Goal: Information Seeking & Learning: Learn about a topic

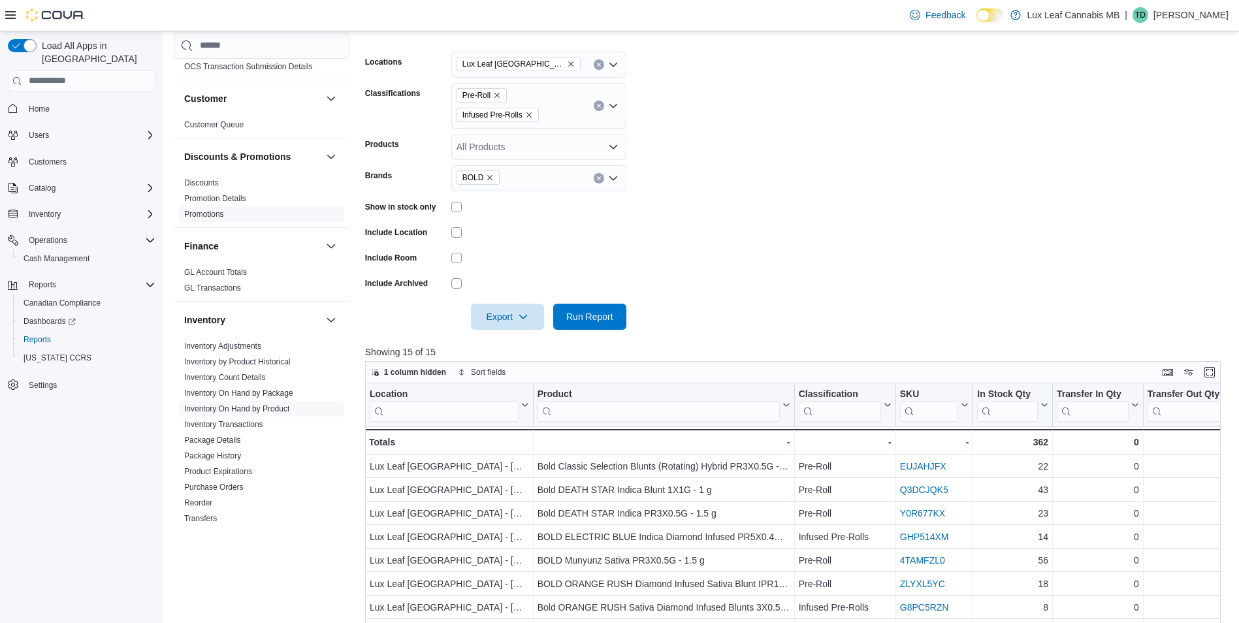
scroll to position [131, 0]
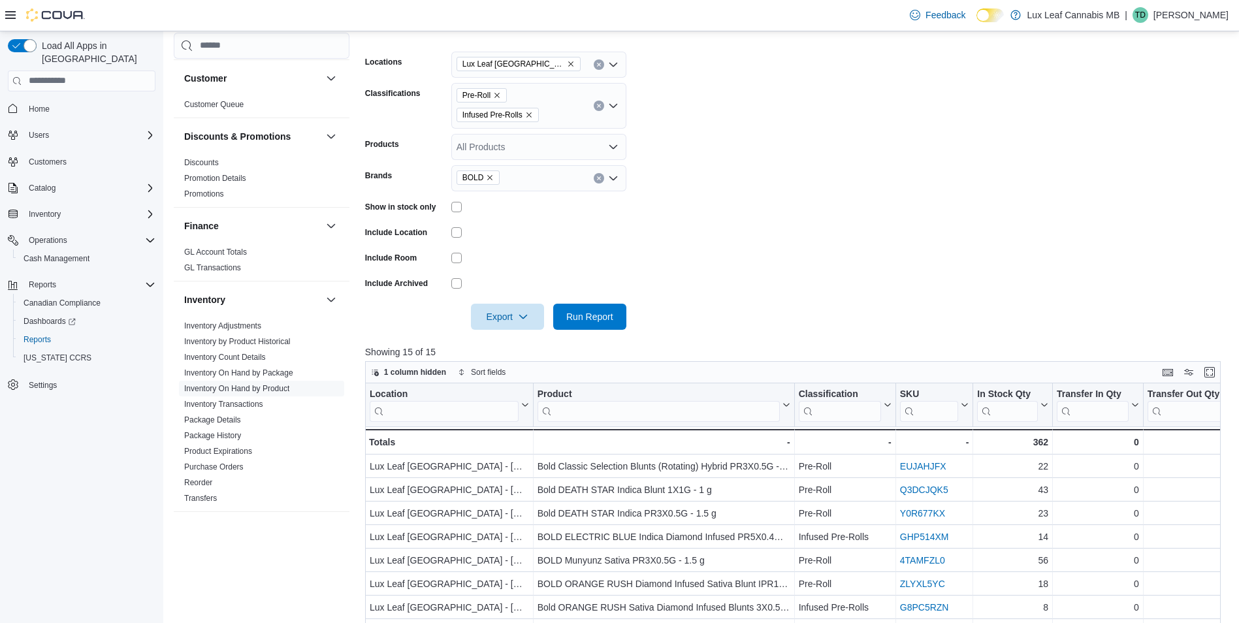
drag, startPoint x: 251, startPoint y: 374, endPoint x: 338, endPoint y: 375, distance: 86.2
click at [251, 374] on link "Inventory On Hand by Package" at bounding box center [238, 372] width 109 height 9
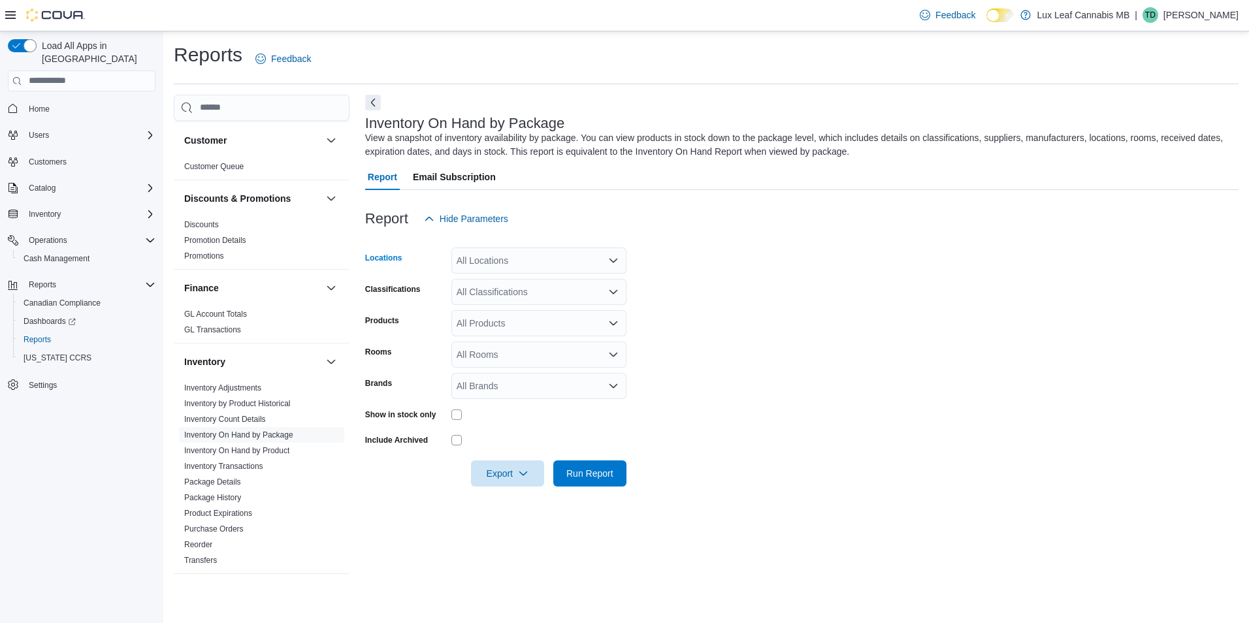
click at [479, 257] on div "All Locations" at bounding box center [538, 261] width 175 height 26
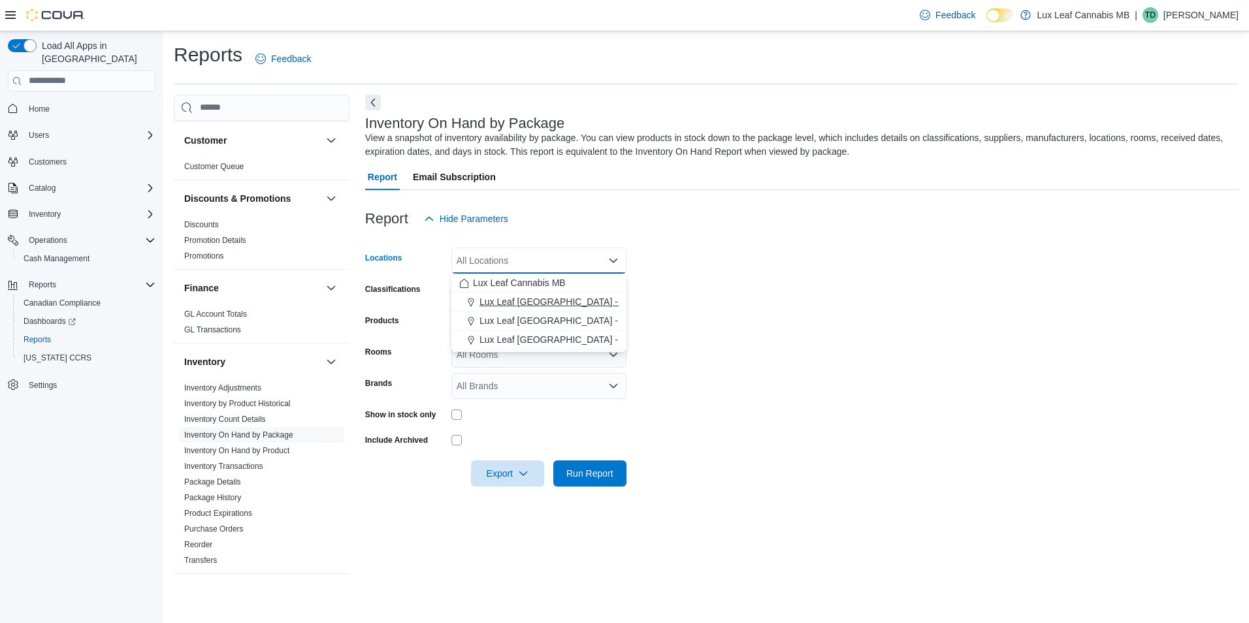
click at [531, 300] on span "Lux Leaf Winnipeg - Bridgewater" at bounding box center [597, 301] width 236 height 13
click at [431, 285] on div "Classifications" at bounding box center [405, 292] width 81 height 26
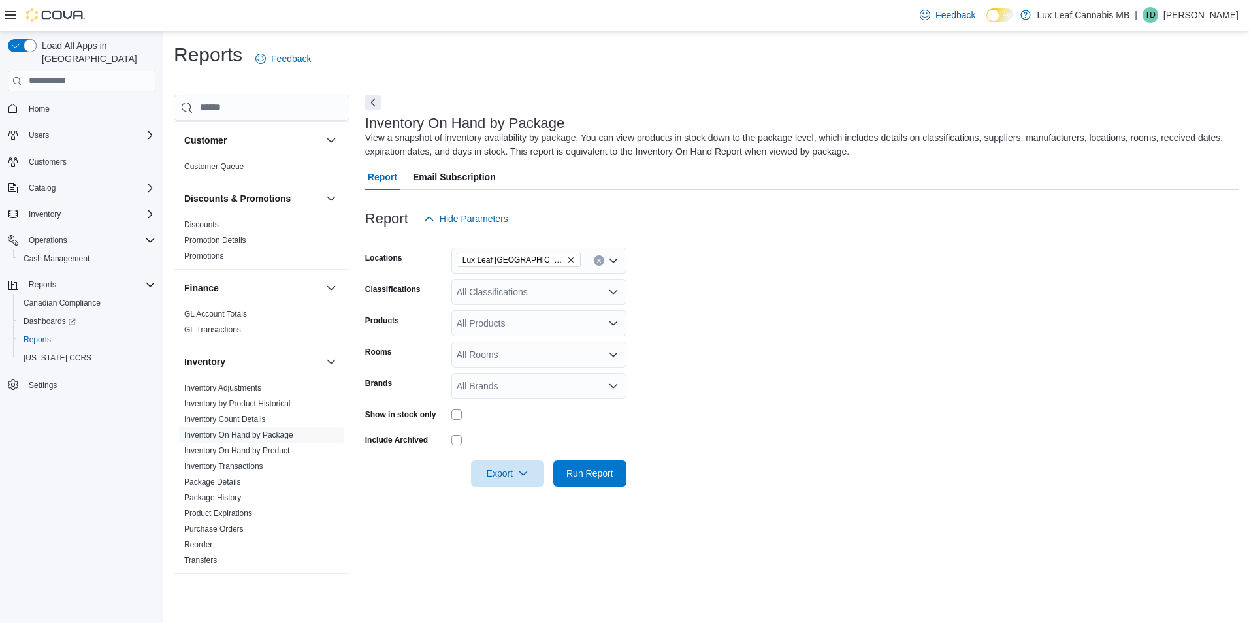
click at [476, 291] on div "All Classifications" at bounding box center [538, 292] width 175 height 26
click at [501, 337] on span "Flower" at bounding box center [492, 333] width 27 height 13
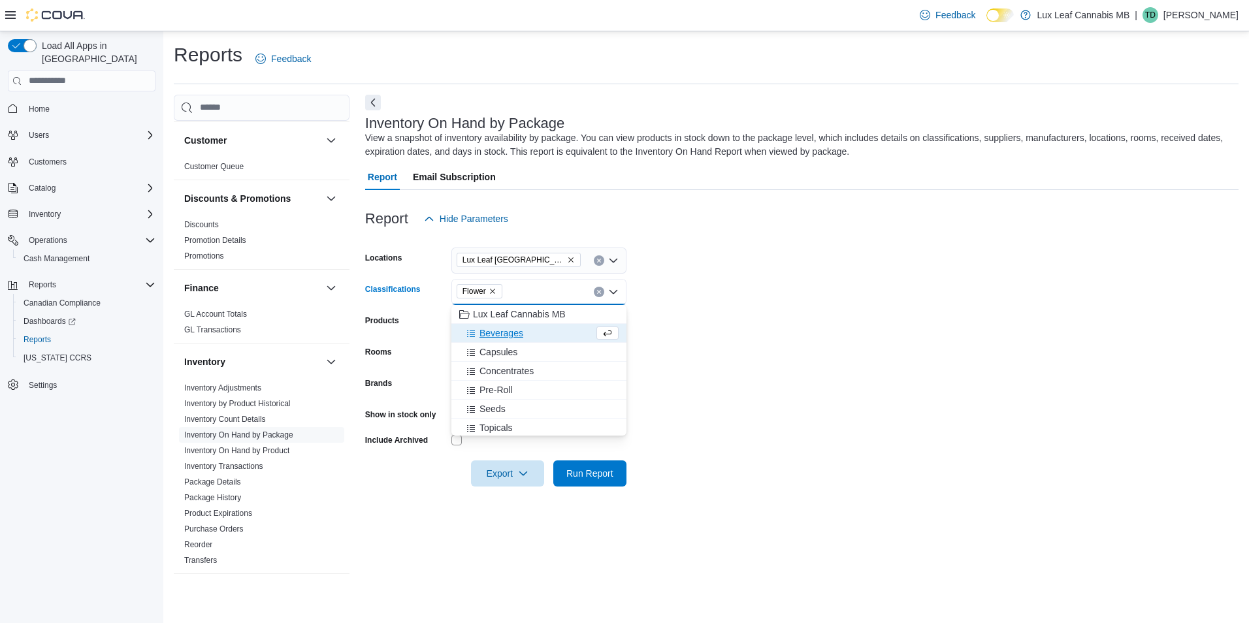
click at [408, 339] on form "Locations Lux Leaf Winnipeg - Bridgewater Classifications Flower Combo box. Sel…" at bounding box center [801, 359] width 873 height 255
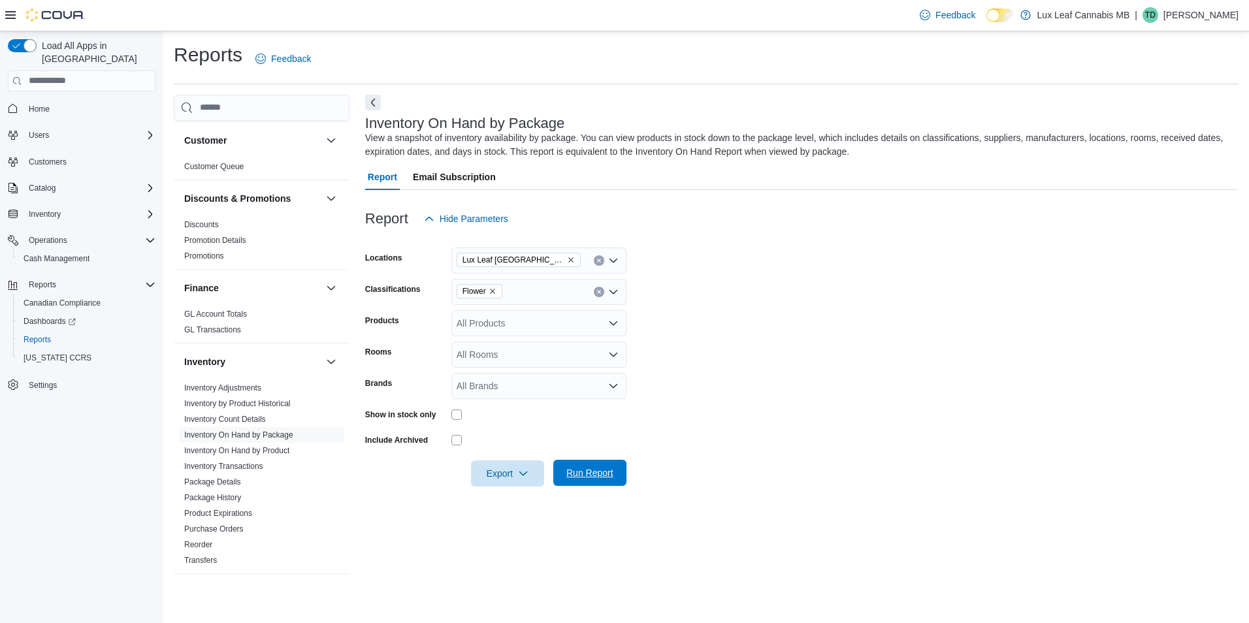
drag, startPoint x: 629, startPoint y: 466, endPoint x: 613, endPoint y: 470, distance: 16.6
click at [628, 466] on form "Locations Lux Leaf Winnipeg - Bridgewater Classifications Flower Products All P…" at bounding box center [801, 359] width 873 height 255
click at [609, 470] on span "Run Report" at bounding box center [589, 472] width 47 height 13
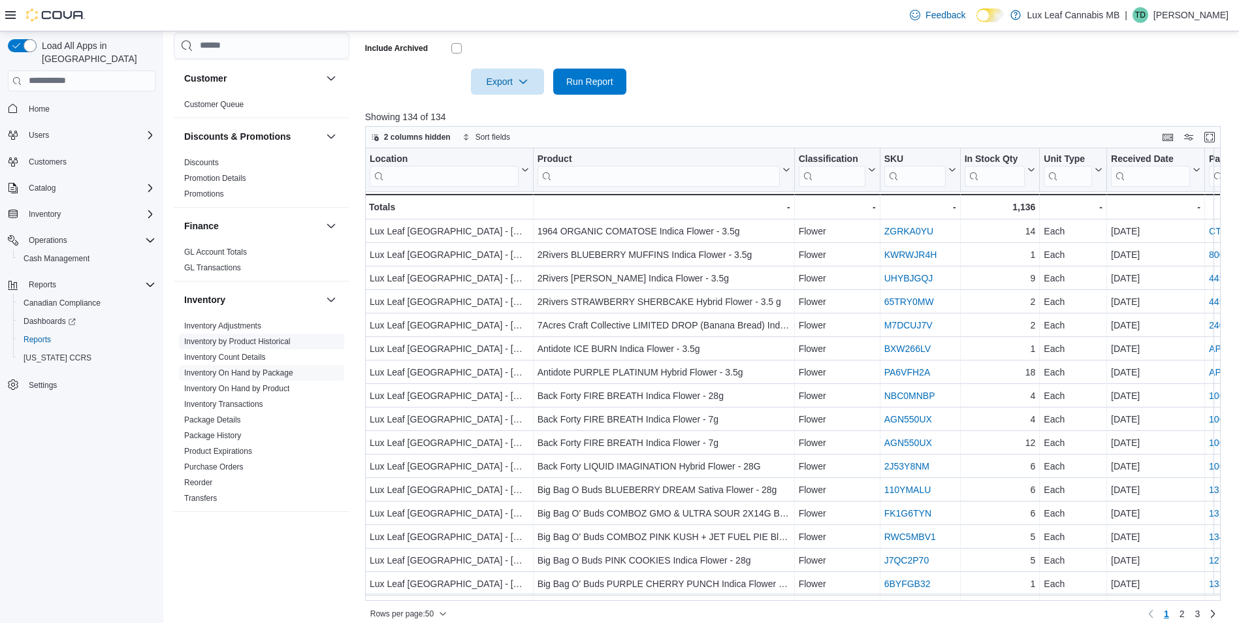
drag, startPoint x: 224, startPoint y: 391, endPoint x: 236, endPoint y: 396, distance: 13.7
click at [224, 391] on link "Inventory On Hand by Product" at bounding box center [236, 388] width 105 height 9
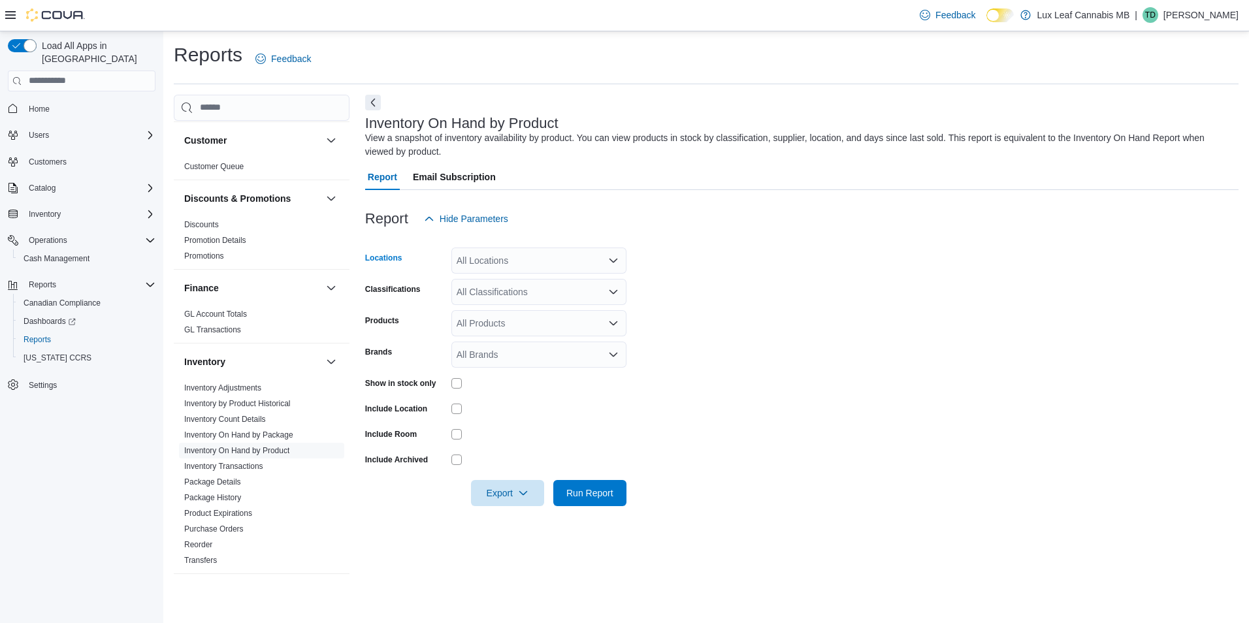
click at [512, 259] on div "All Locations" at bounding box center [538, 261] width 175 height 26
type input "***"
click at [522, 285] on span "Lux Leaf Winnipeg - Bridgewater" at bounding box center [597, 282] width 236 height 13
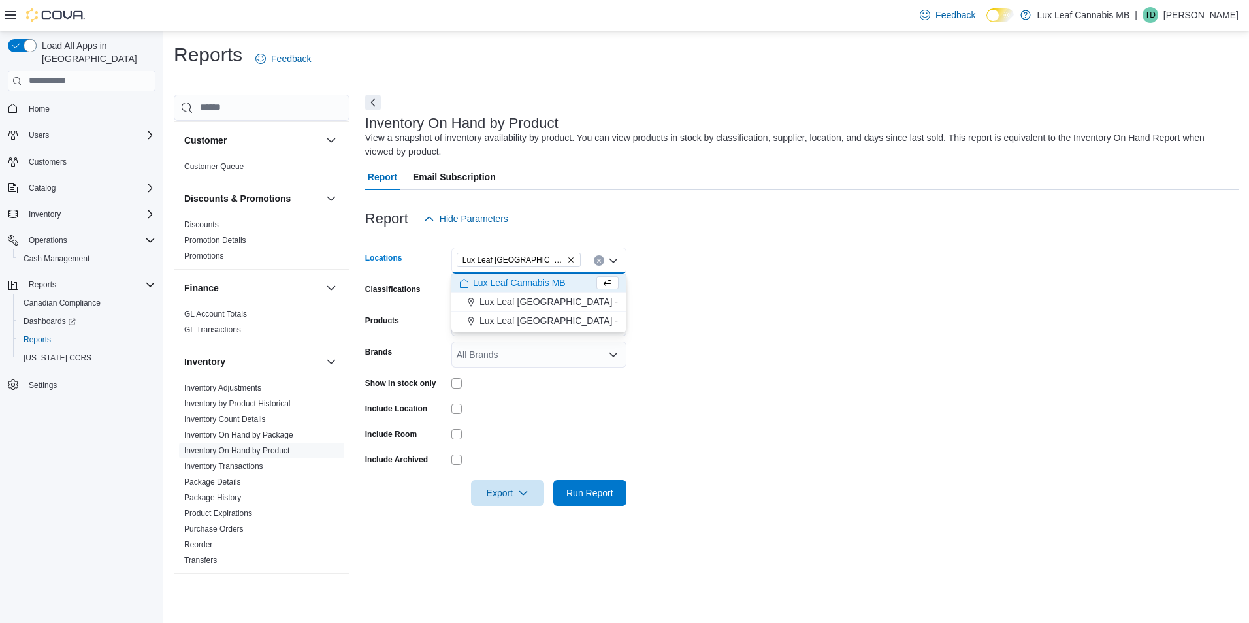
click at [665, 300] on form "Locations Lux Leaf Winnipeg - Bridgewater Combo box. Selected. Lux Leaf Winnipe…" at bounding box center [801, 369] width 873 height 274
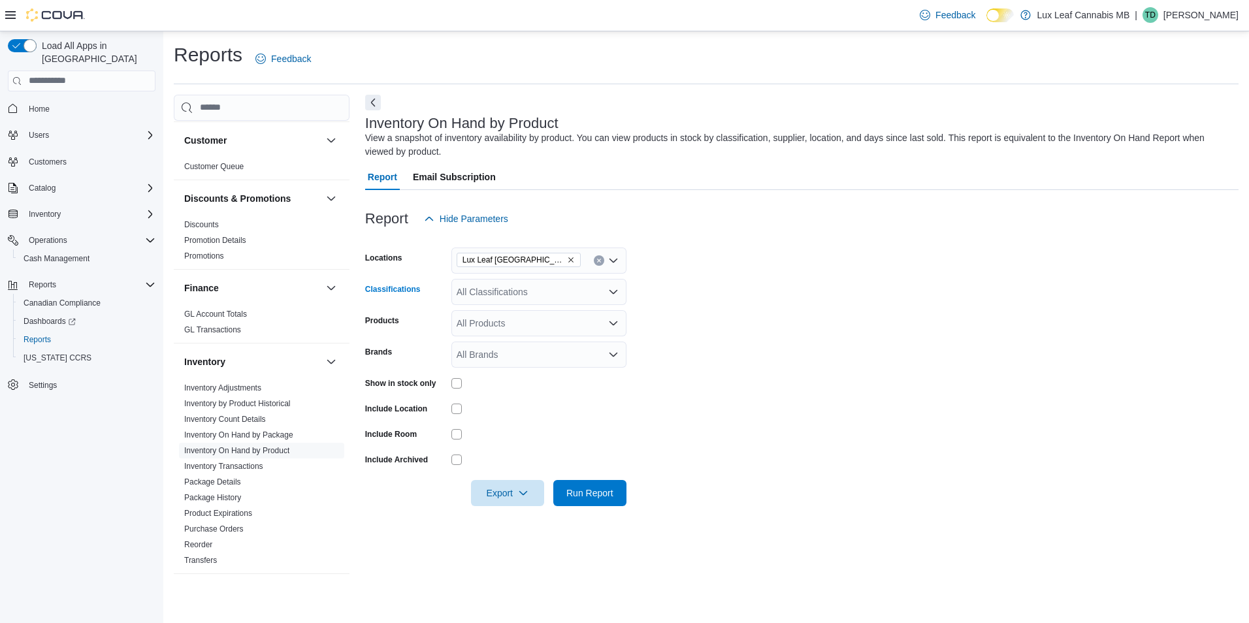
click at [578, 292] on div "All Classifications" at bounding box center [538, 292] width 175 height 26
type input "***"
click at [570, 319] on div "Flower" at bounding box center [538, 314] width 159 height 13
type input "***"
click at [570, 319] on div "Pre-Roll" at bounding box center [526, 314] width 135 height 13
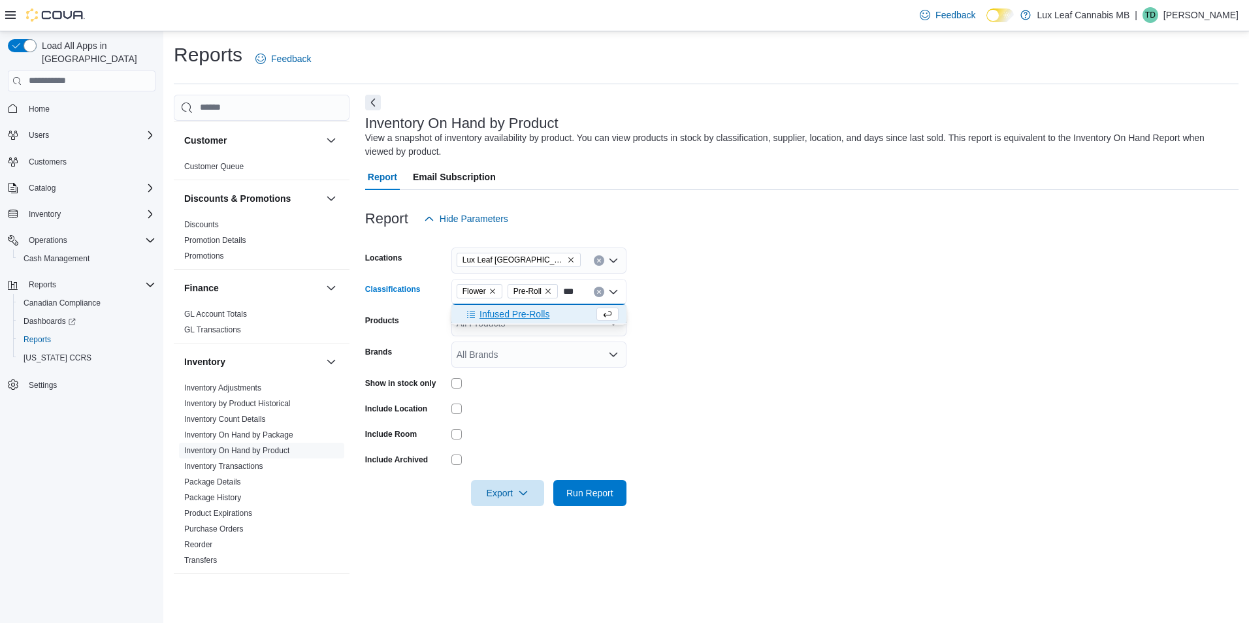
type input "***"
click at [570, 319] on div "Infused Pre-Rolls" at bounding box center [526, 314] width 135 height 13
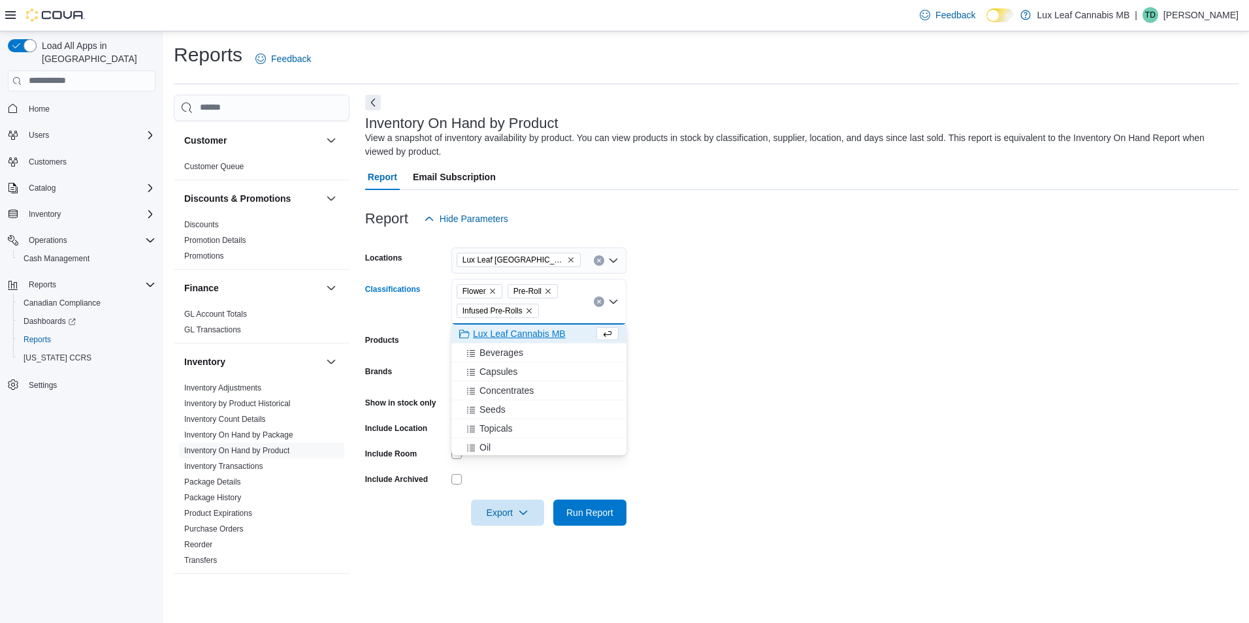
click at [673, 261] on form "Locations Lux Leaf Winnipeg - Bridgewater Classifications Flower Pre-Roll Infus…" at bounding box center [801, 379] width 873 height 294
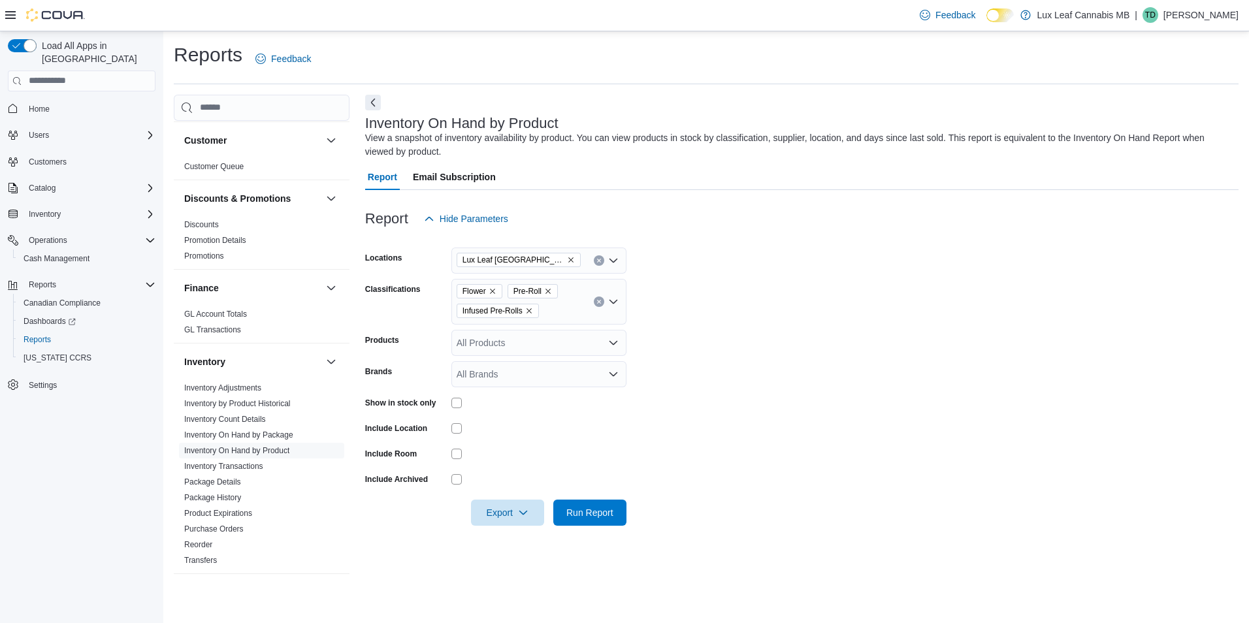
click at [482, 377] on div "All Brands" at bounding box center [538, 374] width 175 height 26
type input "****"
click at [532, 479] on button "Good Supply" at bounding box center [538, 472] width 175 height 19
click at [835, 356] on form "Locations Lux Leaf Winnipeg - Bridgewater Classifications Flower Pre-Roll Infus…" at bounding box center [801, 379] width 873 height 294
click at [448, 406] on div "Show in stock only" at bounding box center [495, 402] width 261 height 20
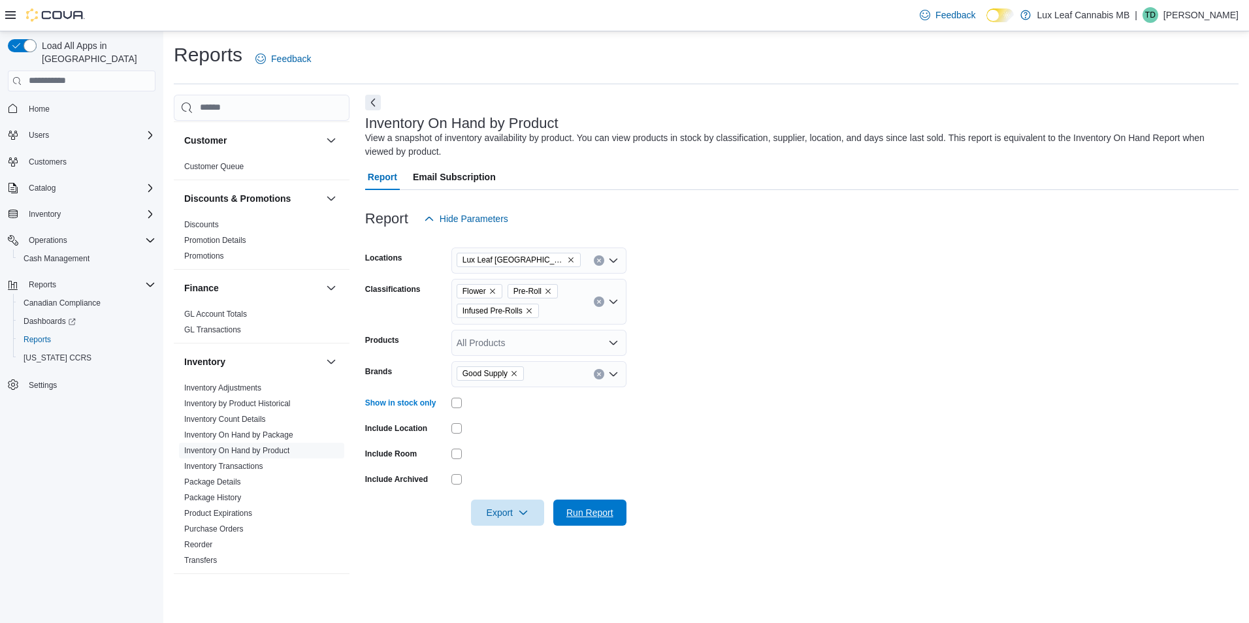
drag, startPoint x: 595, startPoint y: 511, endPoint x: 754, endPoint y: 440, distance: 173.7
click at [595, 511] on span "Run Report" at bounding box center [589, 512] width 47 height 13
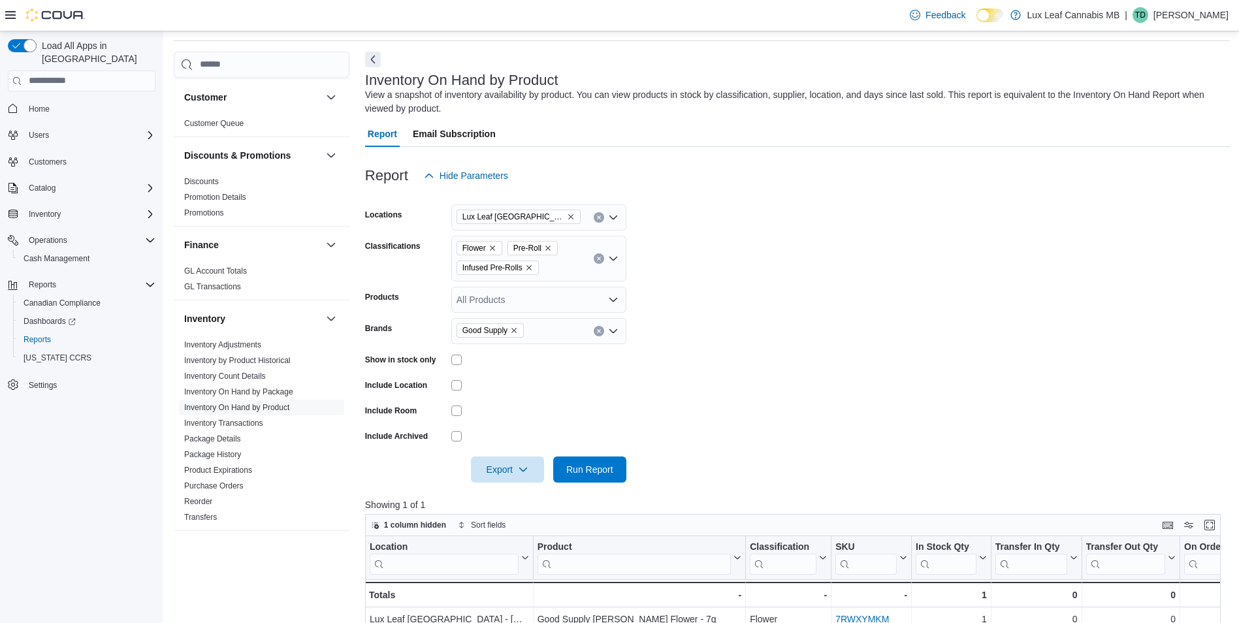
scroll to position [65, 0]
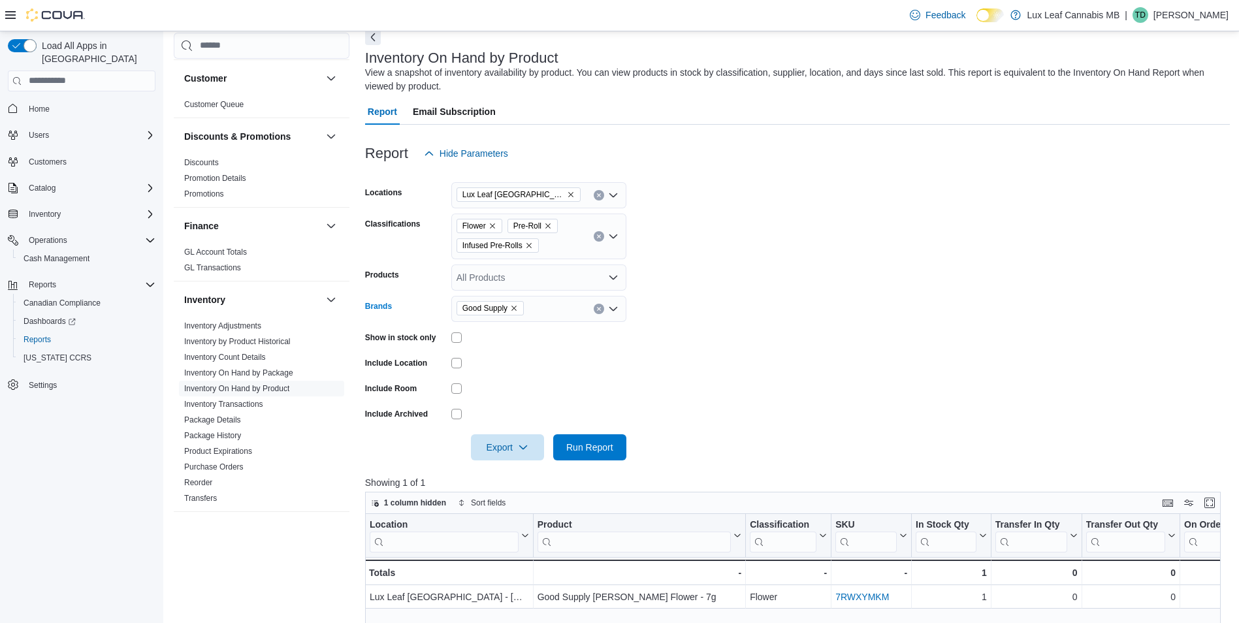
click at [515, 310] on icon "Remove Good Supply from selection in this group" at bounding box center [514, 308] width 8 height 8
type input "*******"
click at [504, 337] on span "Good Supply" at bounding box center [538, 331] width 159 height 13
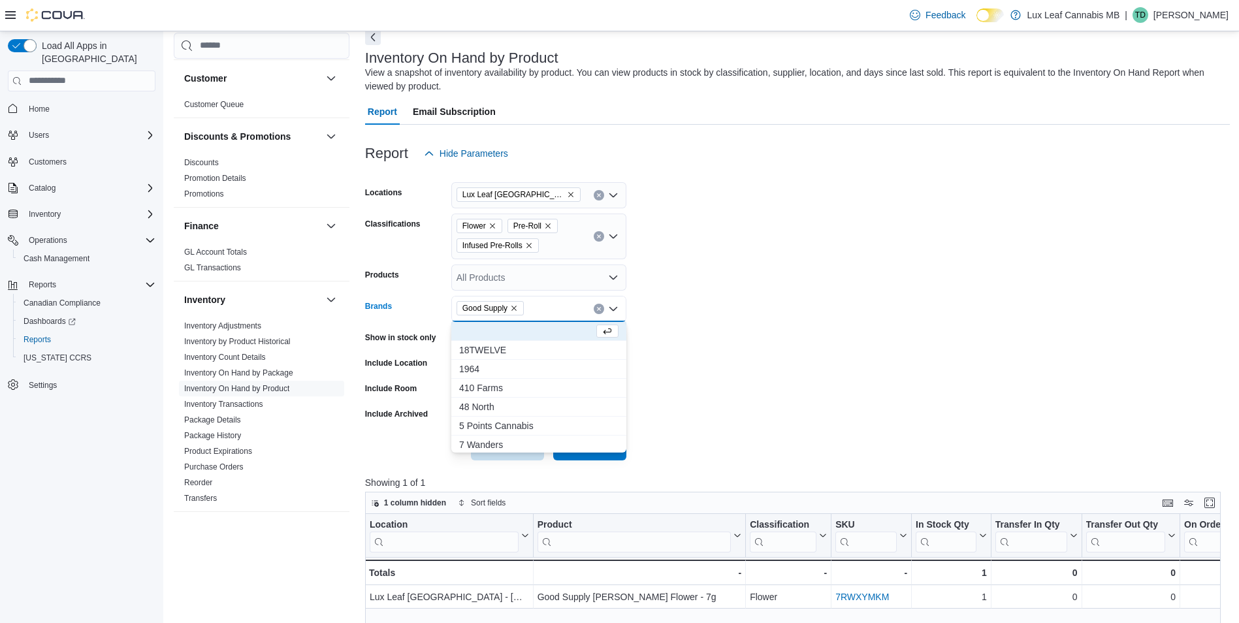
click at [417, 255] on div "Classifications" at bounding box center [405, 237] width 81 height 46
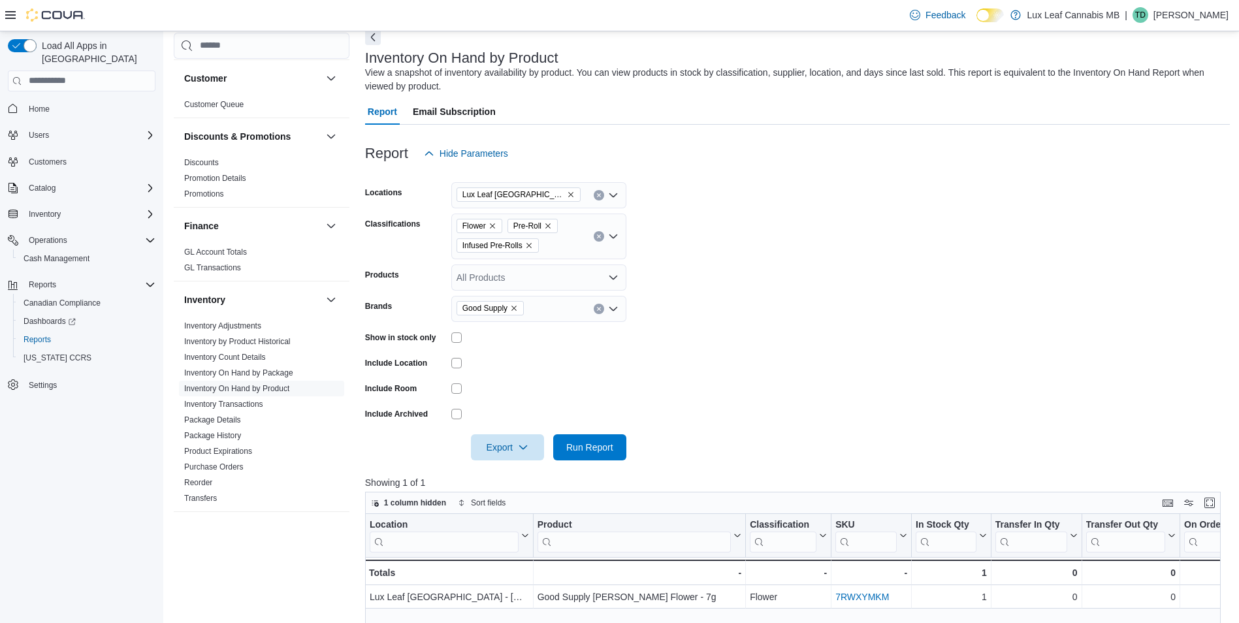
click at [532, 247] on icon "Remove Infused Pre-Rolls from selection in this group" at bounding box center [529, 246] width 8 height 8
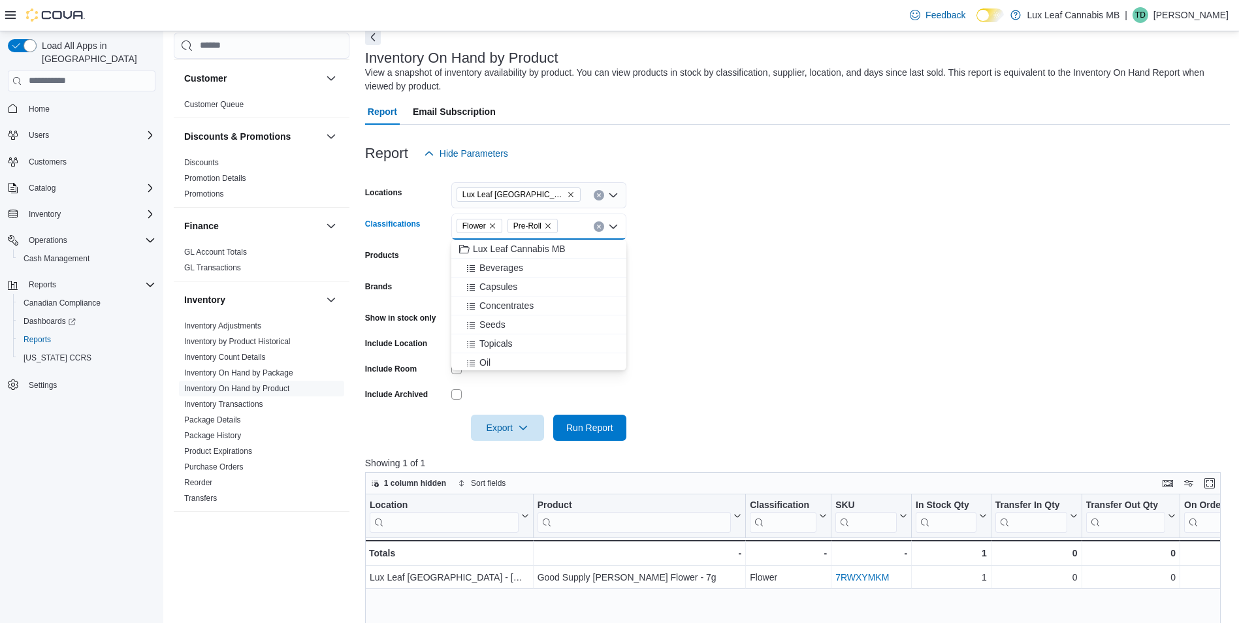
click at [548, 226] on icon "Remove Pre-Roll from selection in this group" at bounding box center [548, 226] width 8 height 8
click at [485, 223] on span "Flower" at bounding box center [474, 225] width 24 height 13
click at [488, 225] on icon "Remove Flower from selection in this group" at bounding box center [492, 226] width 8 height 8
click at [791, 197] on form "Locations Lux Leaf Winnipeg - Bridgewater Classifications All Classifications C…" at bounding box center [797, 304] width 865 height 274
click at [592, 415] on span "Run Report" at bounding box center [589, 427] width 57 height 26
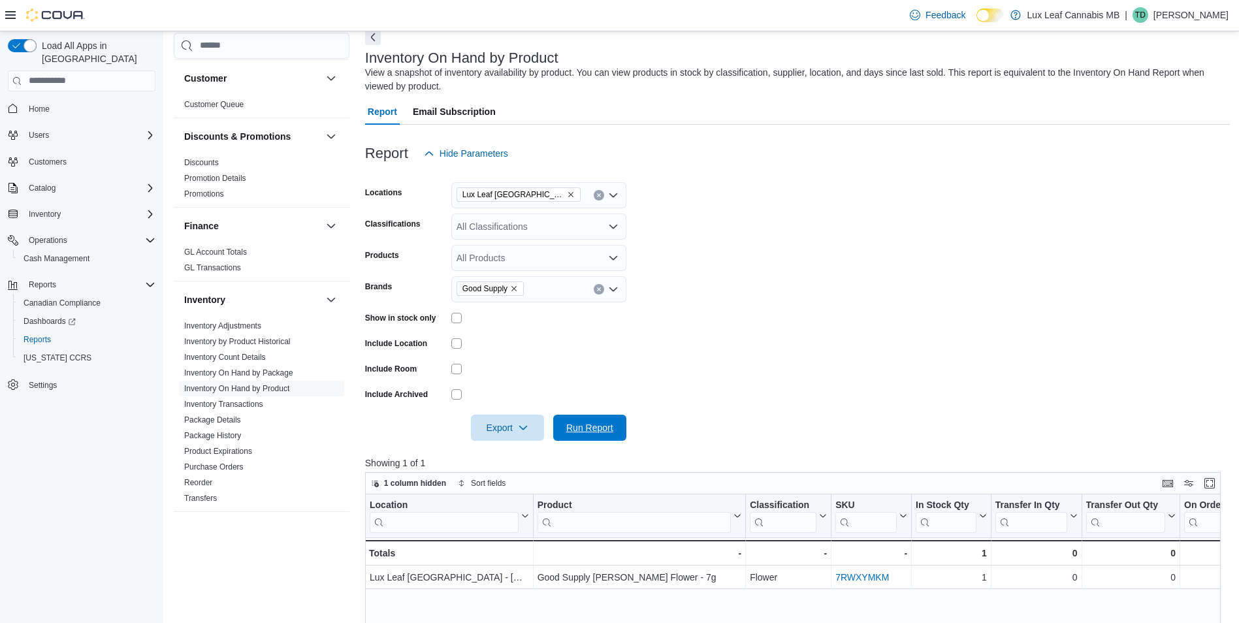
drag, startPoint x: 572, startPoint y: 432, endPoint x: 666, endPoint y: 380, distance: 107.3
click at [572, 431] on span "Run Report" at bounding box center [589, 427] width 47 height 13
drag, startPoint x: 519, startPoint y: 289, endPoint x: 514, endPoint y: 283, distance: 7.4
click at [520, 289] on span "Good Supply" at bounding box center [489, 288] width 67 height 14
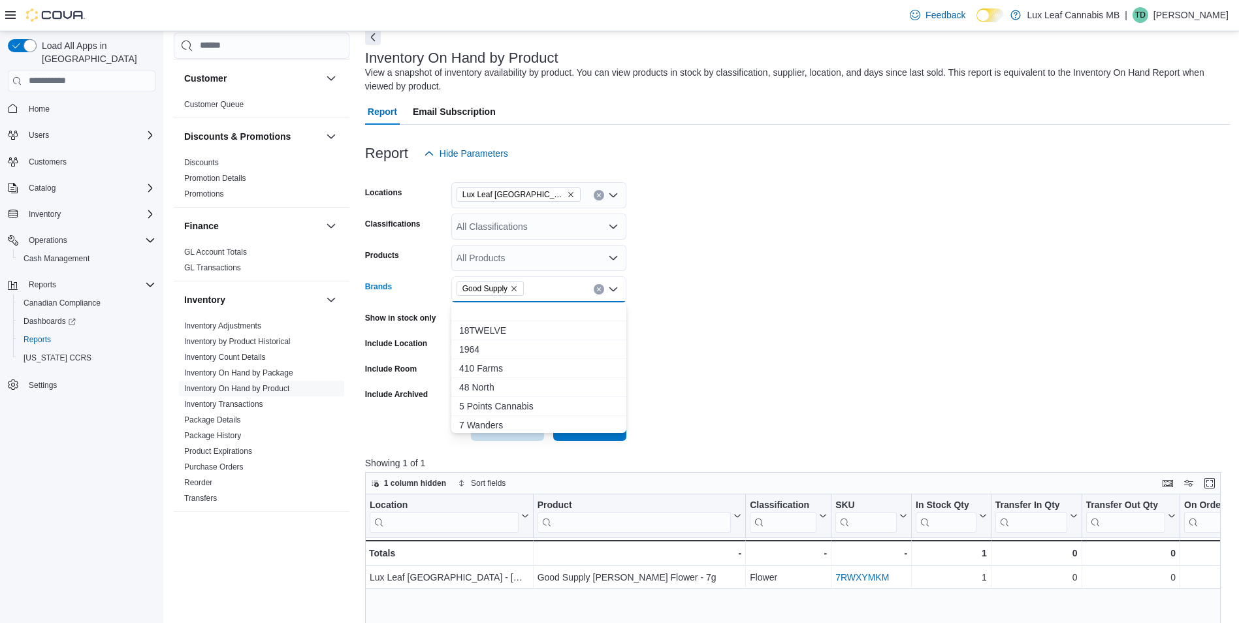
click at [515, 285] on icon "Remove Good Supply from selection in this group" at bounding box center [514, 289] width 8 height 8
click at [739, 253] on form "Locations Lux Leaf Winnipeg - Bridgewater Classifications All Classifications P…" at bounding box center [797, 304] width 865 height 274
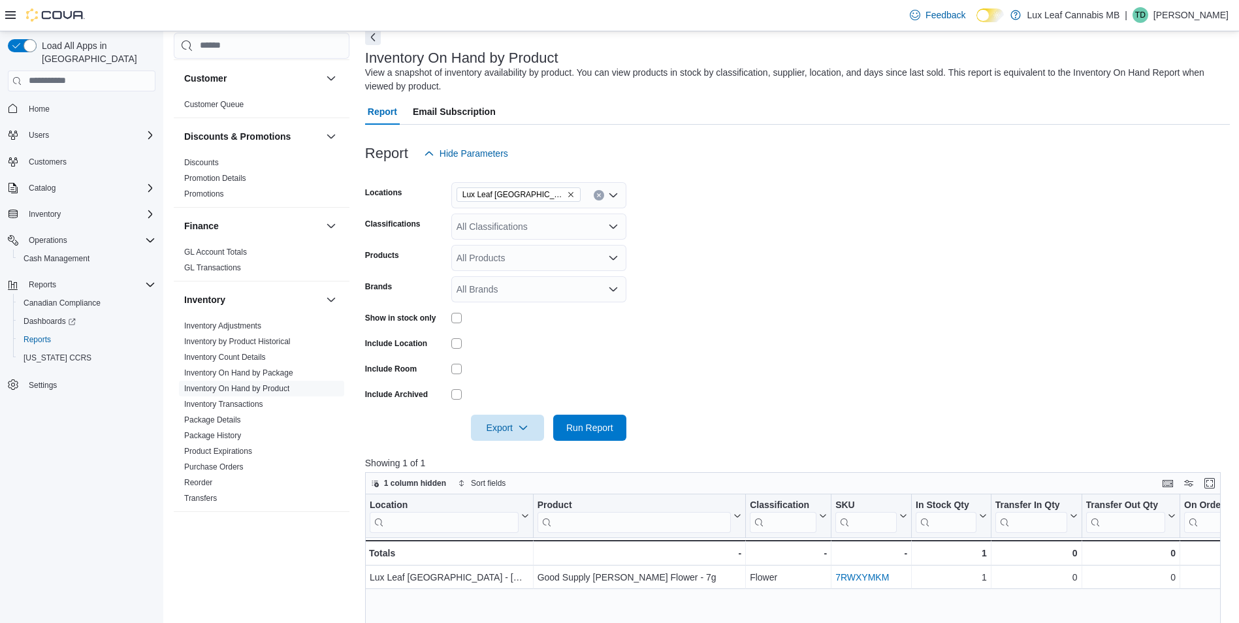
click at [613, 411] on div at bounding box center [797, 409] width 865 height 10
click at [605, 425] on span "Run Report" at bounding box center [589, 427] width 47 height 13
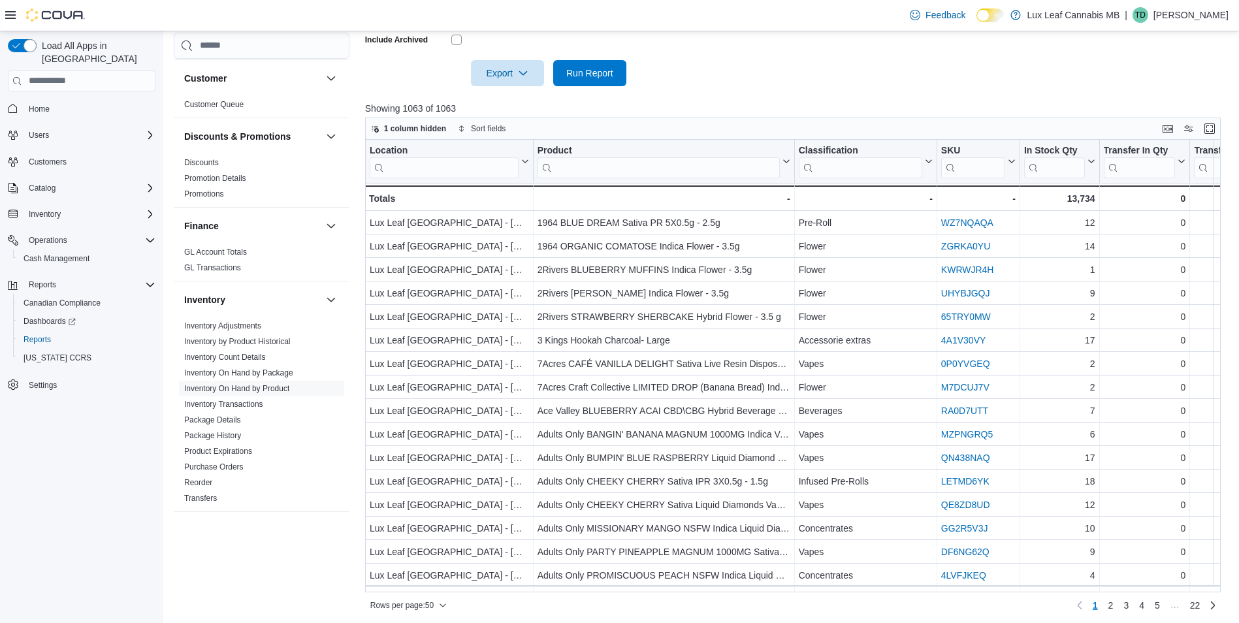
scroll to position [423, 0]
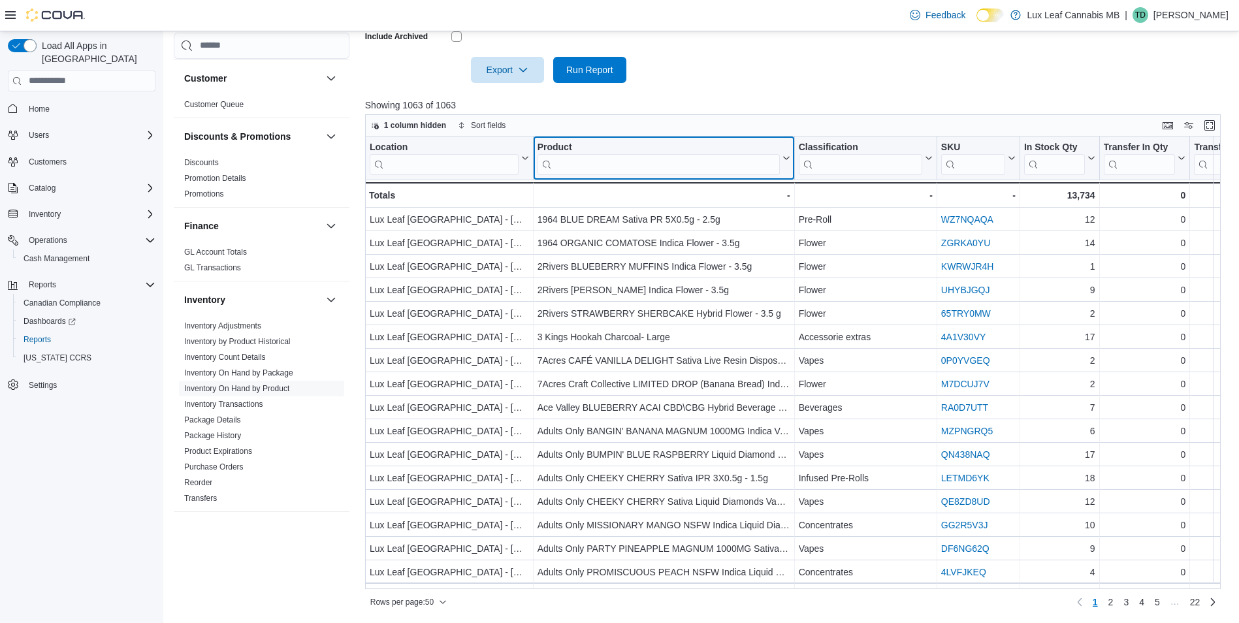
click at [750, 148] on div "Product" at bounding box center [658, 147] width 242 height 12
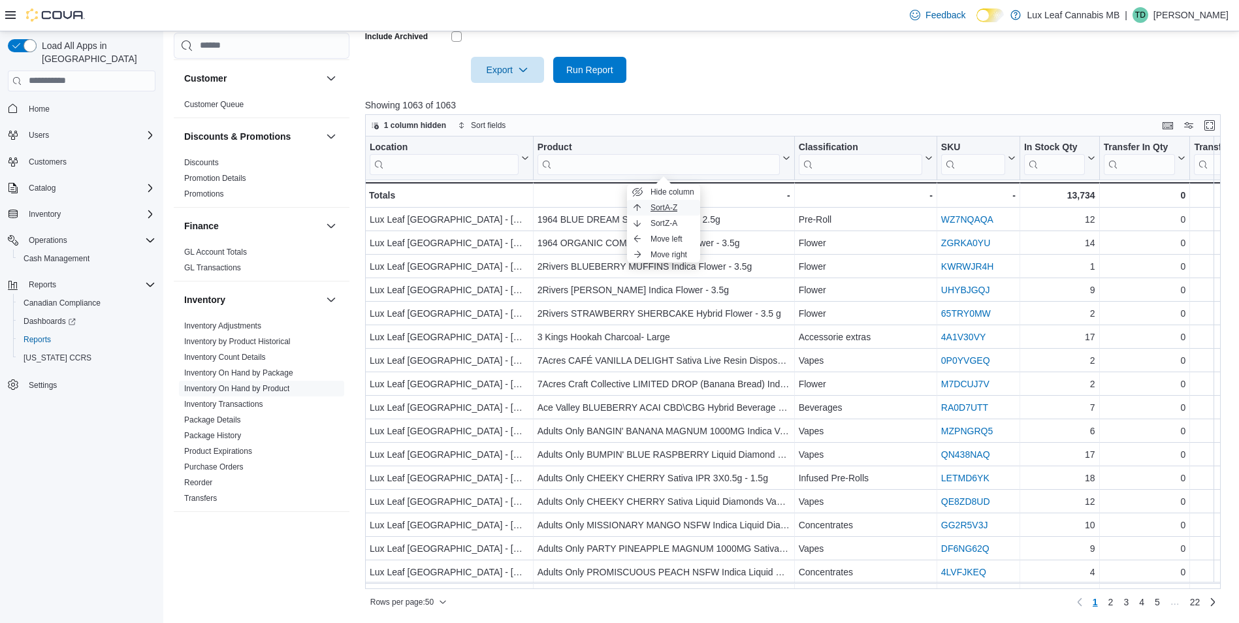
click at [675, 214] on button "Sort A-Z" at bounding box center [663, 208] width 73 height 16
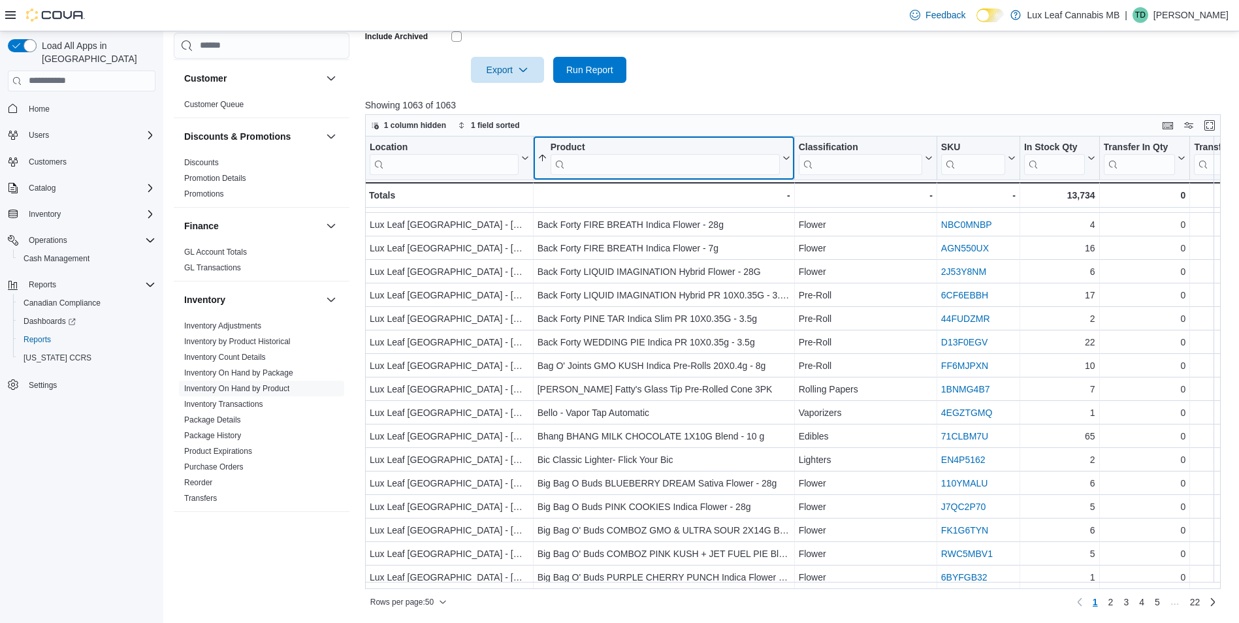
scroll to position [801, 0]
click at [1128, 599] on span "3" at bounding box center [1125, 602] width 5 height 13
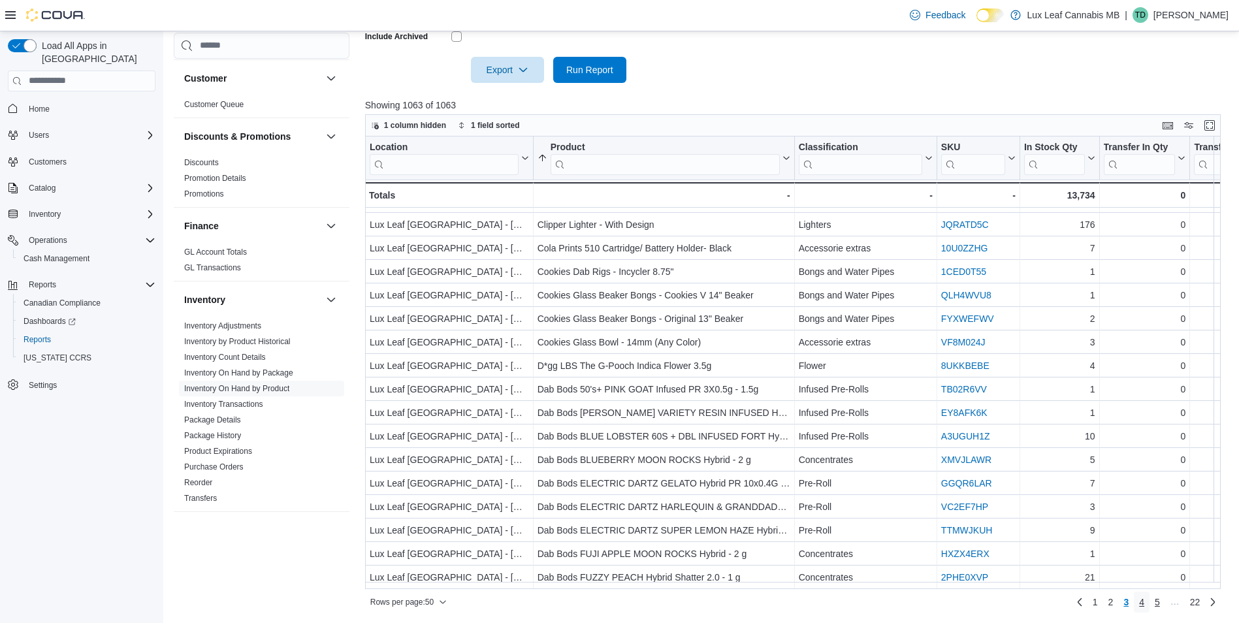
click at [1144, 608] on span "4" at bounding box center [1141, 602] width 5 height 13
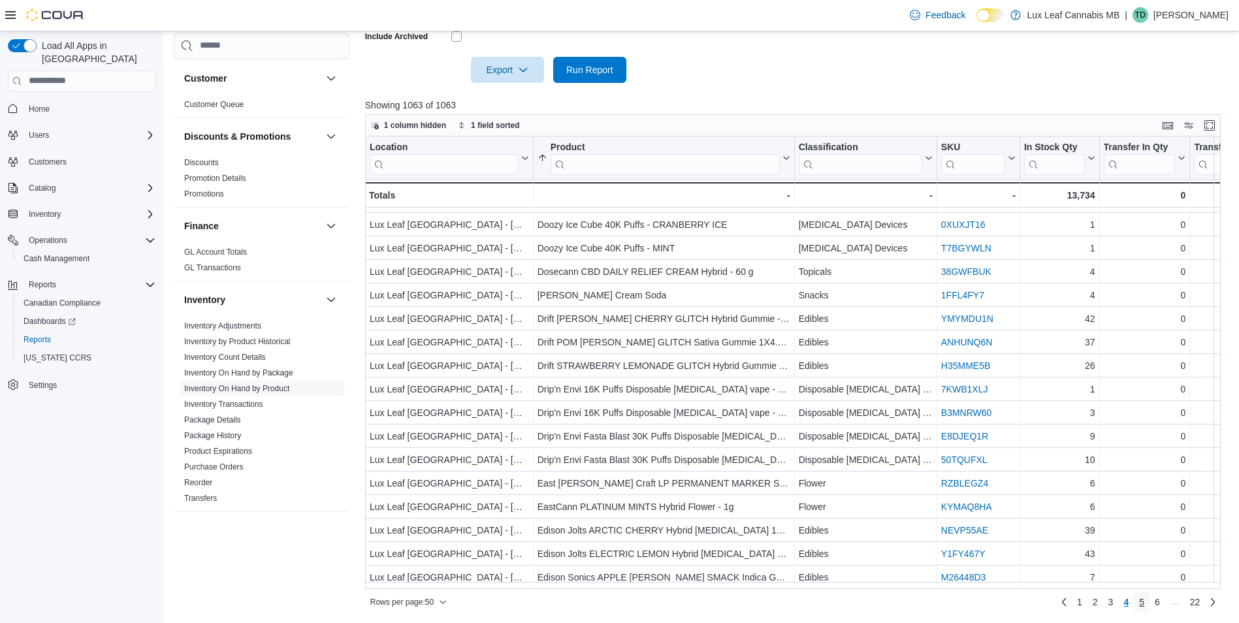
click at [1144, 604] on span "5" at bounding box center [1141, 602] width 5 height 13
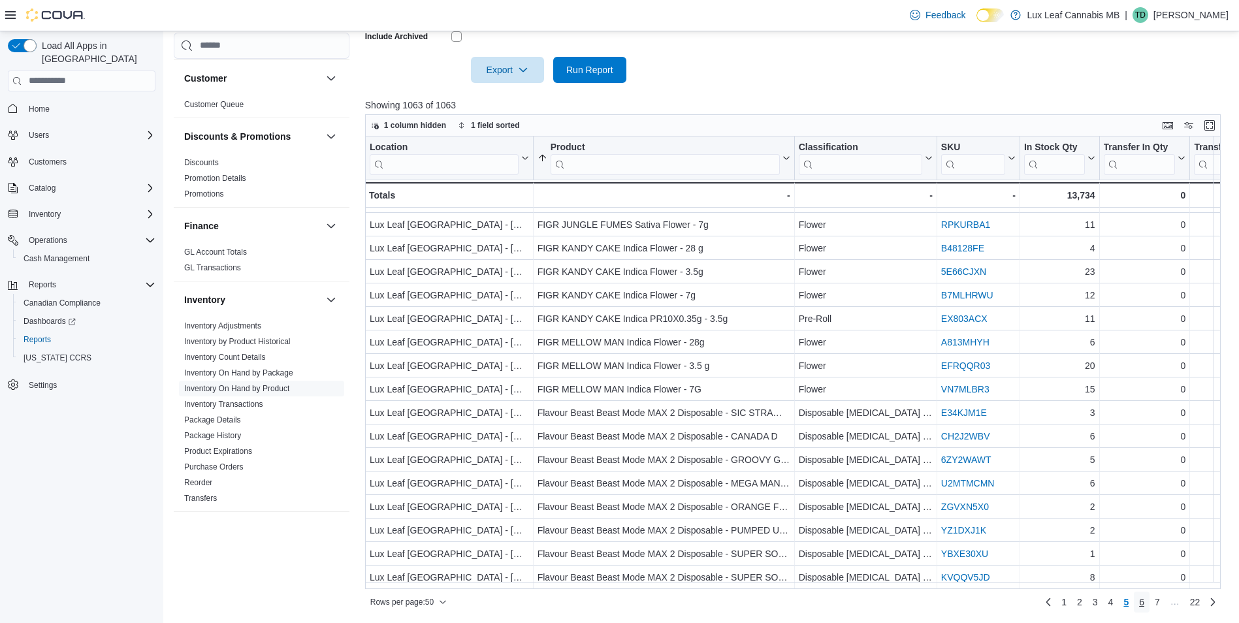
click at [1147, 601] on link "6" at bounding box center [1142, 602] width 16 height 21
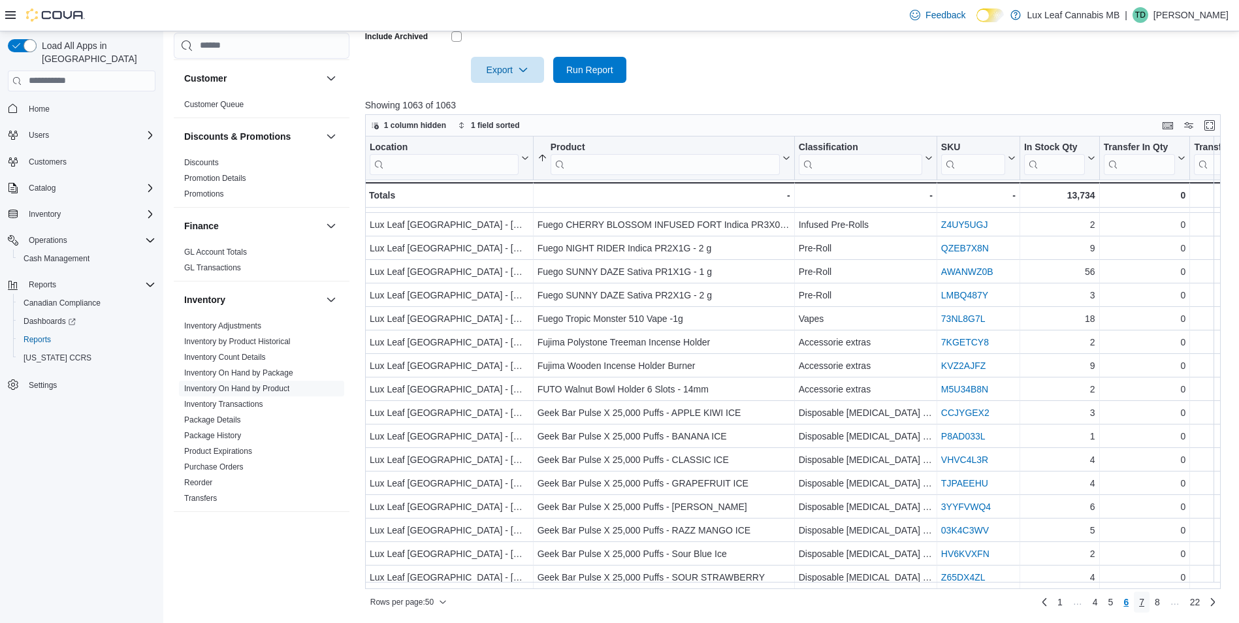
click at [1144, 598] on span "7" at bounding box center [1141, 602] width 5 height 13
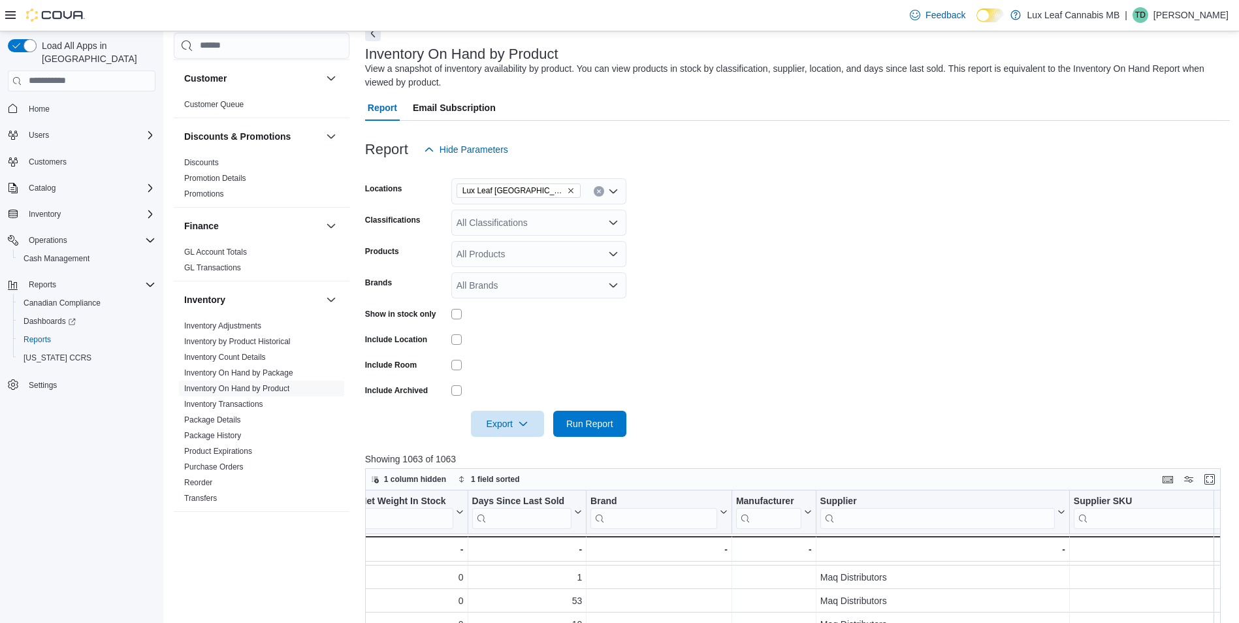
scroll to position [0, 0]
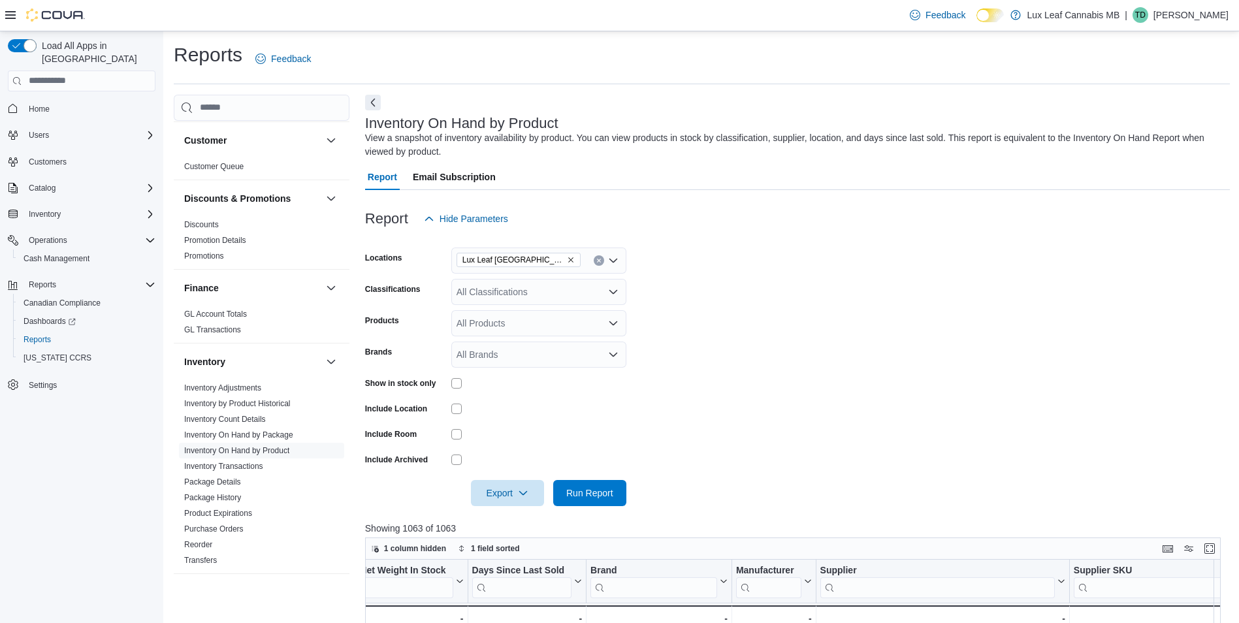
click at [504, 350] on div "All Brands" at bounding box center [538, 355] width 175 height 26
type input "***"
click at [543, 372] on span "Aphria" at bounding box center [538, 376] width 159 height 13
type input "****"
click at [507, 449] on span "Good Supply" at bounding box center [538, 452] width 159 height 13
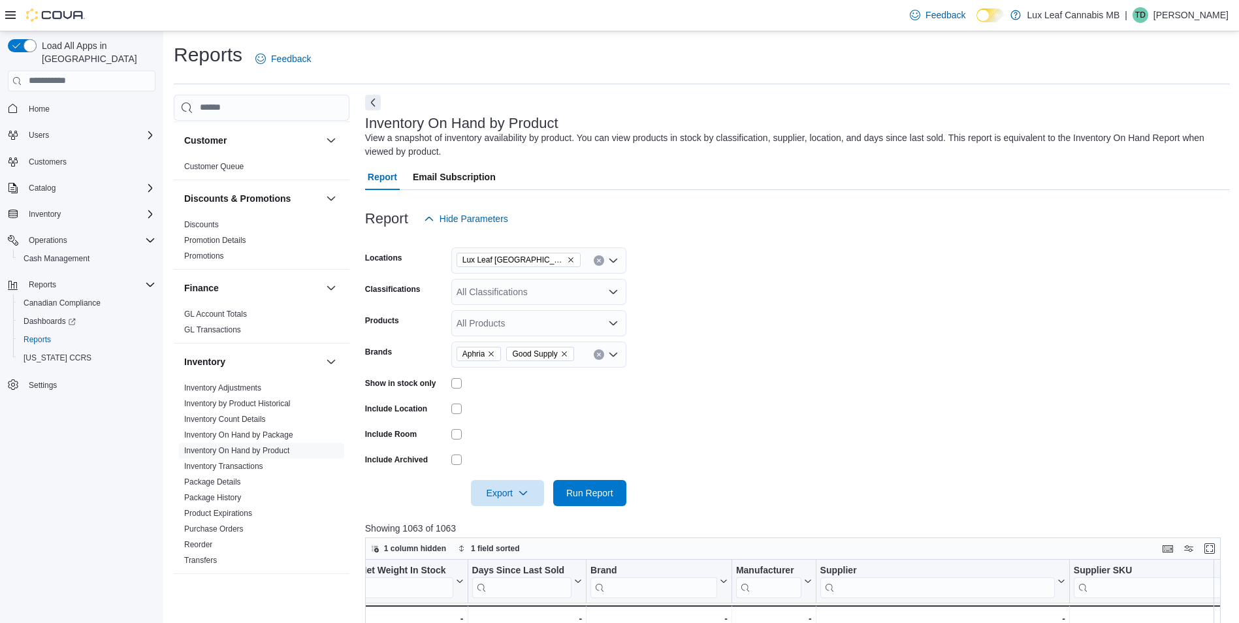
click at [729, 308] on form "Locations Lux Leaf Winnipeg - Bridgewater Classifications All Classifications P…" at bounding box center [797, 369] width 865 height 274
click at [615, 501] on span "Run Report" at bounding box center [589, 492] width 57 height 26
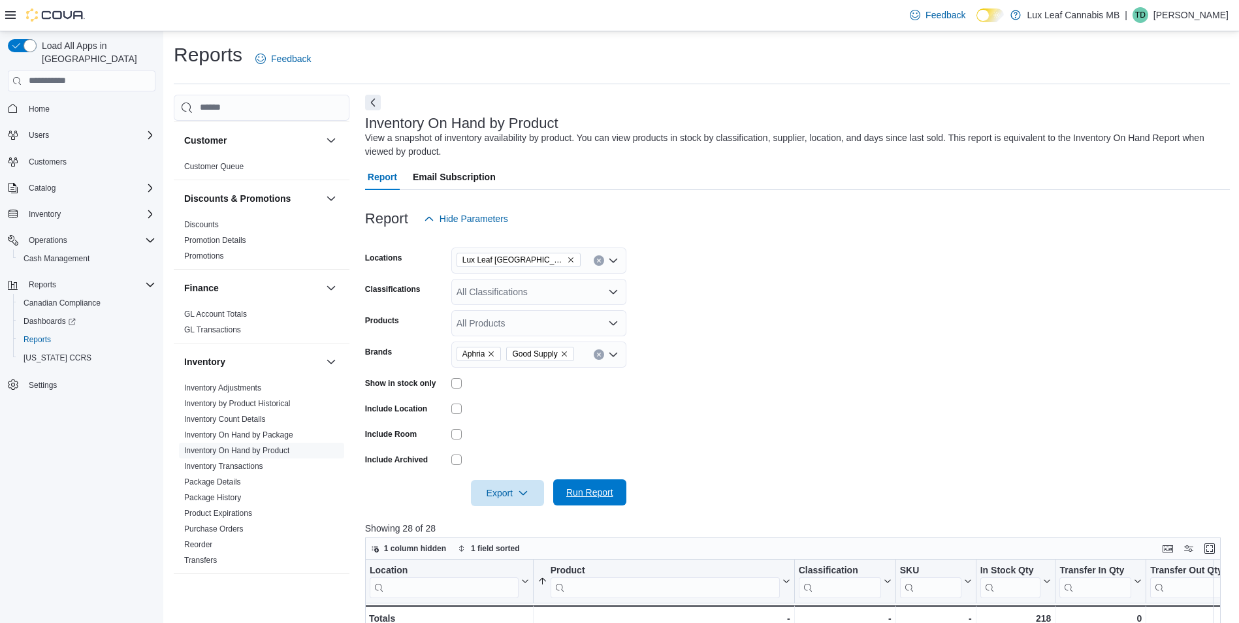
click at [566, 496] on span "Run Report" at bounding box center [589, 492] width 47 height 13
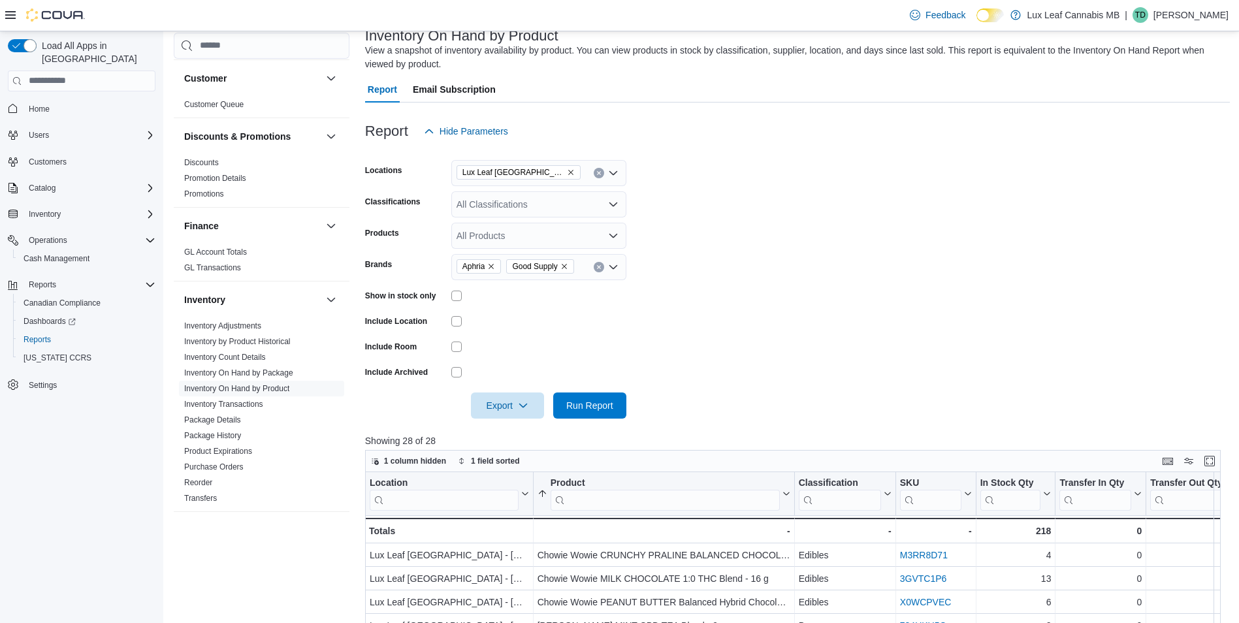
scroll to position [196, 0]
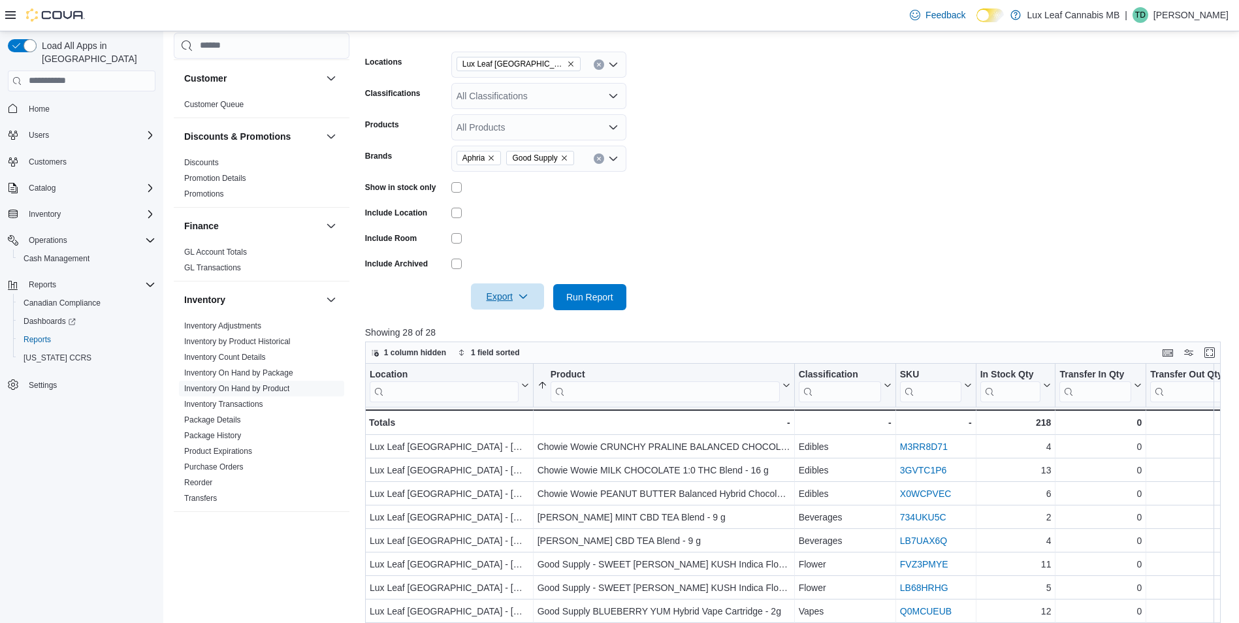
click at [495, 296] on span "Export" at bounding box center [507, 296] width 57 height 26
click at [502, 324] on span "Export to Excel" at bounding box center [509, 323] width 59 height 10
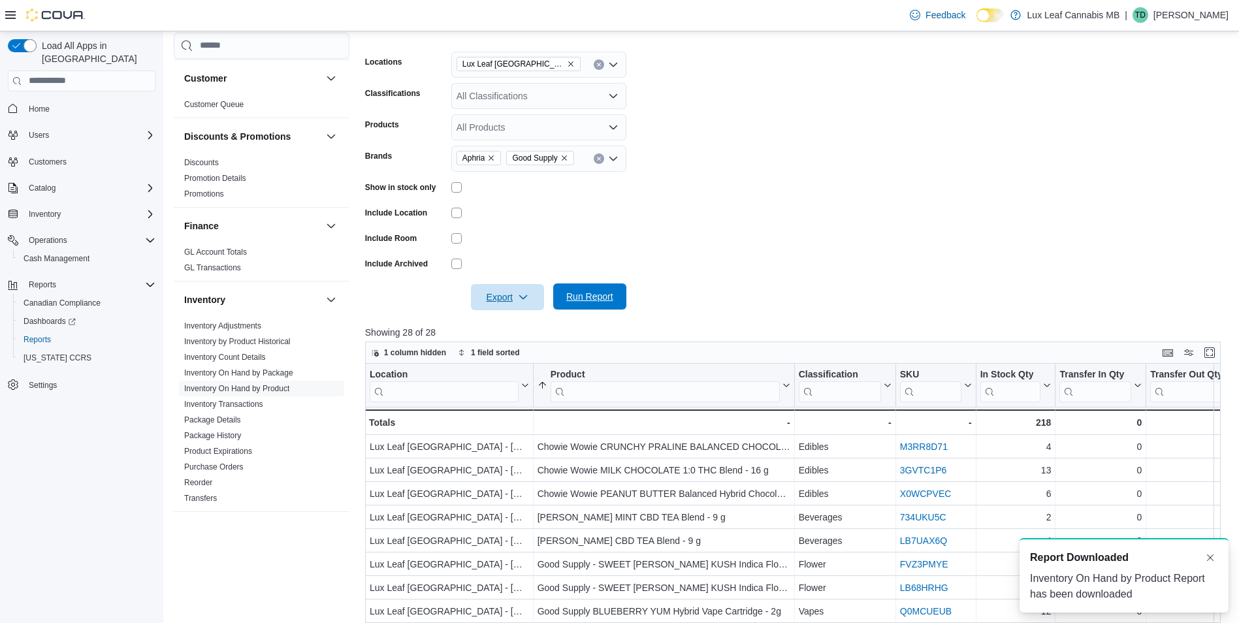
scroll to position [0, 0]
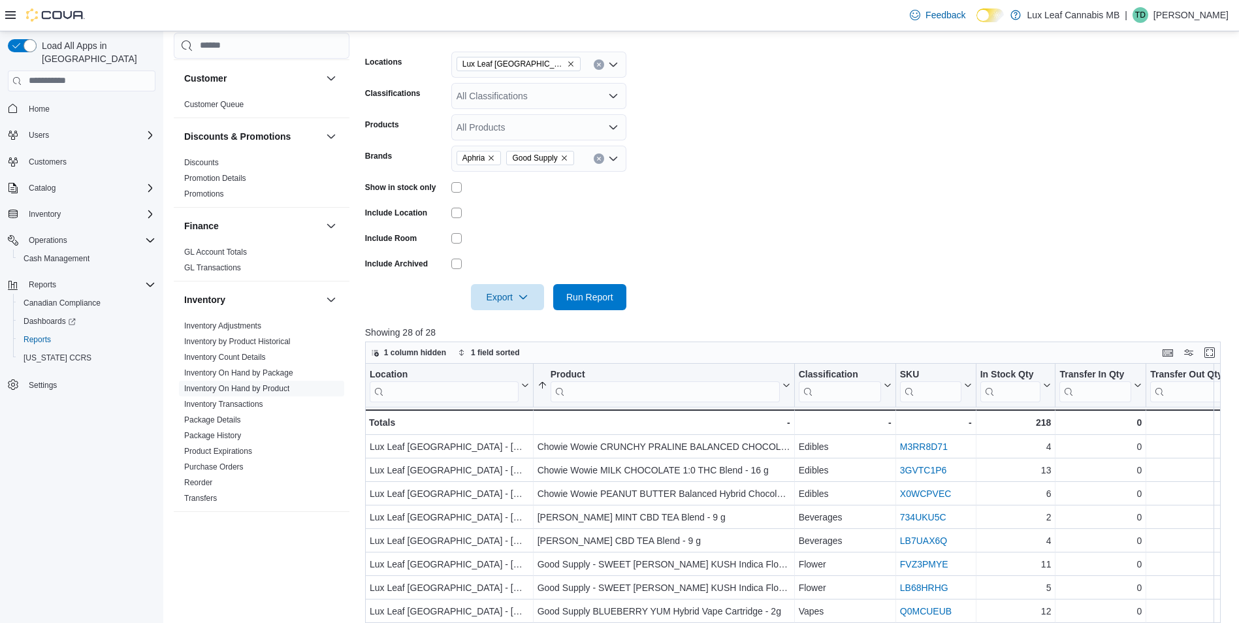
drag, startPoint x: 844, startPoint y: 173, endPoint x: 841, endPoint y: 159, distance: 14.6
click at [843, 167] on form "Locations Lux Leaf Winnipeg - Bridgewater Classifications All Classifications P…" at bounding box center [797, 173] width 865 height 274
drag, startPoint x: 841, startPoint y: 159, endPoint x: 754, endPoint y: 159, distance: 86.9
click at [754, 159] on form "Locations Lux Leaf Winnipeg - Bridgewater Classifications All Classifications P…" at bounding box center [797, 173] width 865 height 274
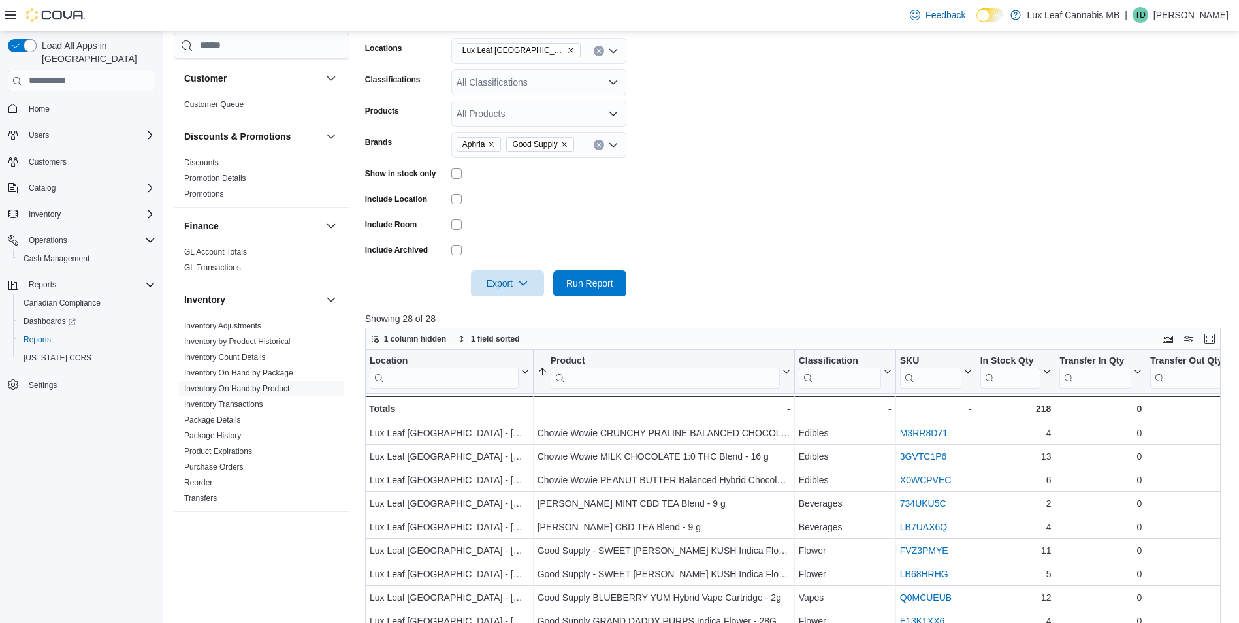
scroll to position [97, 0]
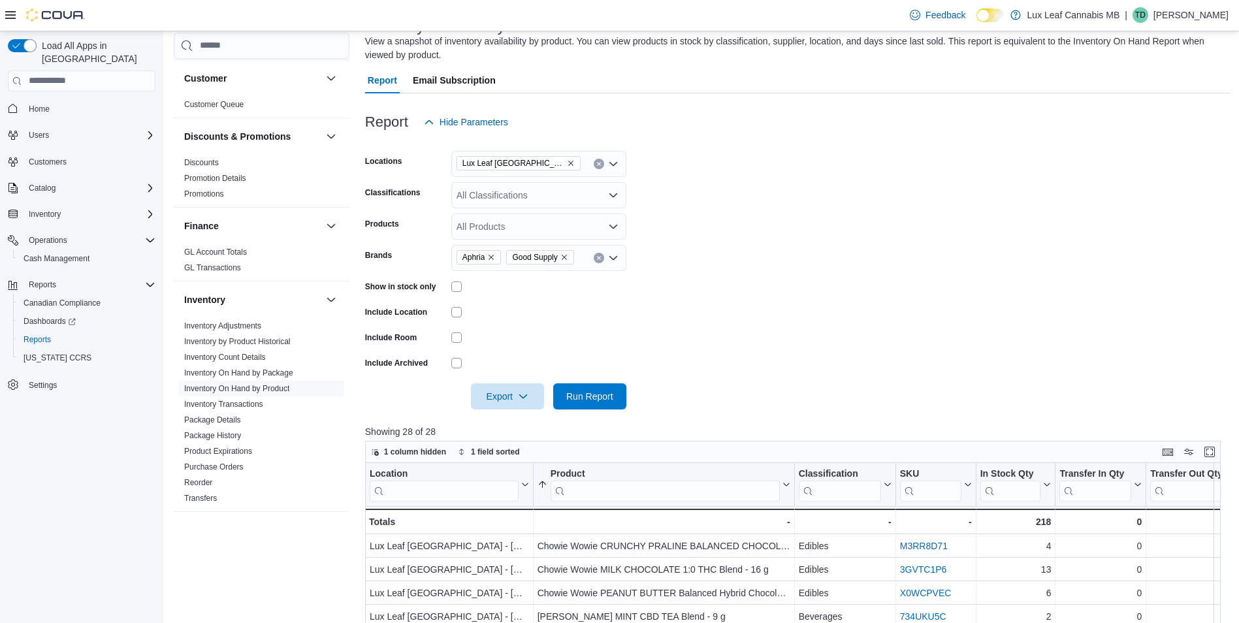
click at [492, 259] on icon "Remove Aphria from selection in this group" at bounding box center [491, 257] width 8 height 8
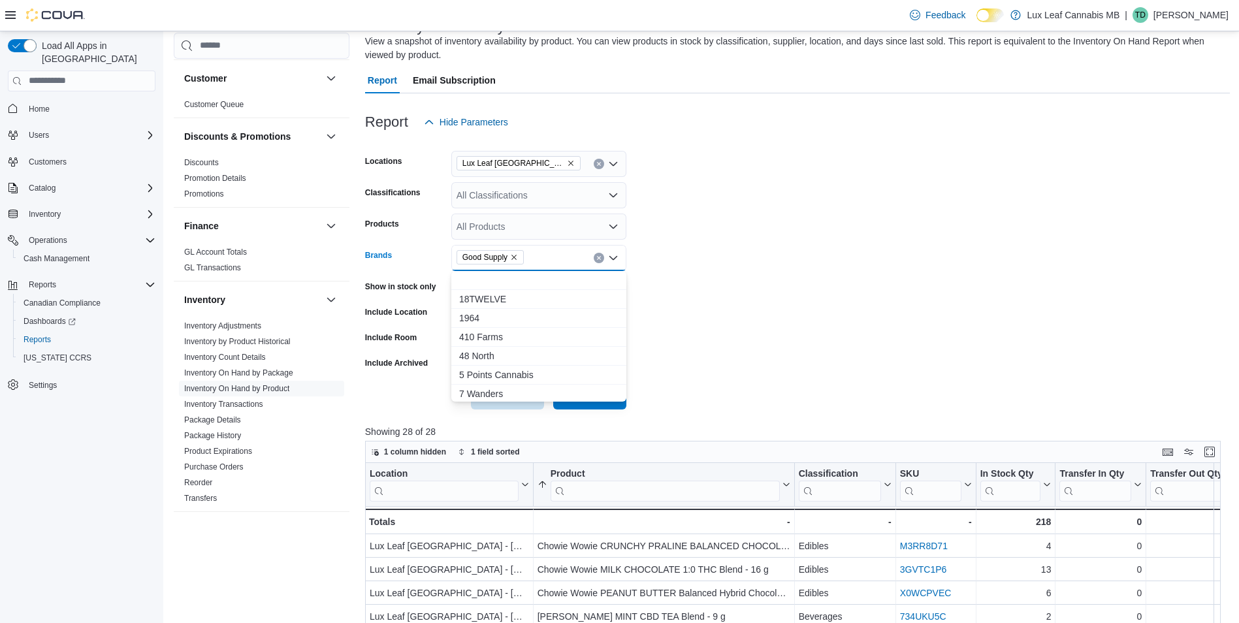
click at [510, 259] on span "Good Supply" at bounding box center [490, 257] width 56 height 13
click at [514, 259] on icon "Remove Good Supply from selection in this group" at bounding box center [514, 257] width 8 height 8
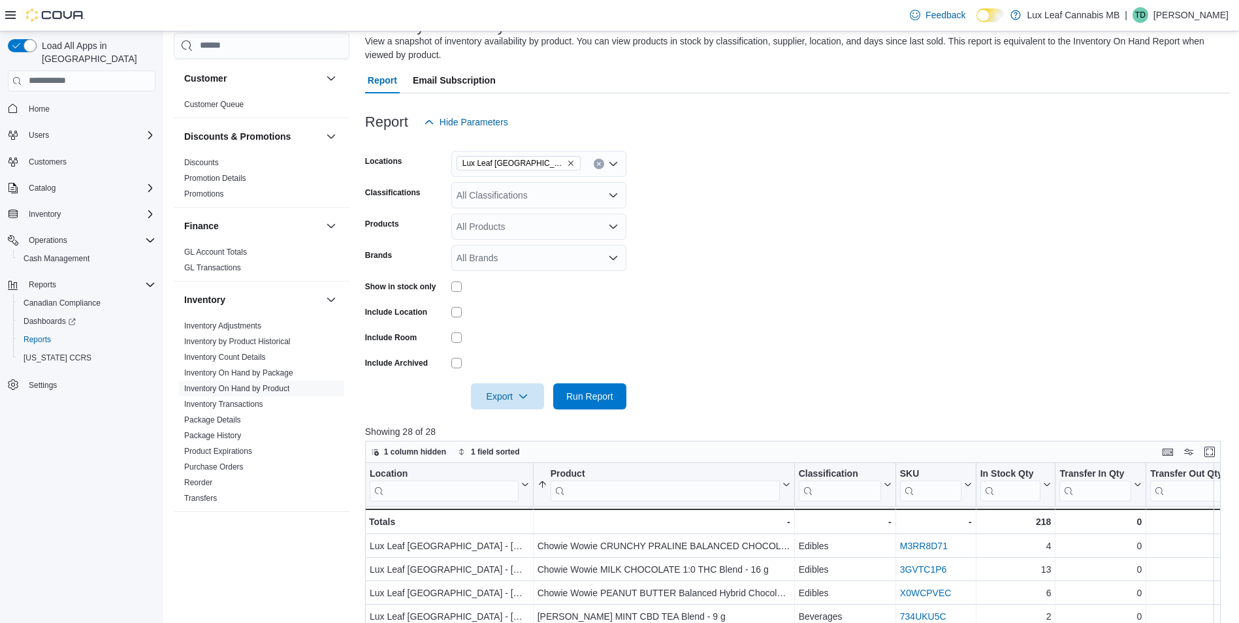
click at [772, 218] on form "Locations Lux Leaf Winnipeg - Bridgewater Classifications All Classifications P…" at bounding box center [797, 272] width 865 height 274
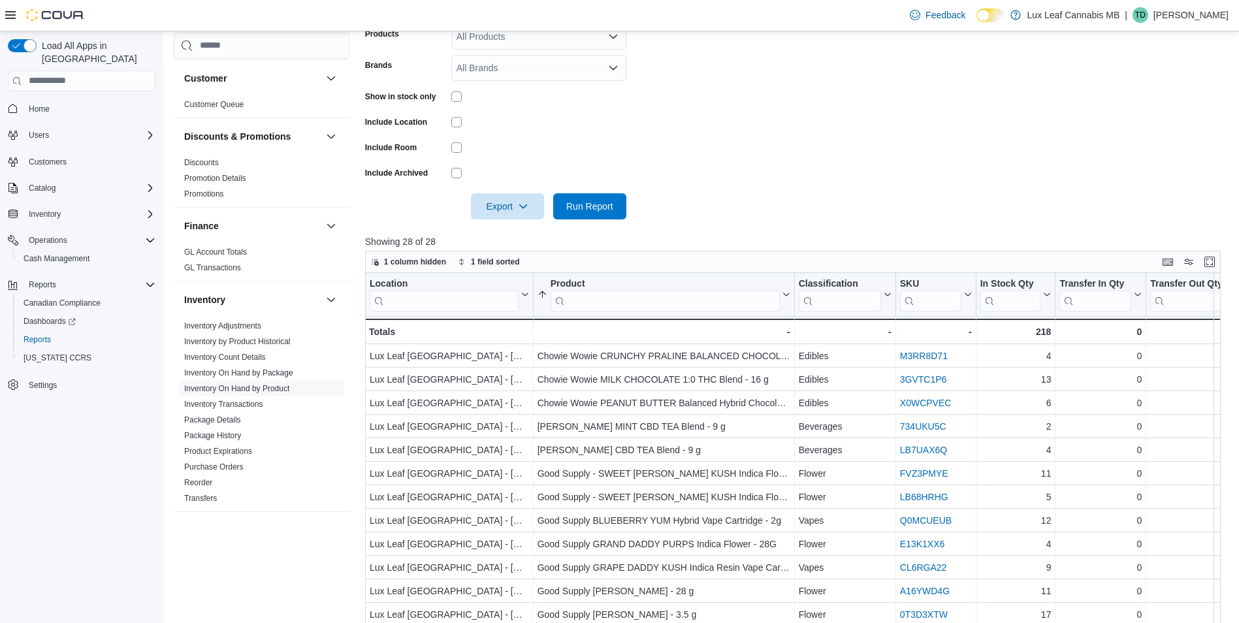
scroll to position [162, 0]
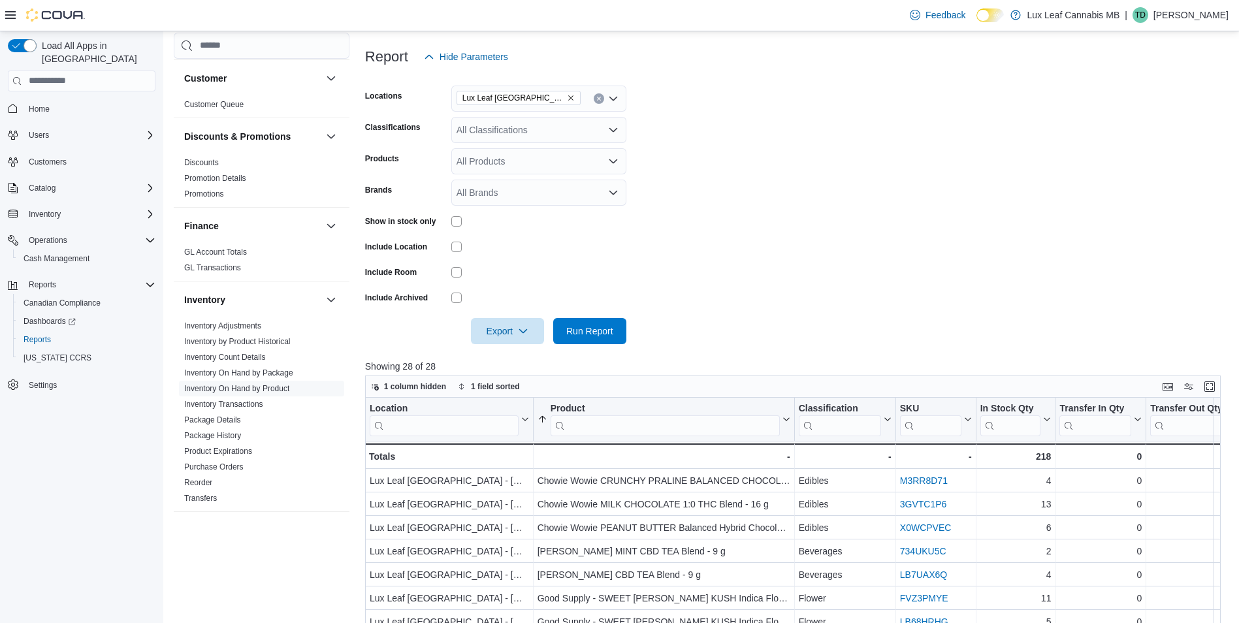
click at [501, 204] on div "All Brands" at bounding box center [538, 193] width 175 height 26
type input "**"
click at [502, 209] on span "Mr. Fog" at bounding box center [538, 214] width 159 height 13
click at [771, 233] on form "Locations Lux Leaf Winnipeg - Bridgewater Classifications All Classifications P…" at bounding box center [797, 207] width 865 height 274
click at [600, 318] on span "Run Report" at bounding box center [589, 330] width 57 height 26
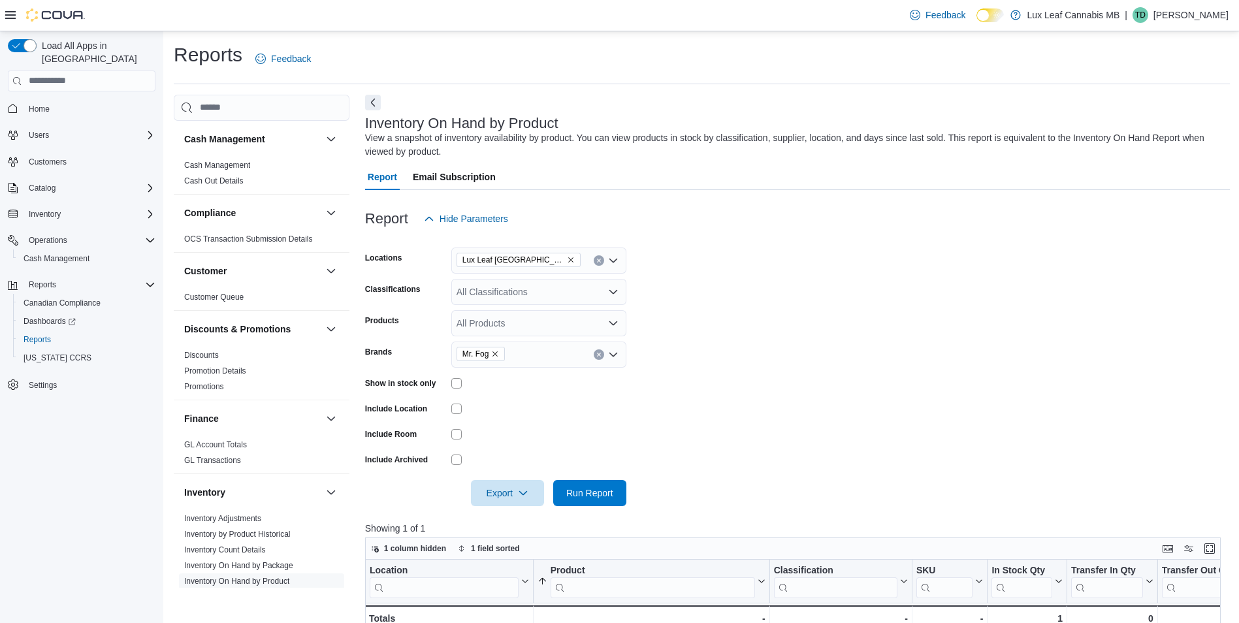
click at [500, 351] on span "Mr. Fog" at bounding box center [480, 354] width 49 height 14
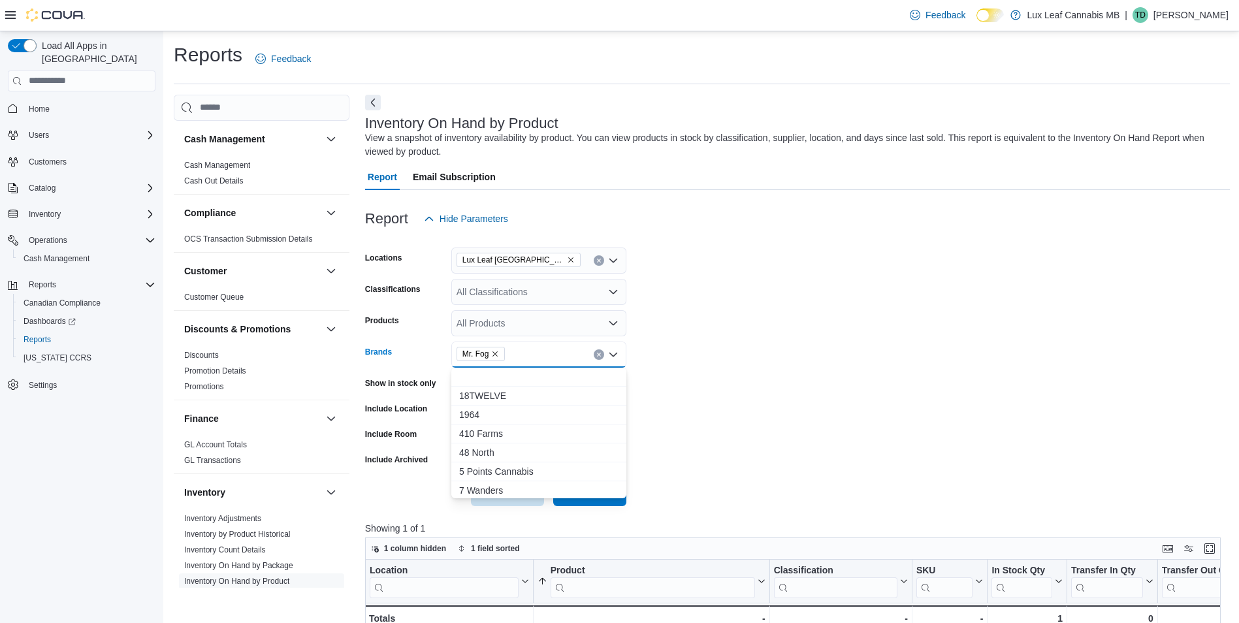
click at [493, 351] on icon "Remove Mr. Fog from selection in this group" at bounding box center [495, 354] width 8 height 8
drag, startPoint x: 755, startPoint y: 293, endPoint x: 716, endPoint y: 321, distance: 48.6
click at [755, 292] on form "Locations Lux Leaf Winnipeg - Bridgewater Classifications All Classifications P…" at bounding box center [797, 369] width 865 height 274
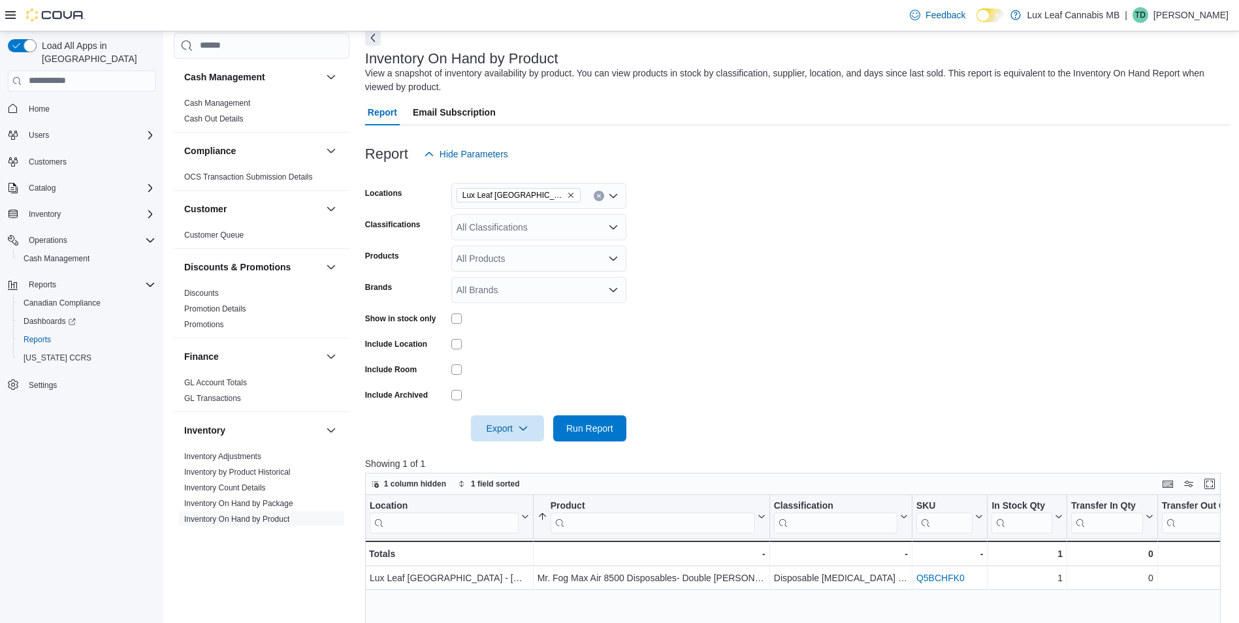
scroll to position [65, 0]
click at [519, 287] on div "All Brands" at bounding box center [538, 289] width 175 height 26
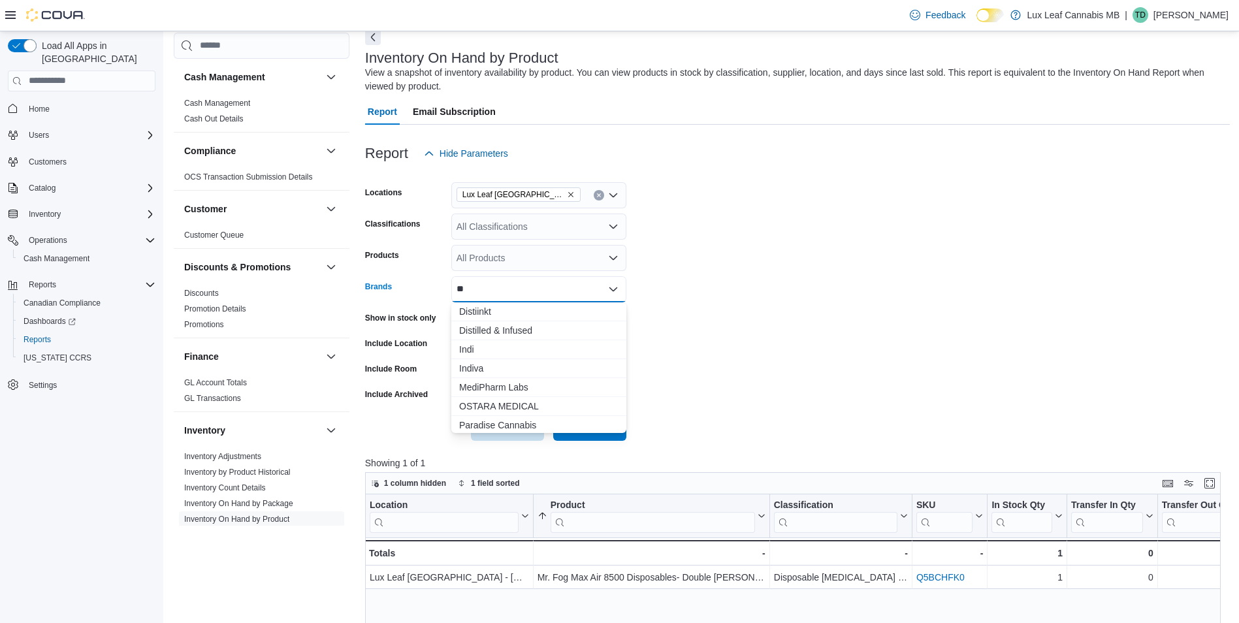
type input "*"
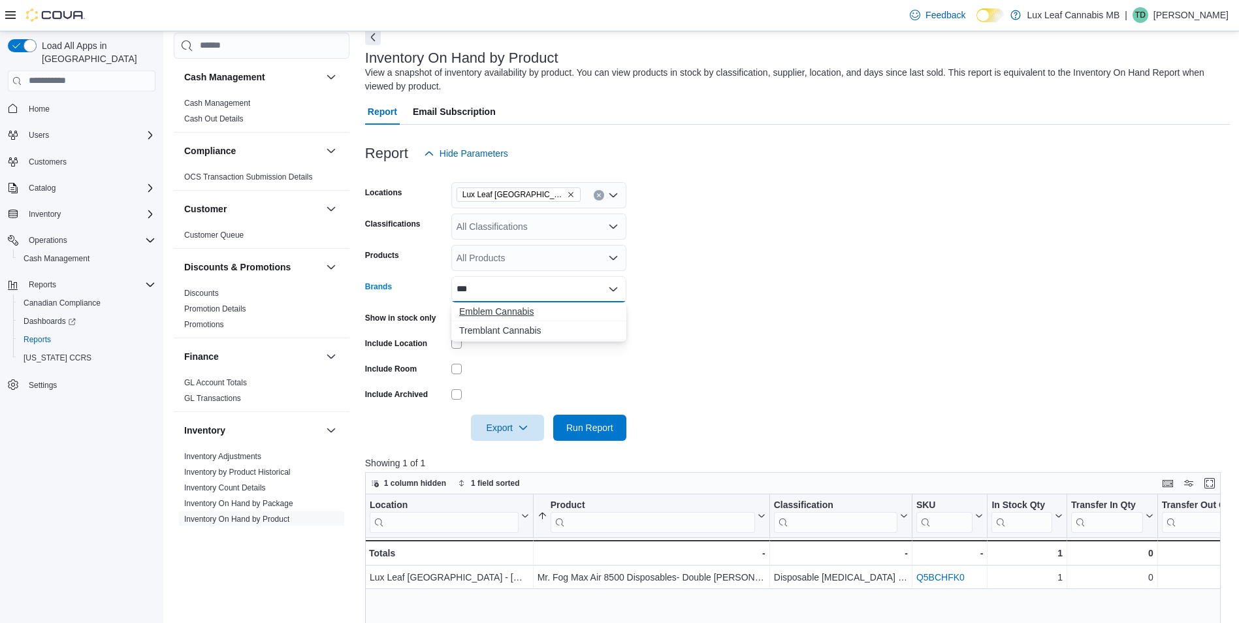
type input "***"
click at [524, 306] on span "Emblem Cannabis" at bounding box center [538, 311] width 159 height 13
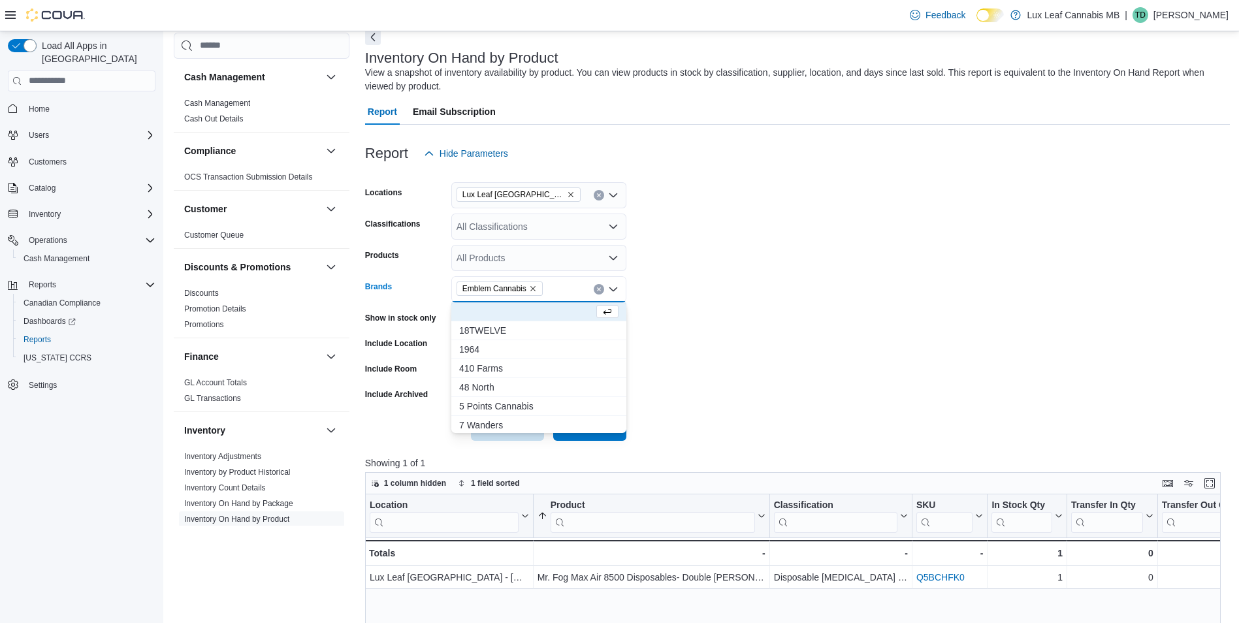
click at [728, 336] on form "Locations Lux Leaf Winnipeg - Bridgewater Classifications All Classifications P…" at bounding box center [797, 304] width 865 height 274
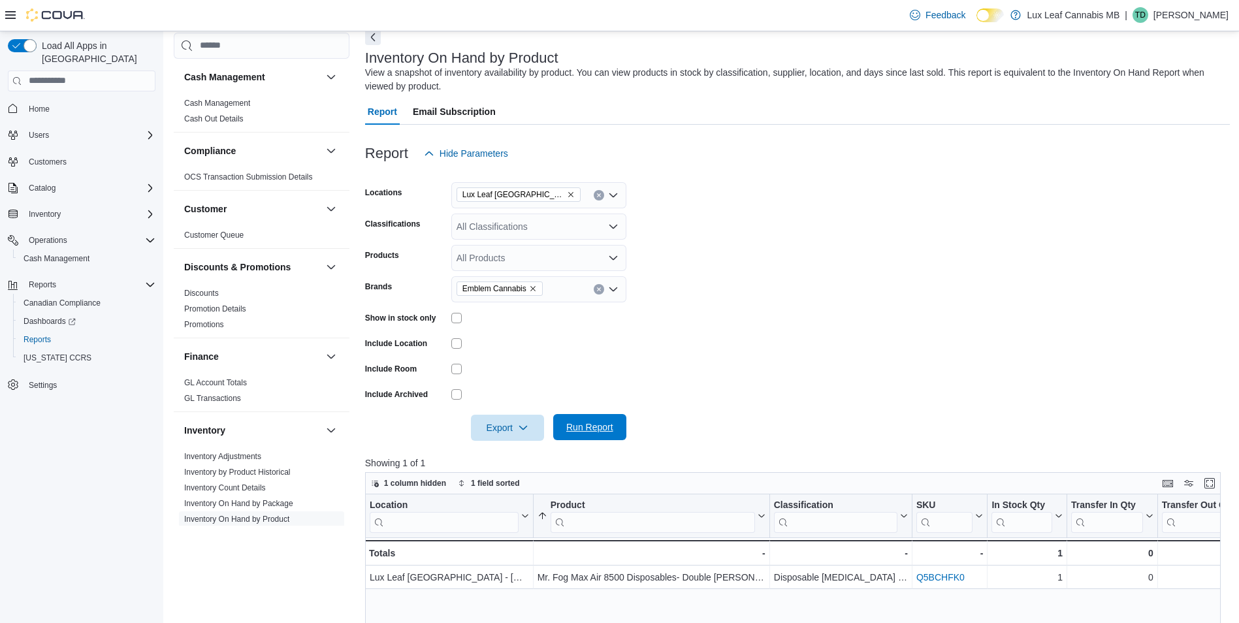
click at [624, 415] on form "Locations Lux Leaf Winnipeg - Bridgewater Classifications All Classifications P…" at bounding box center [797, 304] width 865 height 274
click at [613, 415] on span "Run Report" at bounding box center [589, 427] width 57 height 26
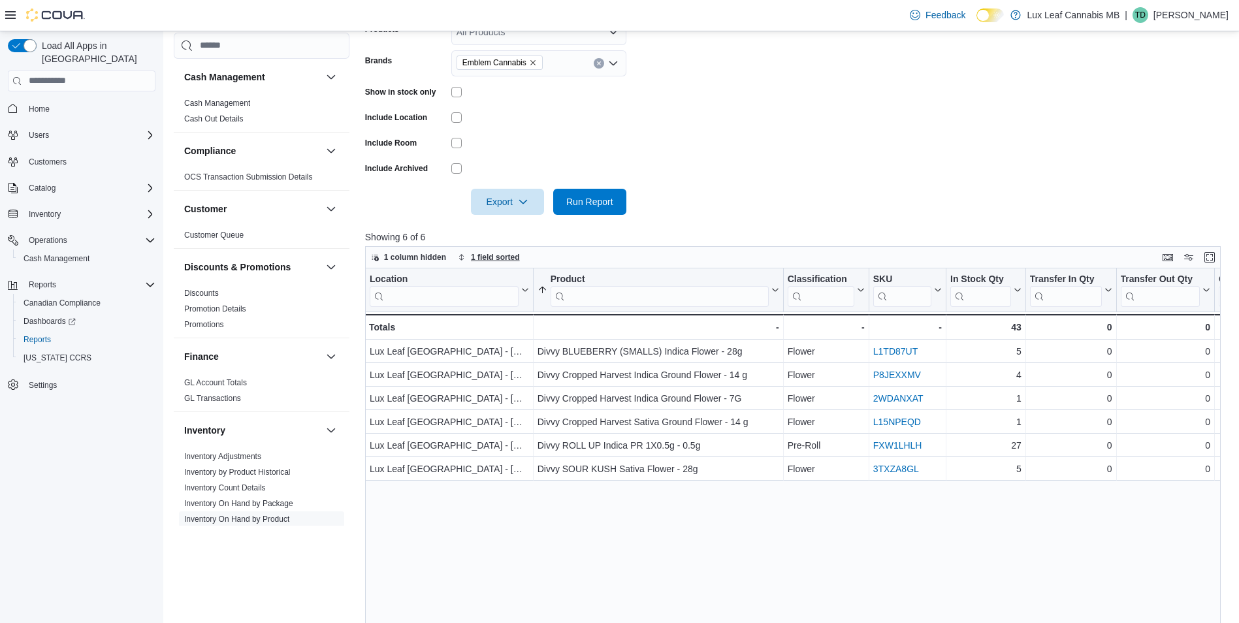
scroll to position [261, 0]
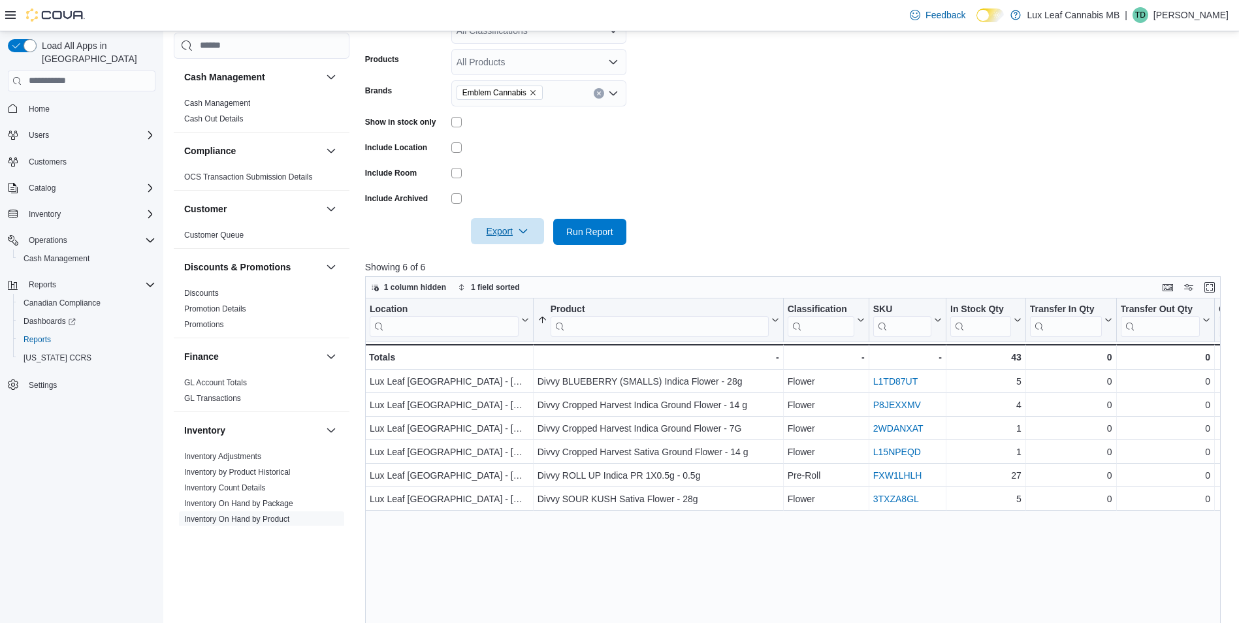
click at [494, 238] on span "Export" at bounding box center [507, 231] width 57 height 26
drag, startPoint x: 520, startPoint y: 259, endPoint x: 577, endPoint y: 242, distance: 59.1
click at [520, 258] on span "Export to Excel" at bounding box center [509, 258] width 59 height 10
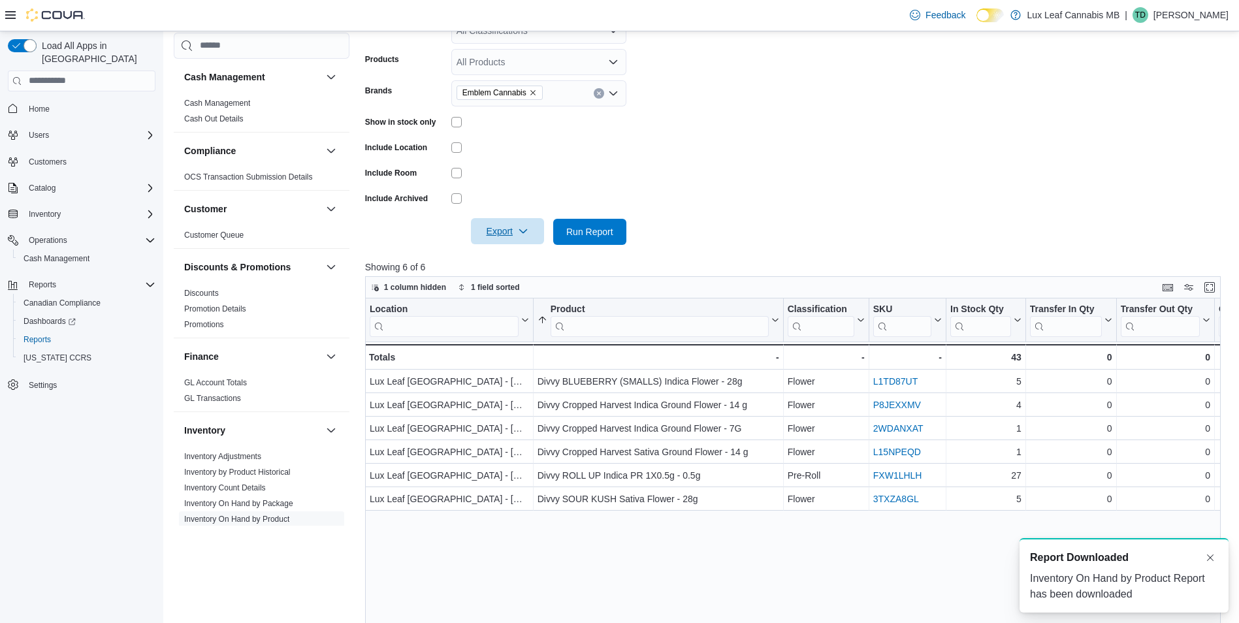
scroll to position [0, 0]
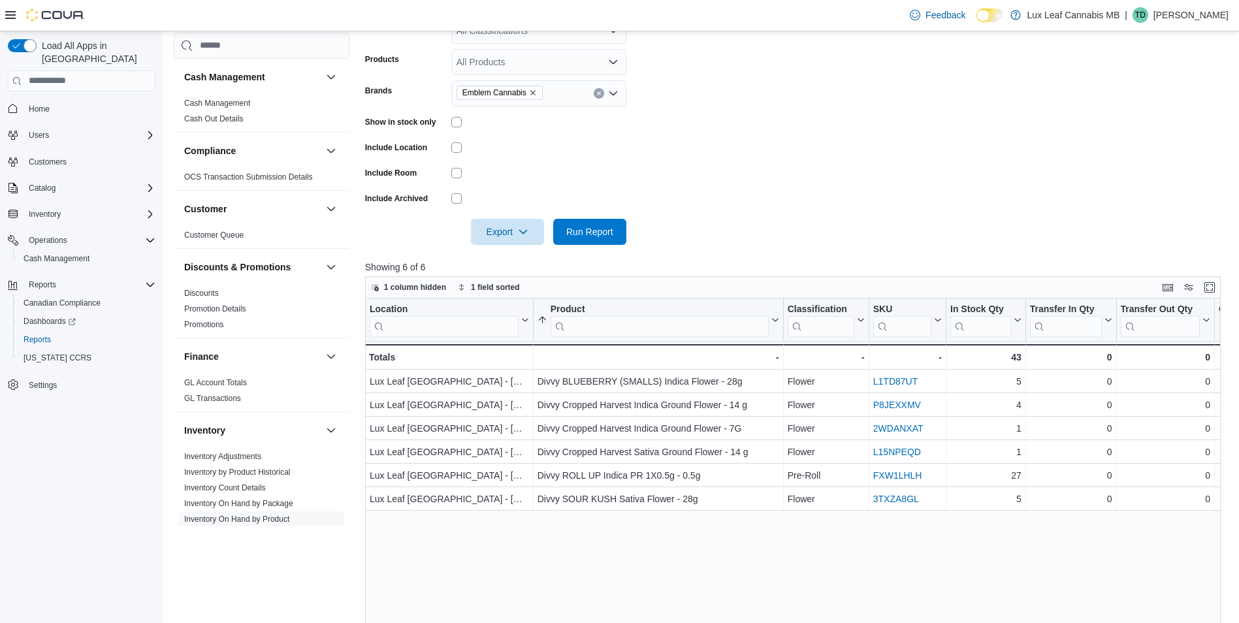
click at [851, 176] on form "Locations Lux Leaf Winnipeg - Bridgewater Classifications All Classifications P…" at bounding box center [797, 108] width 865 height 274
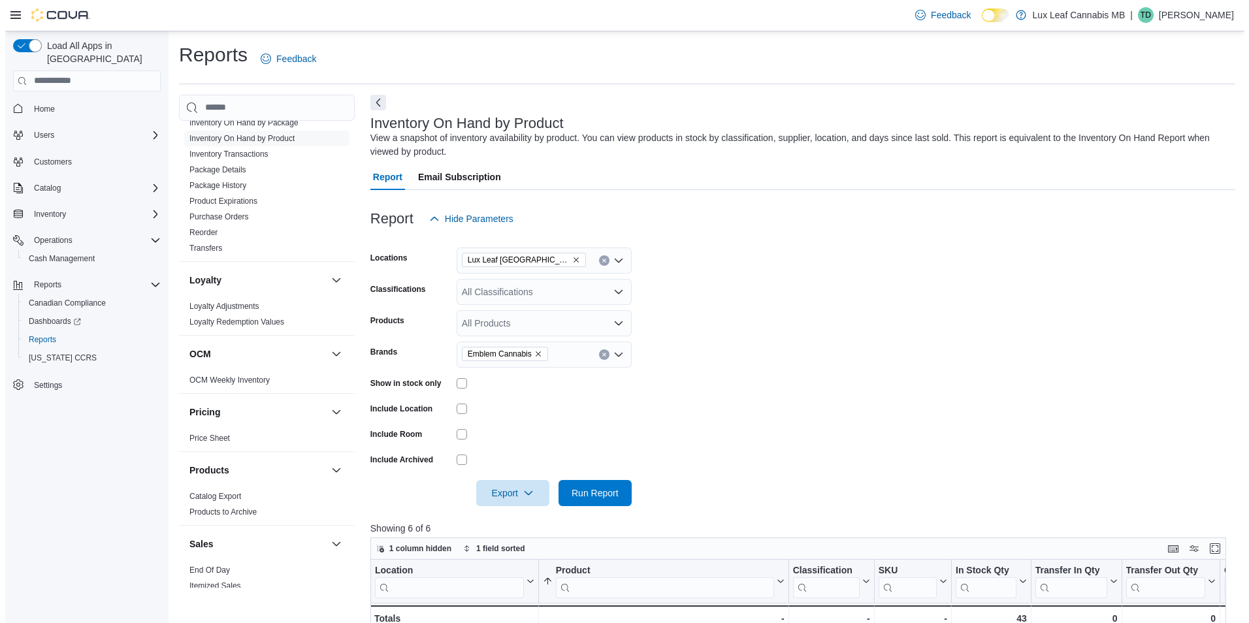
scroll to position [588, 0]
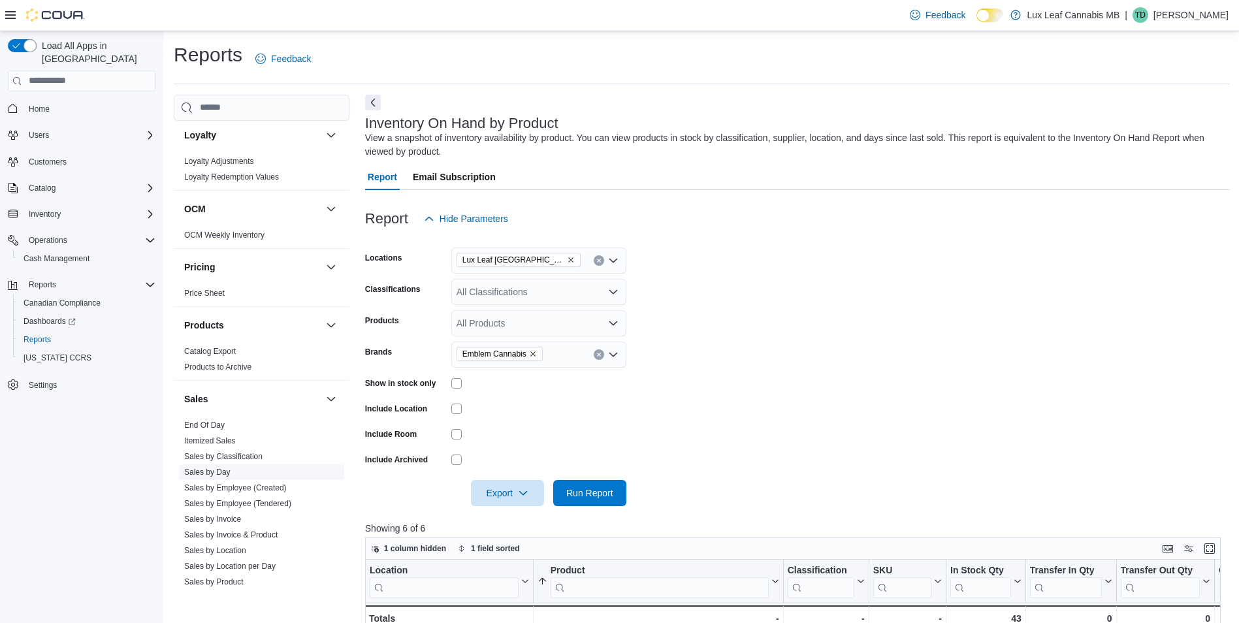
click at [219, 472] on link "Sales by Day" at bounding box center [207, 472] width 46 height 9
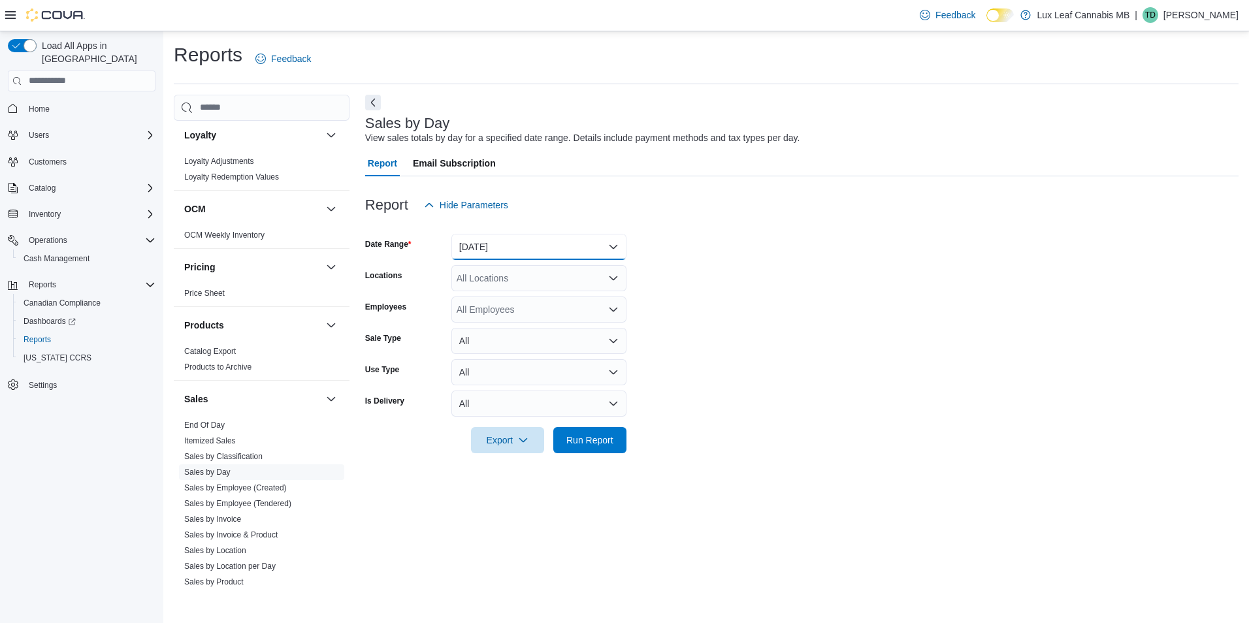
click at [496, 247] on button "Yesterday" at bounding box center [538, 247] width 175 height 26
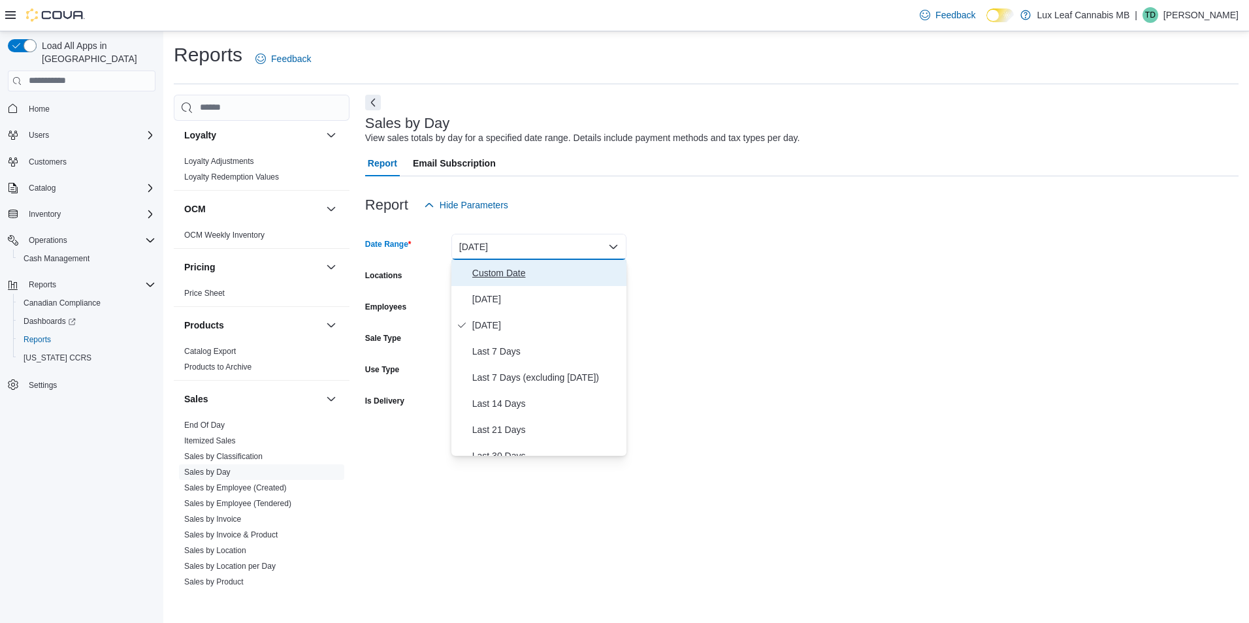
click at [509, 280] on span "Custom Date" at bounding box center [546, 273] width 149 height 16
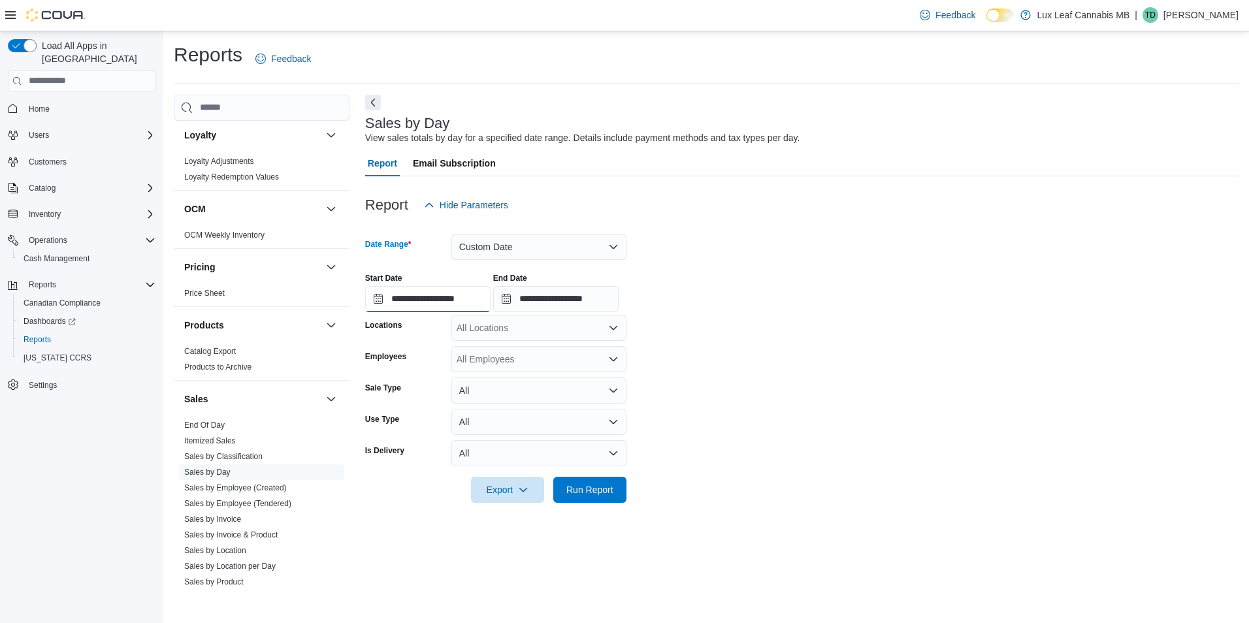
click at [440, 293] on input "**********" at bounding box center [427, 299] width 125 height 26
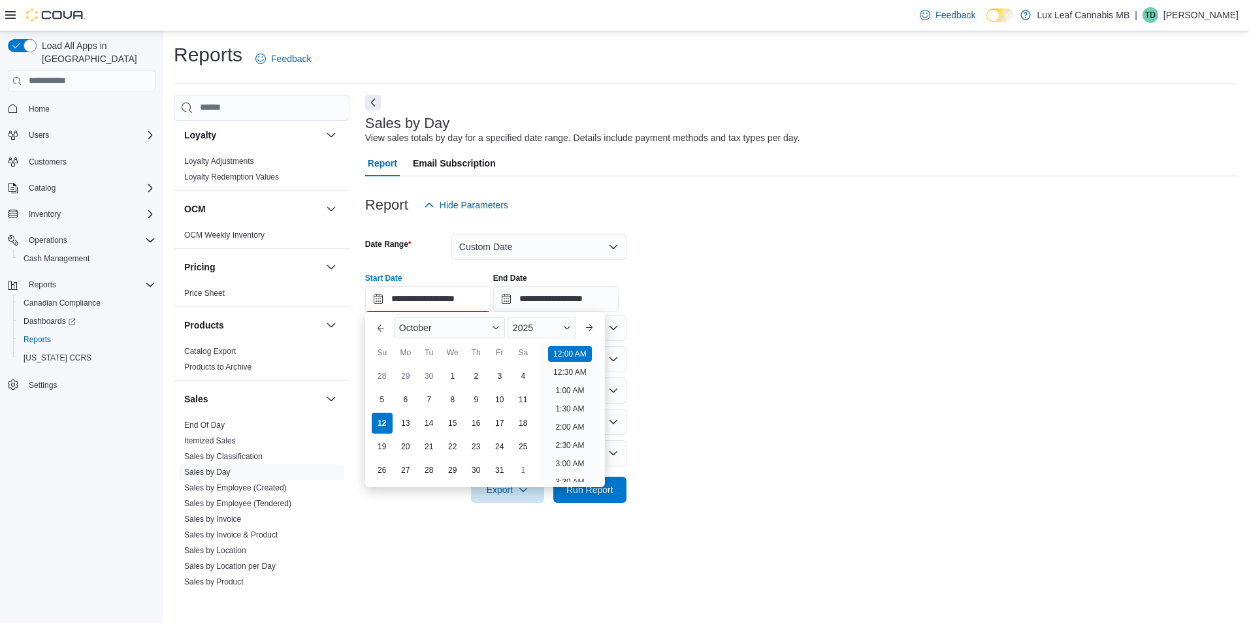
scroll to position [40, 0]
click at [541, 328] on div "2025" at bounding box center [541, 327] width 69 height 21
click at [528, 443] on div "You are focused on a year selector menu. Use the up and down arrows to select a…" at bounding box center [541, 472] width 69 height 319
click at [530, 447] on div "2024" at bounding box center [541, 452] width 63 height 16
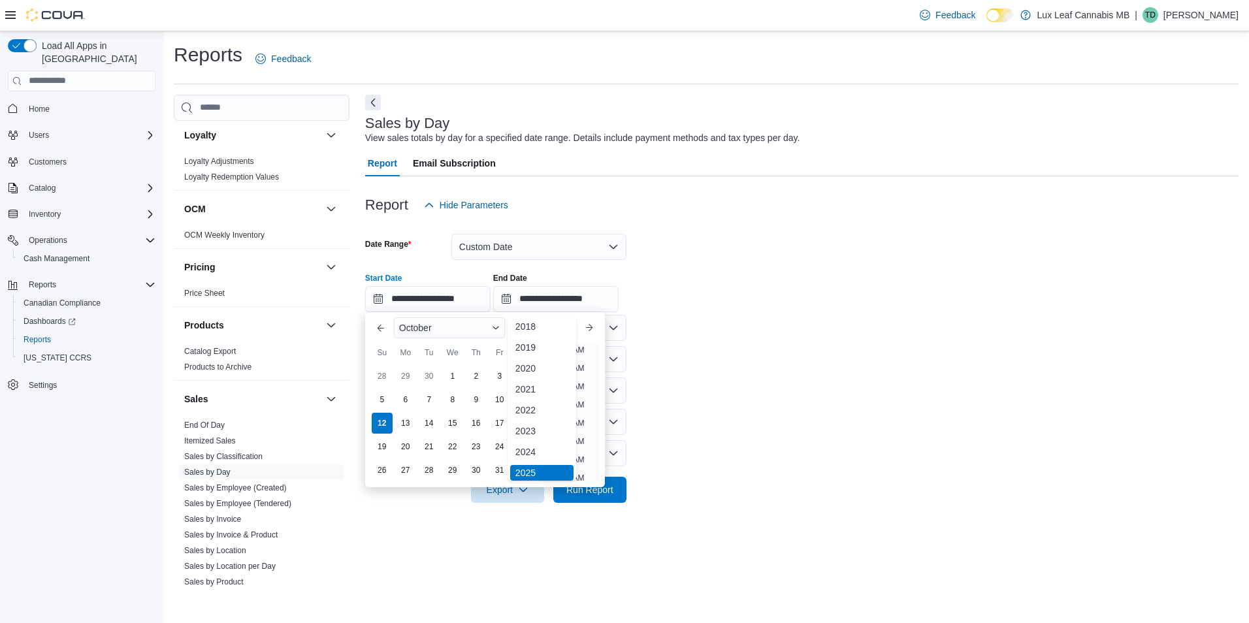
type input "**********"
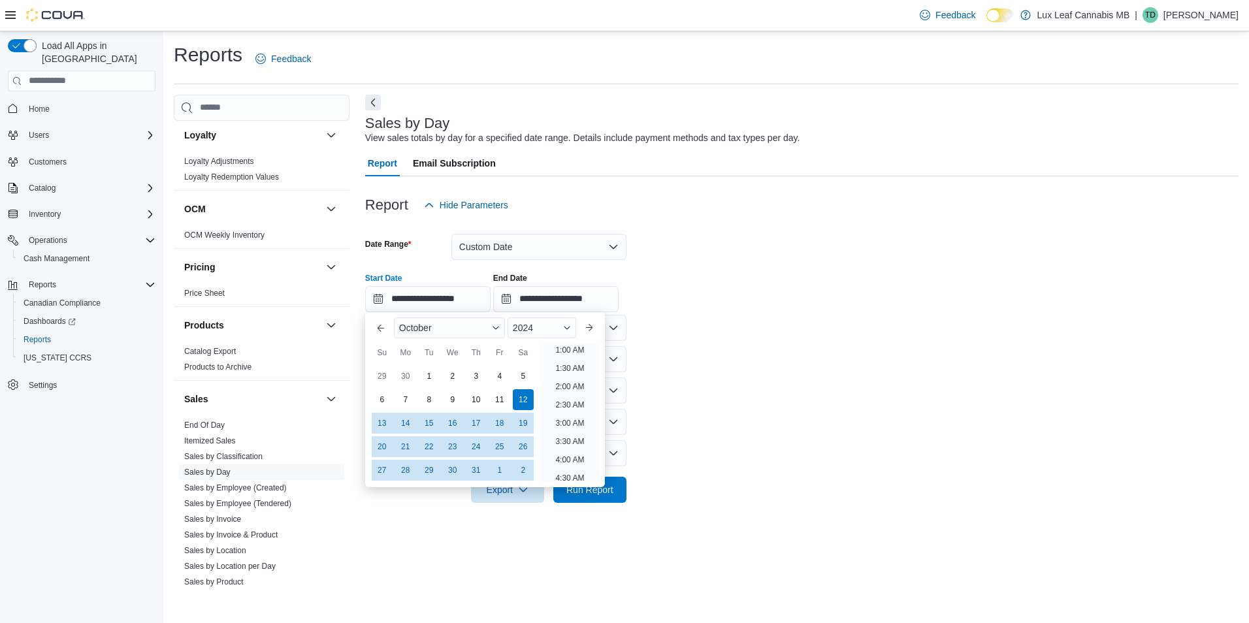
scroll to position [3, 0]
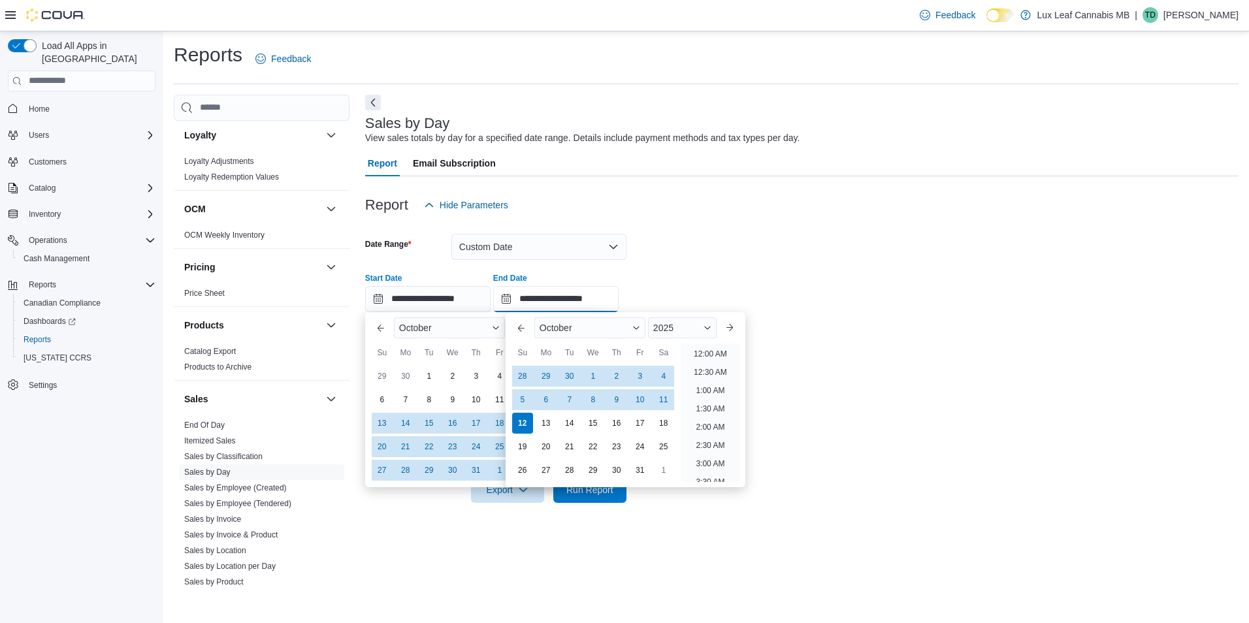
click at [539, 296] on input "**********" at bounding box center [555, 299] width 125 height 26
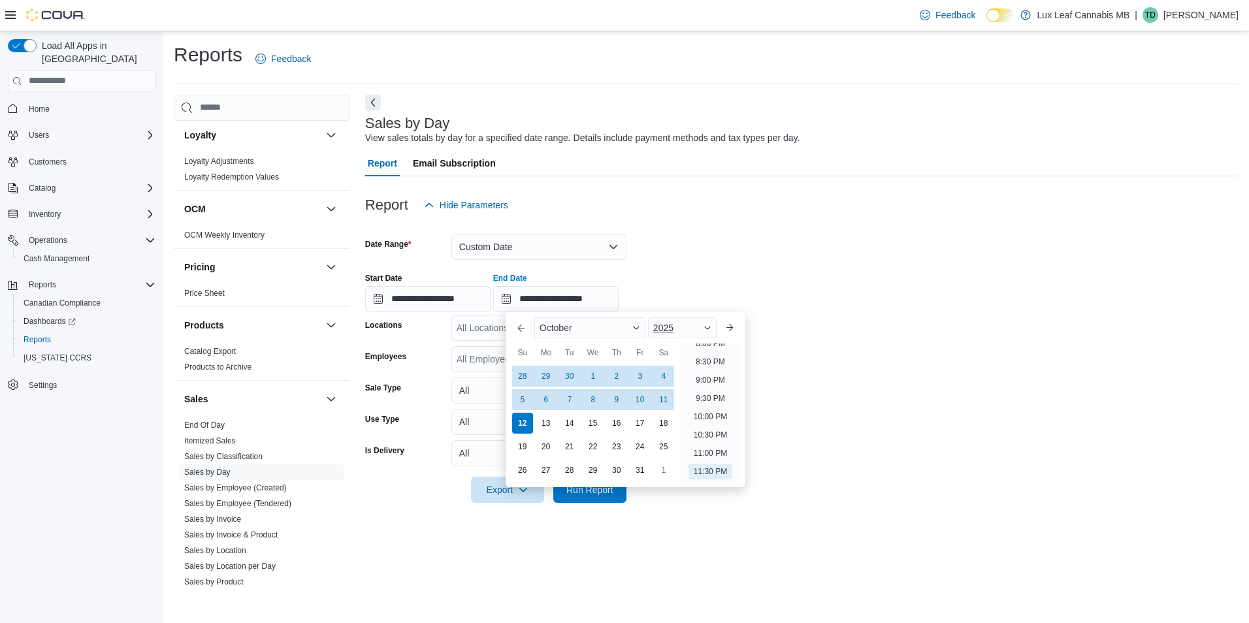
click at [690, 328] on div "2025" at bounding box center [682, 327] width 69 height 21
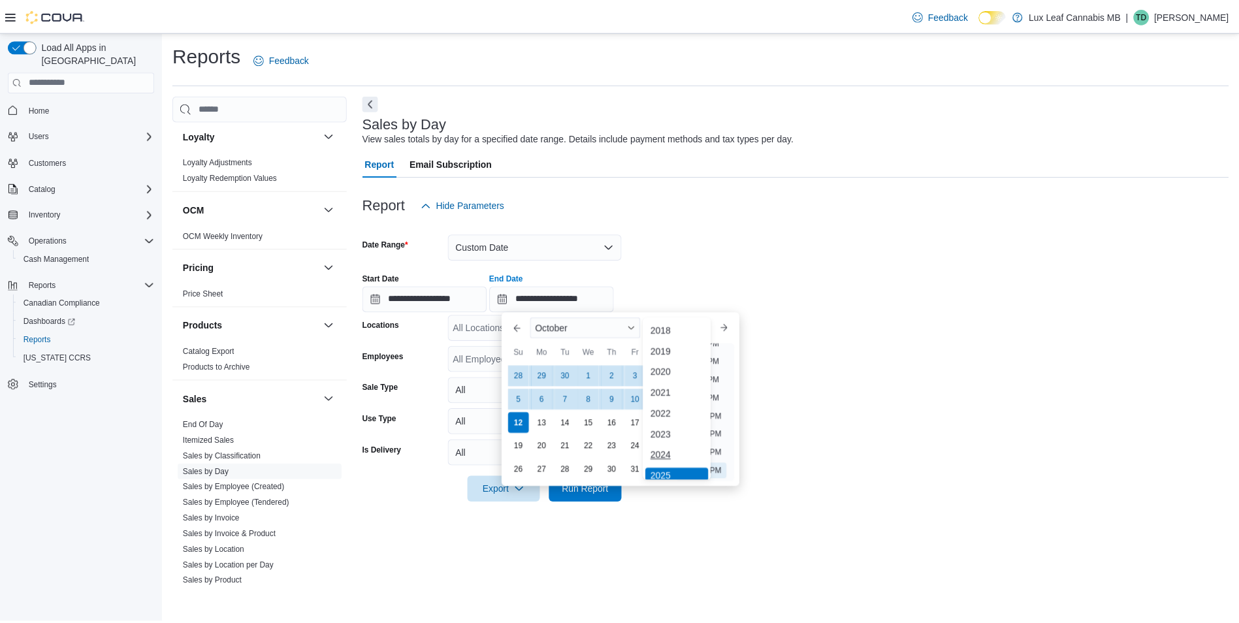
scroll to position [4, 0]
click at [674, 451] on div "2024" at bounding box center [681, 452] width 63 height 16
type input "**********"
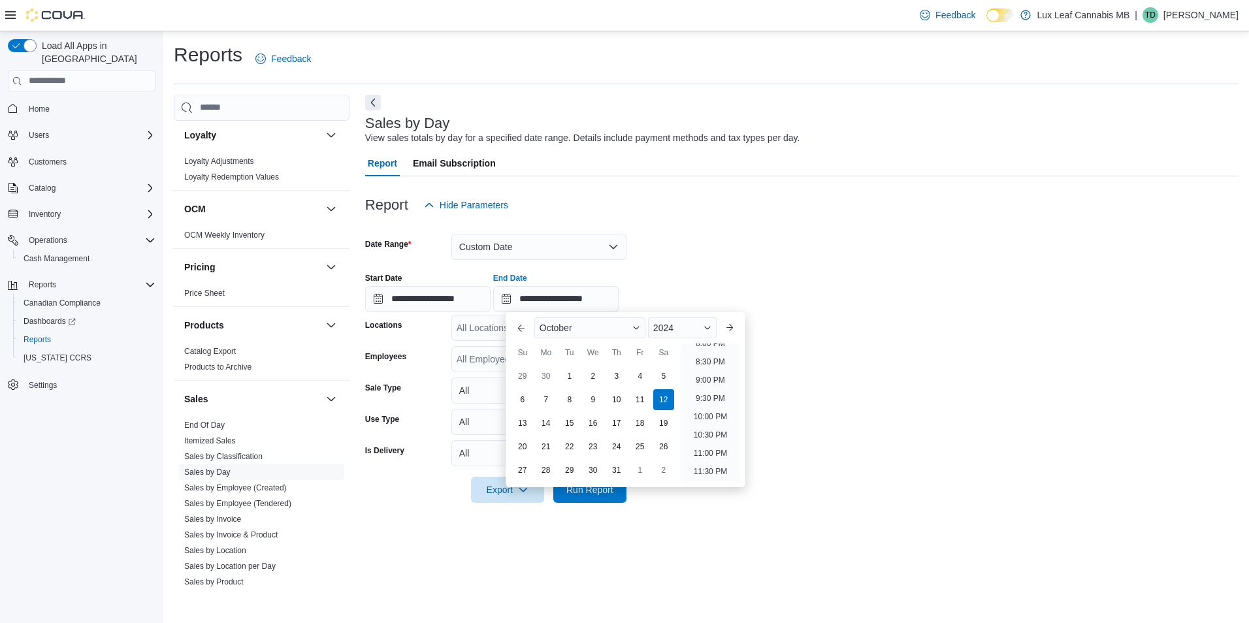
click at [666, 269] on div "**********" at bounding box center [801, 288] width 873 height 50
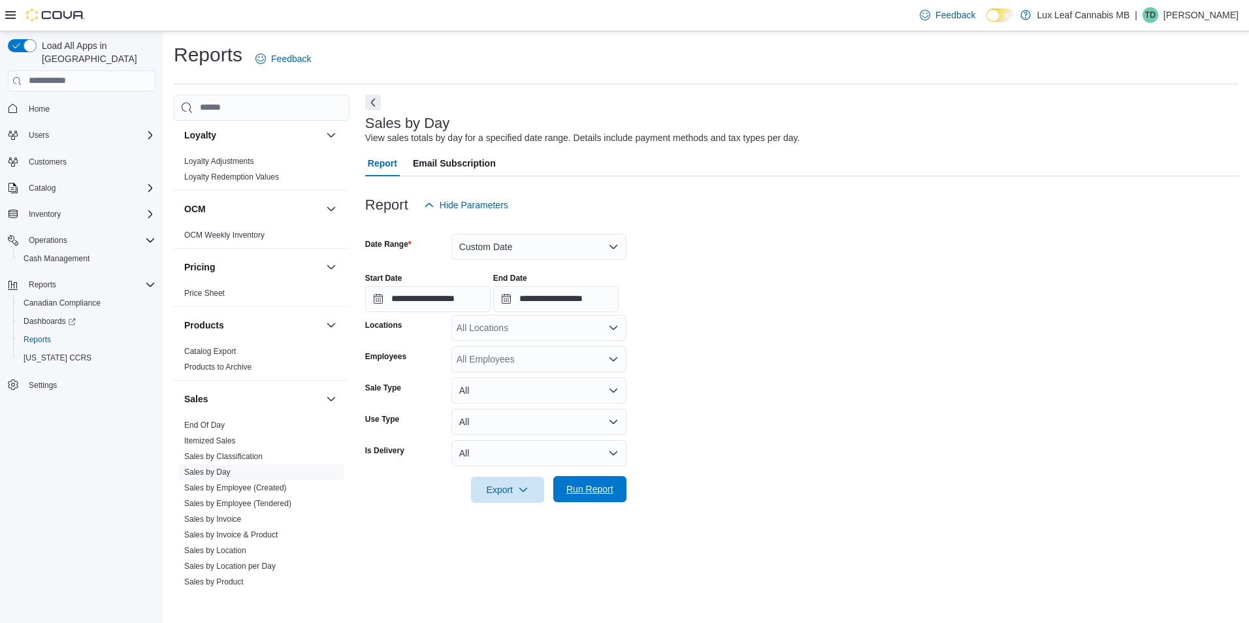
click at [604, 500] on span "Run Report" at bounding box center [589, 489] width 57 height 26
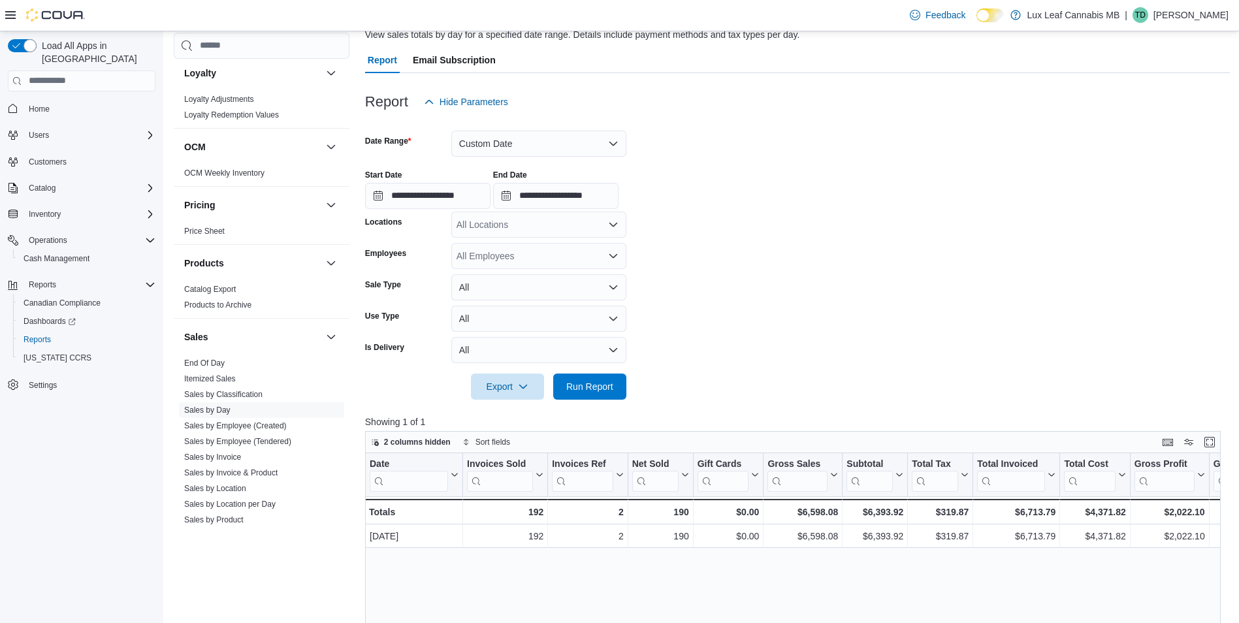
scroll to position [28, 0]
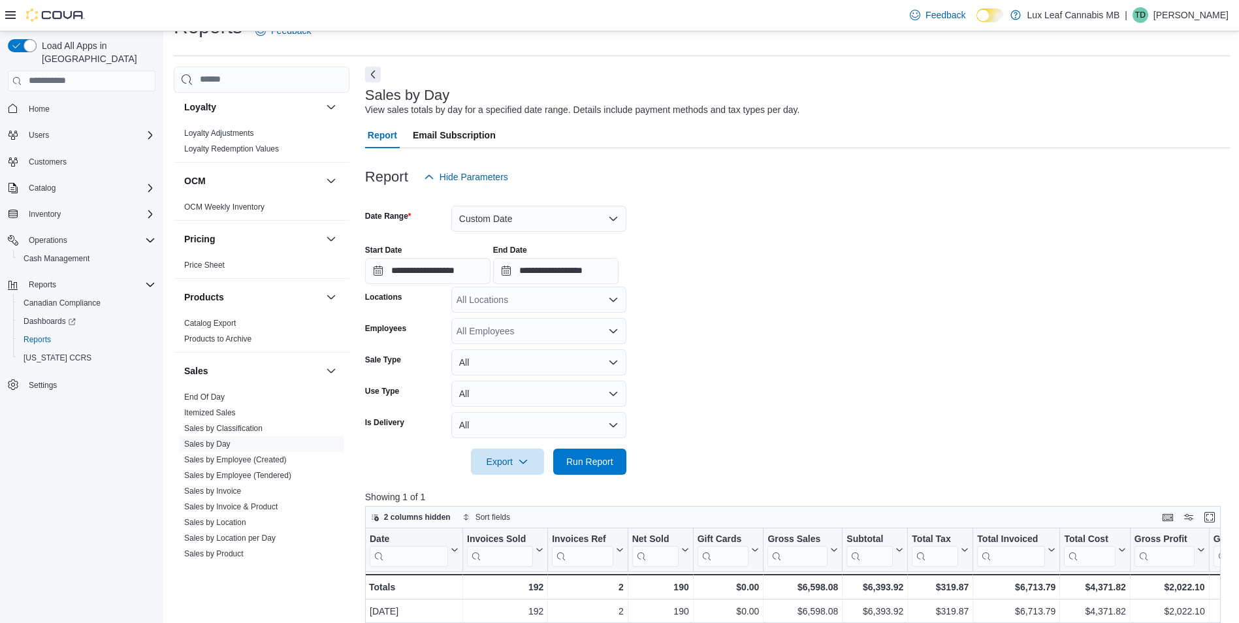
click at [916, 372] on form "**********" at bounding box center [797, 332] width 865 height 285
click at [392, 275] on input "**********" at bounding box center [427, 271] width 125 height 26
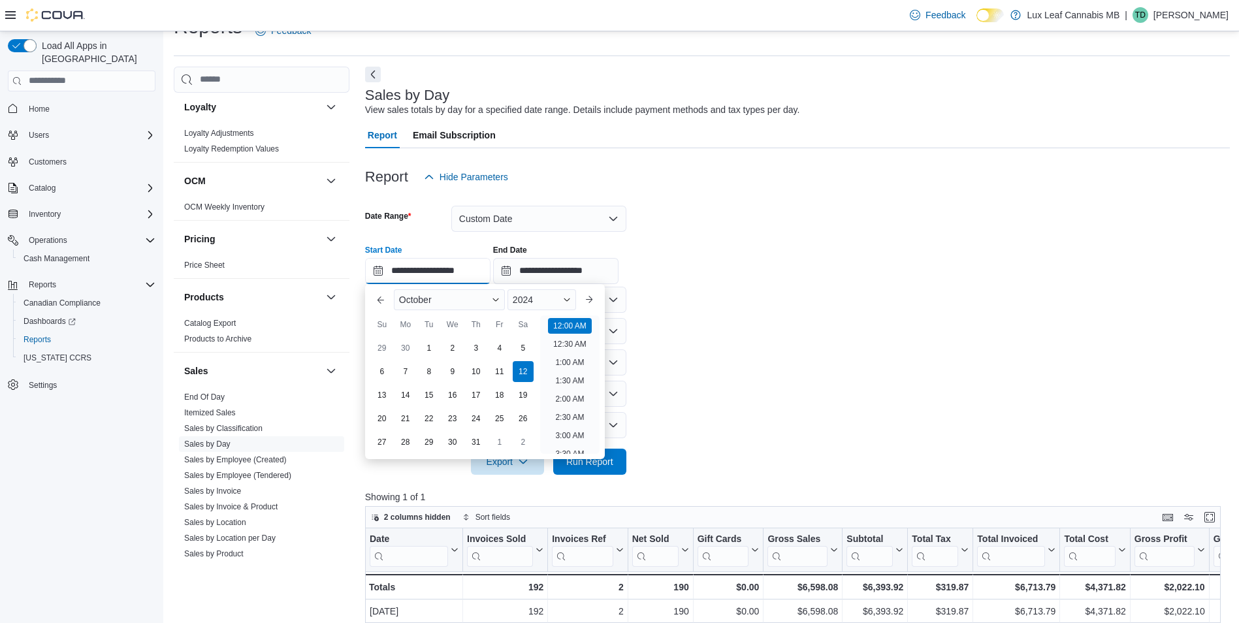
scroll to position [40, 0]
click at [389, 389] on div "13" at bounding box center [381, 394] width 23 height 23
type input "**********"
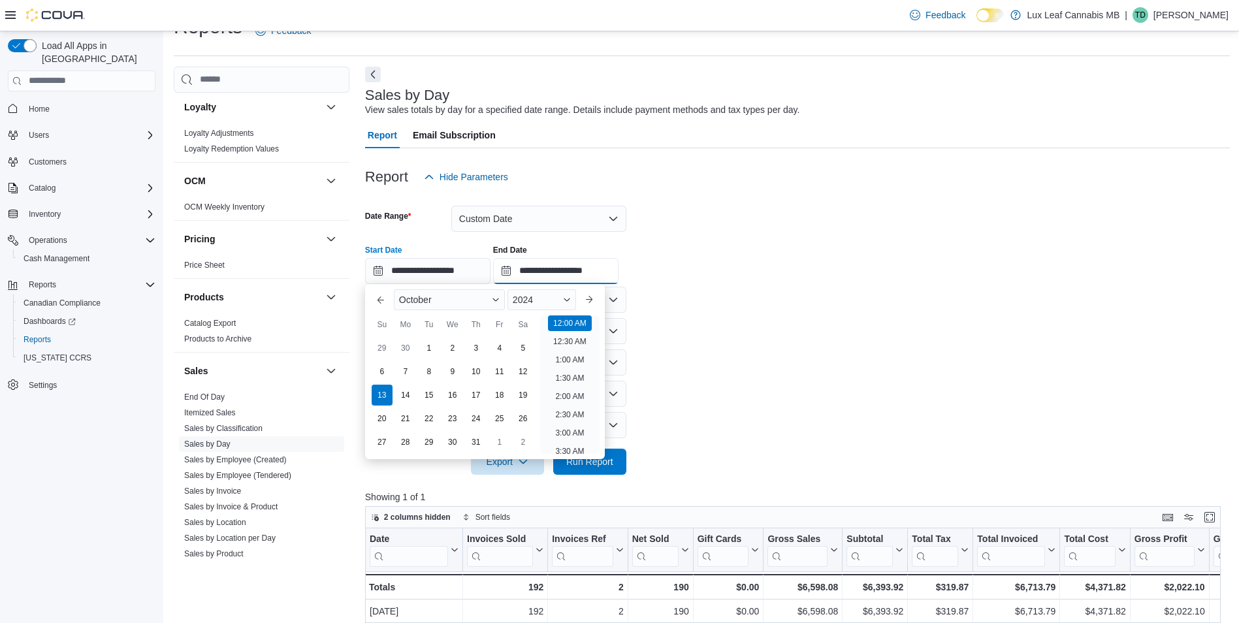
click at [542, 279] on input "**********" at bounding box center [555, 271] width 125 height 26
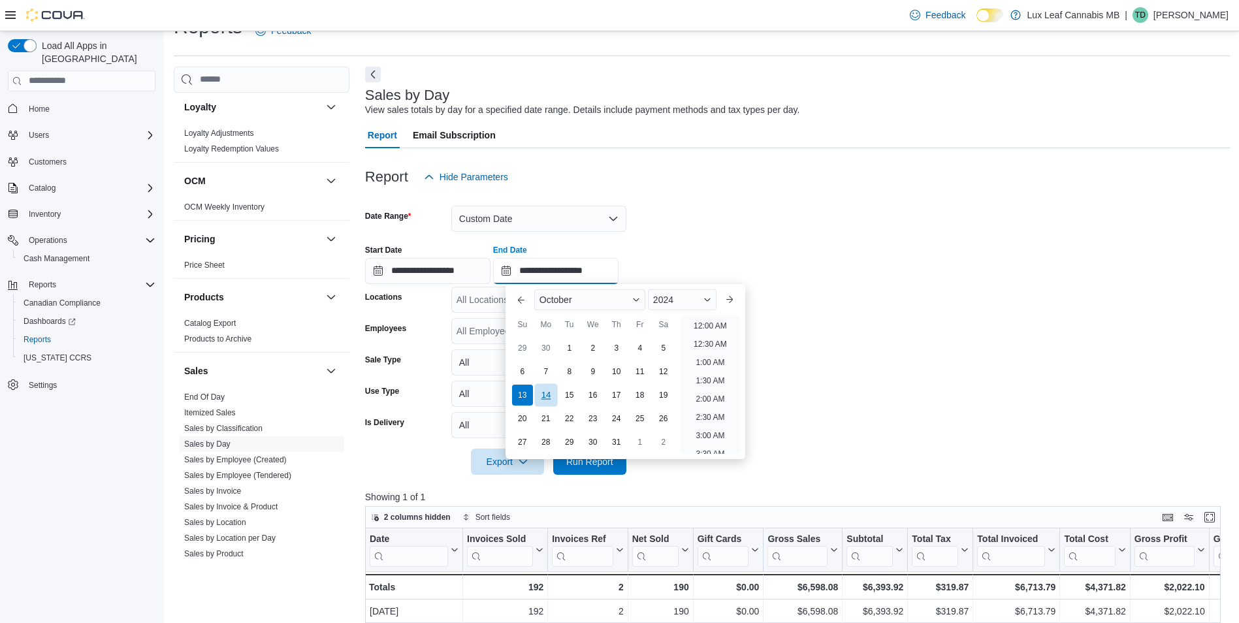
scroll to position [742, 0]
click at [519, 394] on div "13" at bounding box center [522, 394] width 23 height 23
click at [702, 228] on form "**********" at bounding box center [797, 332] width 865 height 285
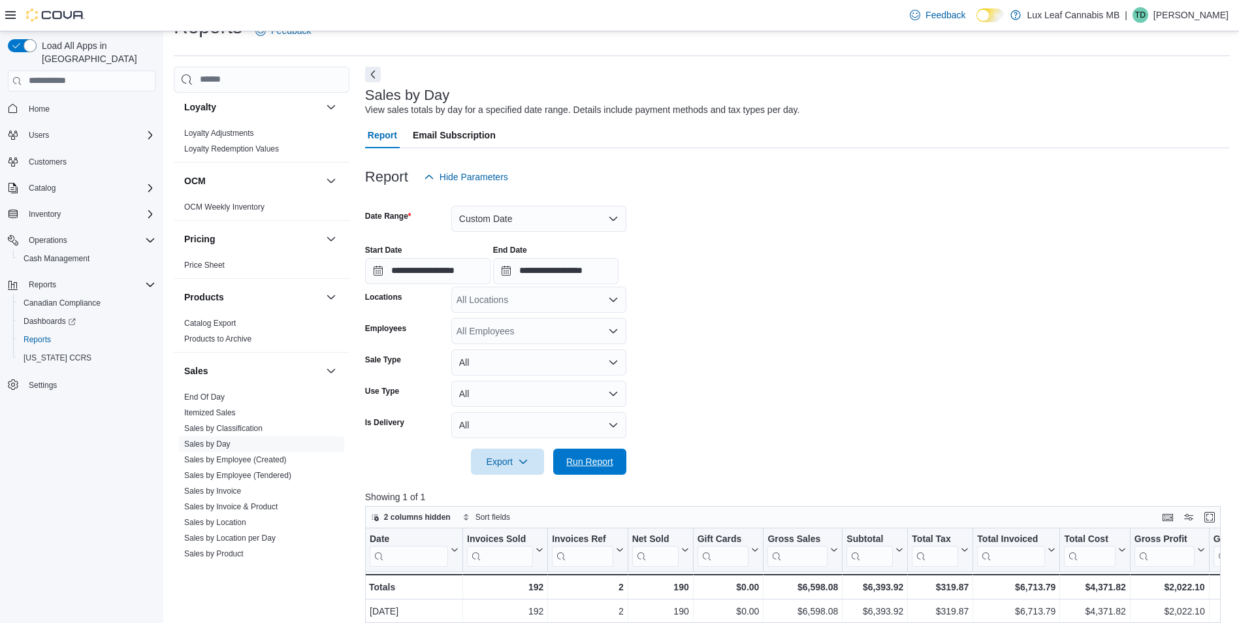
click at [585, 460] on span "Run Report" at bounding box center [589, 461] width 47 height 13
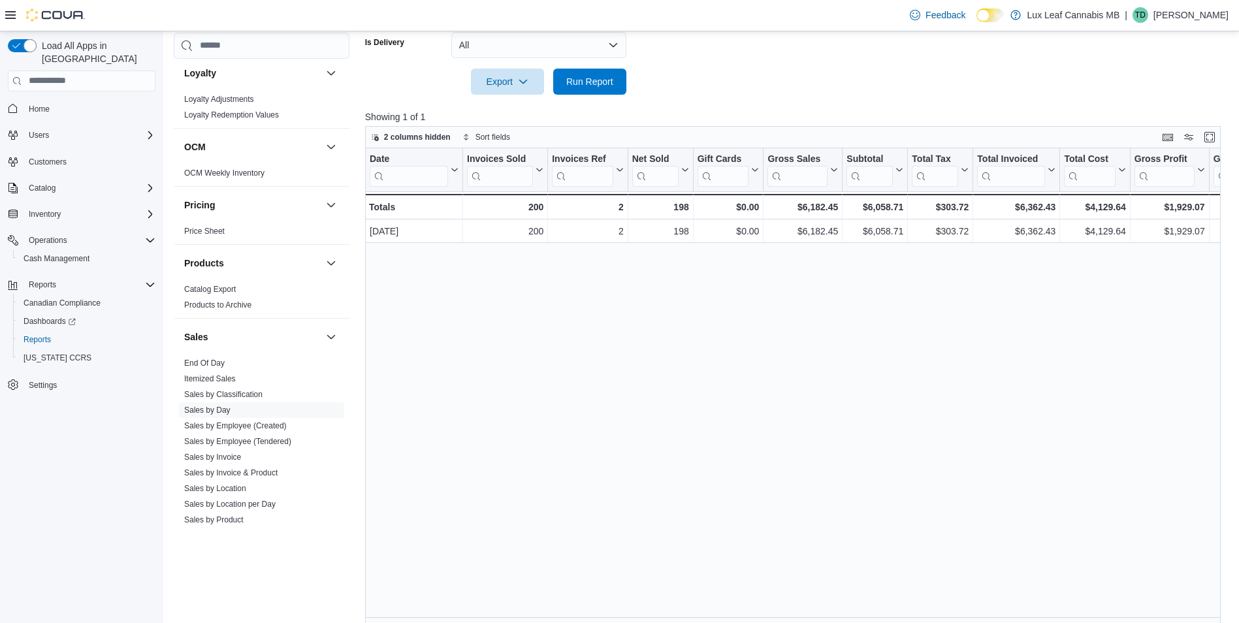
scroll to position [93, 0]
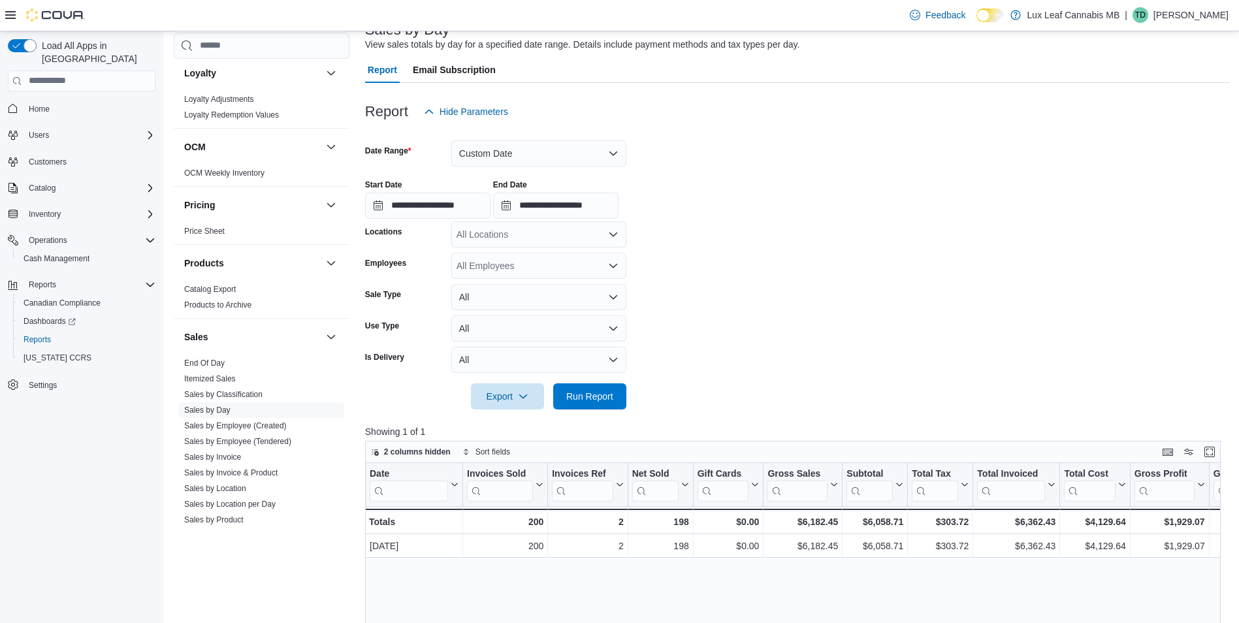
click at [931, 315] on form "**********" at bounding box center [797, 267] width 865 height 285
click at [503, 161] on button "Custom Date" at bounding box center [538, 153] width 175 height 26
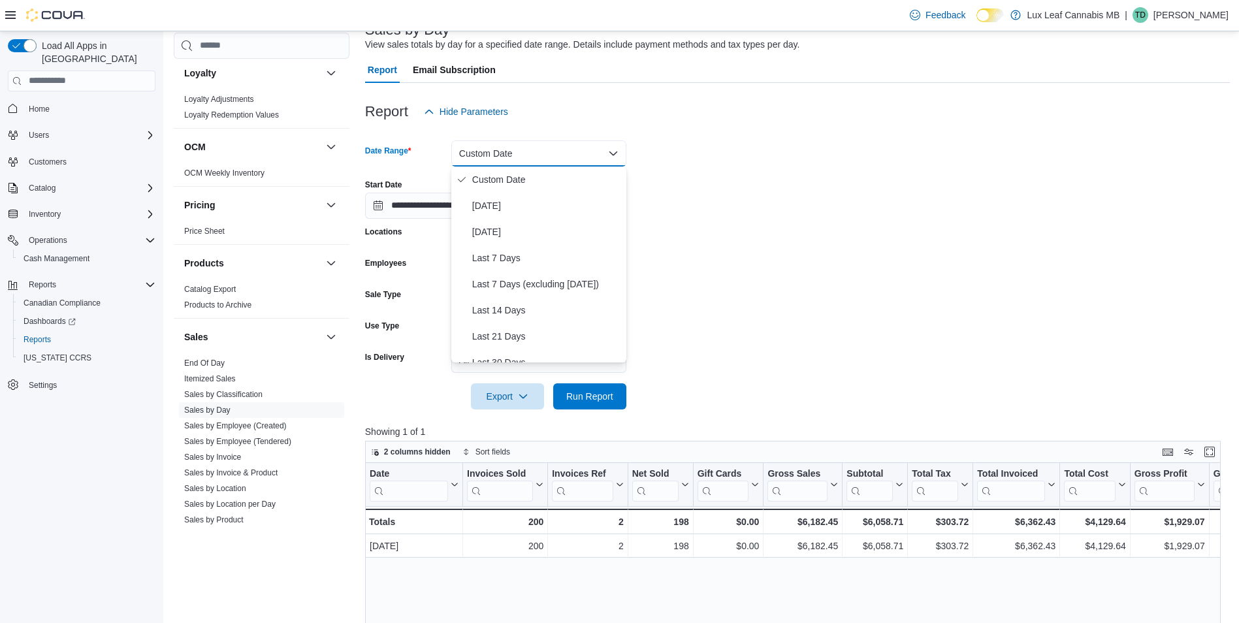
click at [696, 167] on div at bounding box center [797, 168] width 865 height 3
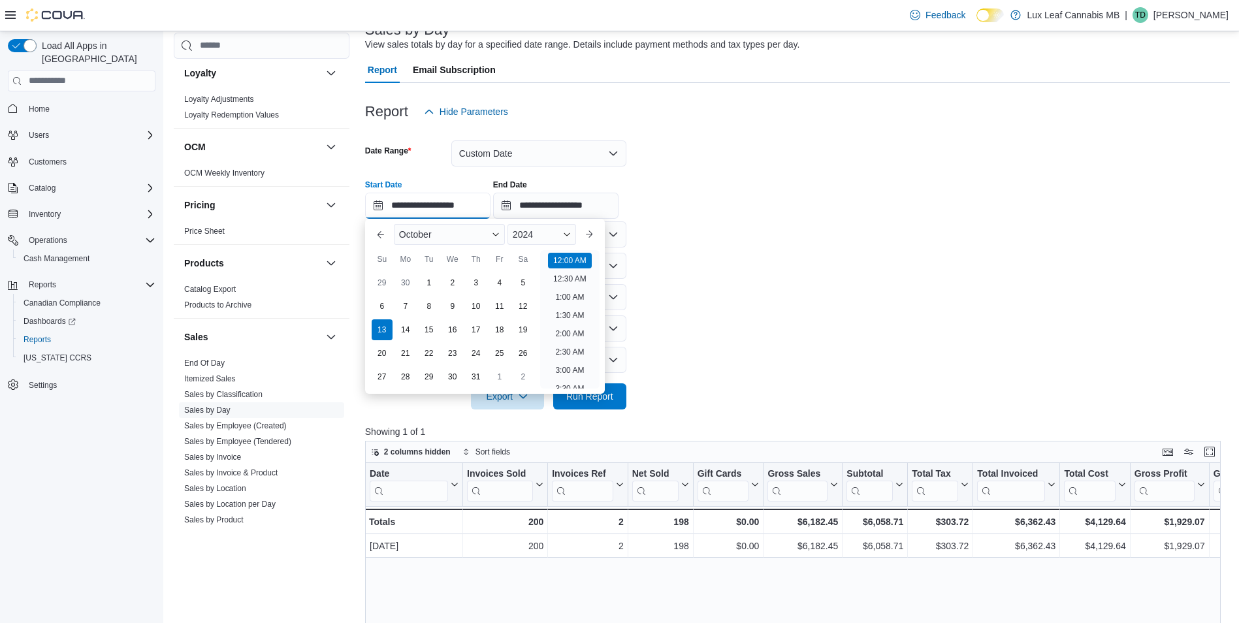
click at [426, 206] on input "**********" at bounding box center [427, 206] width 125 height 26
click at [436, 279] on div "1" at bounding box center [428, 282] width 23 height 23
type input "**********"
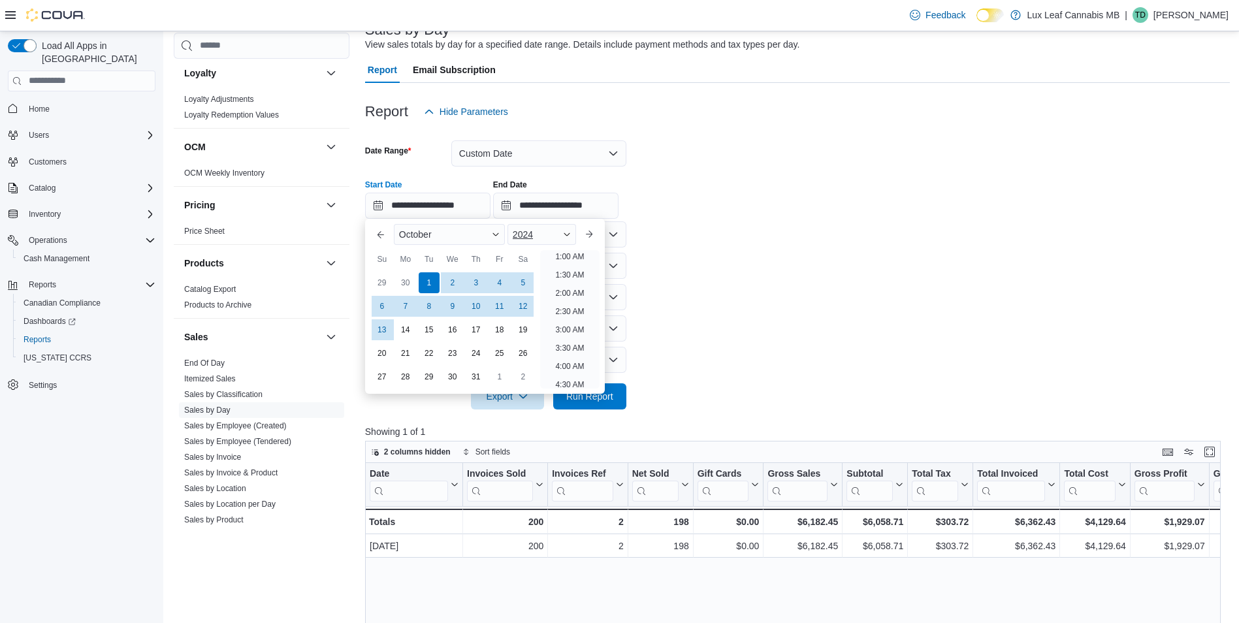
scroll to position [3, 0]
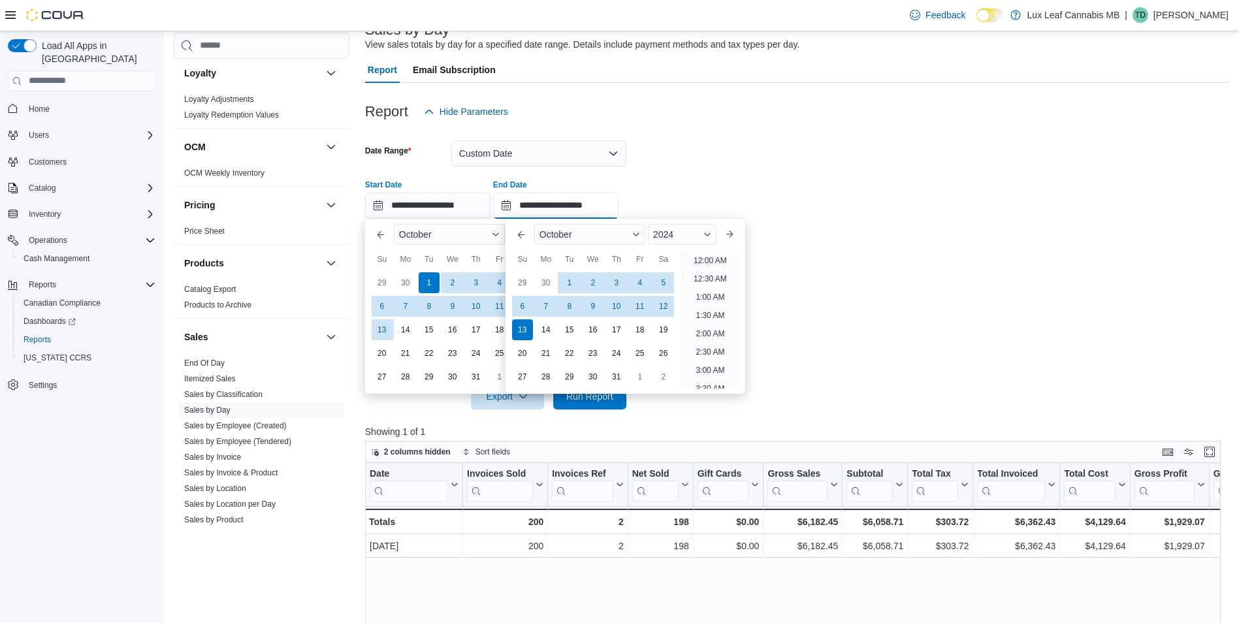
click at [513, 204] on input "**********" at bounding box center [555, 206] width 125 height 26
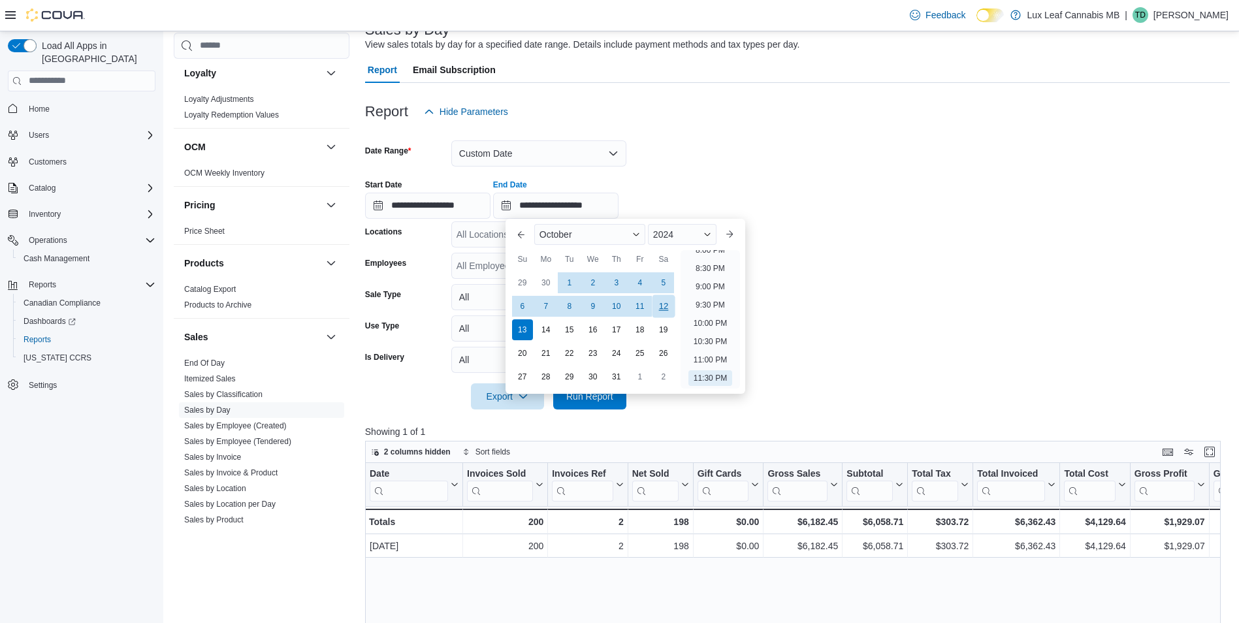
click at [655, 303] on div "12" at bounding box center [663, 306] width 23 height 23
type input "**********"
click at [683, 162] on form "**********" at bounding box center [797, 267] width 865 height 285
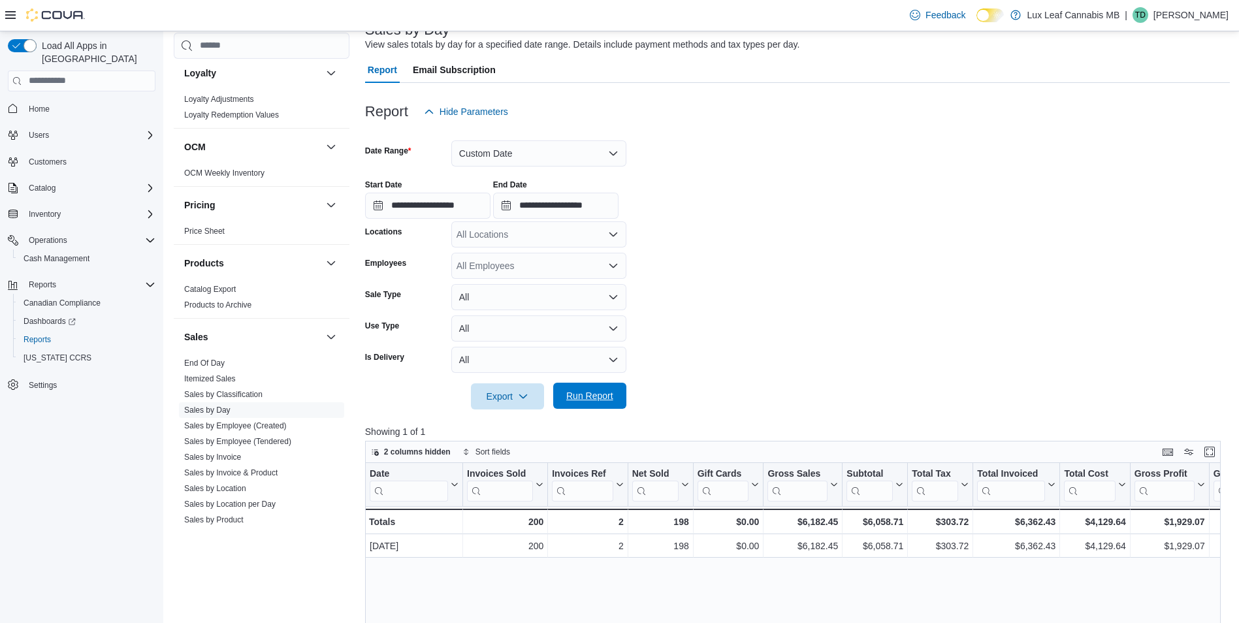
click at [584, 387] on span "Run Report" at bounding box center [589, 396] width 57 height 26
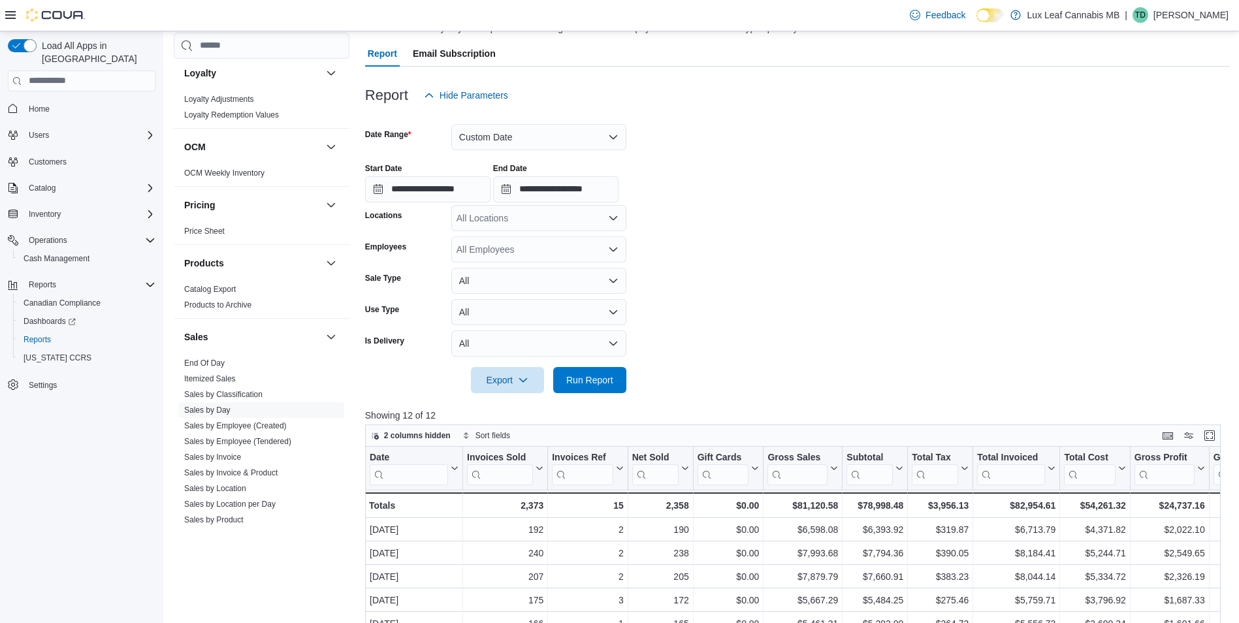
scroll to position [93, 0]
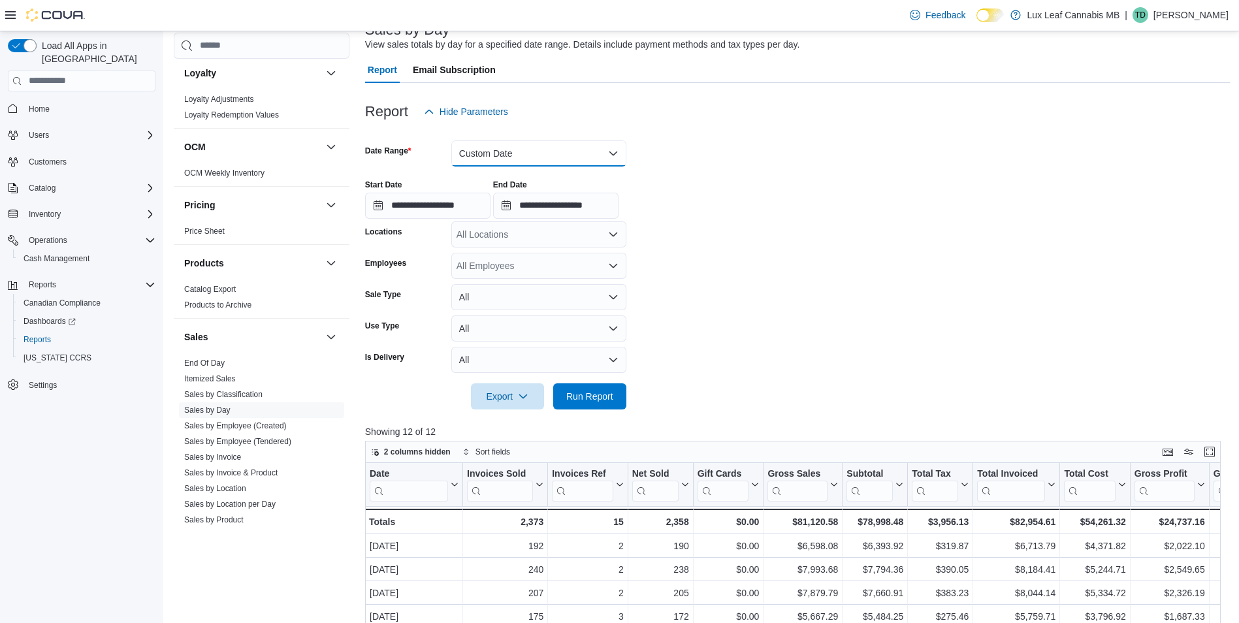
click at [485, 162] on button "Custom Date" at bounding box center [538, 153] width 175 height 26
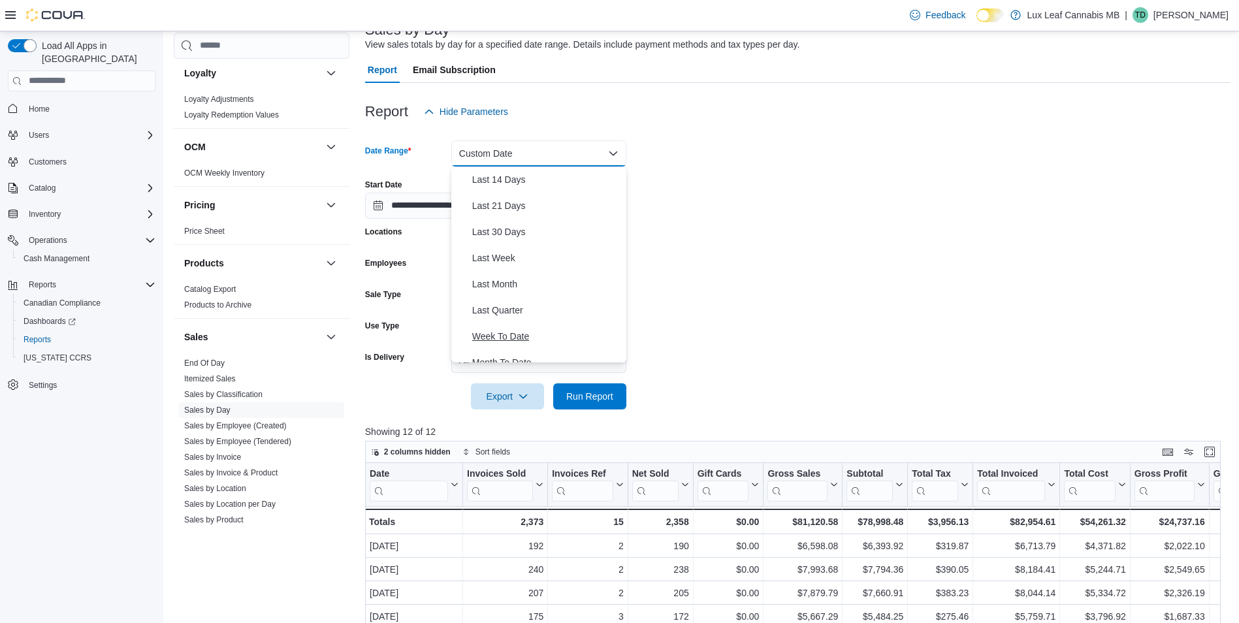
scroll to position [196, 0]
click at [527, 295] on span "Month To Date" at bounding box center [546, 297] width 149 height 16
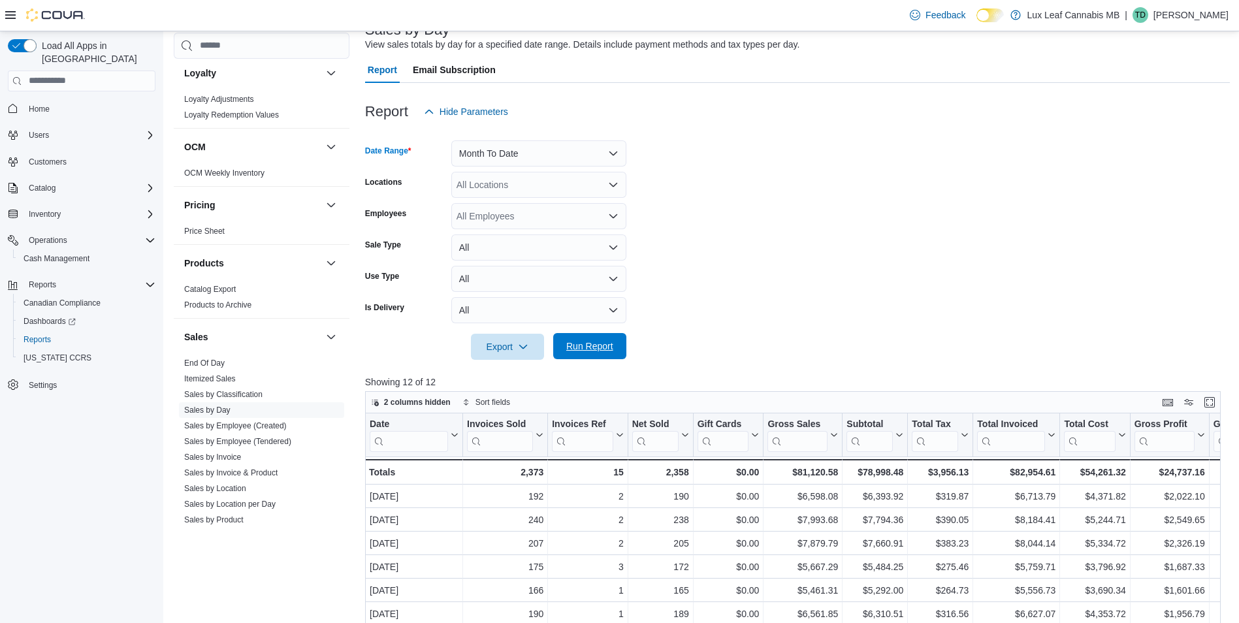
click at [616, 349] on span "Run Report" at bounding box center [589, 346] width 57 height 26
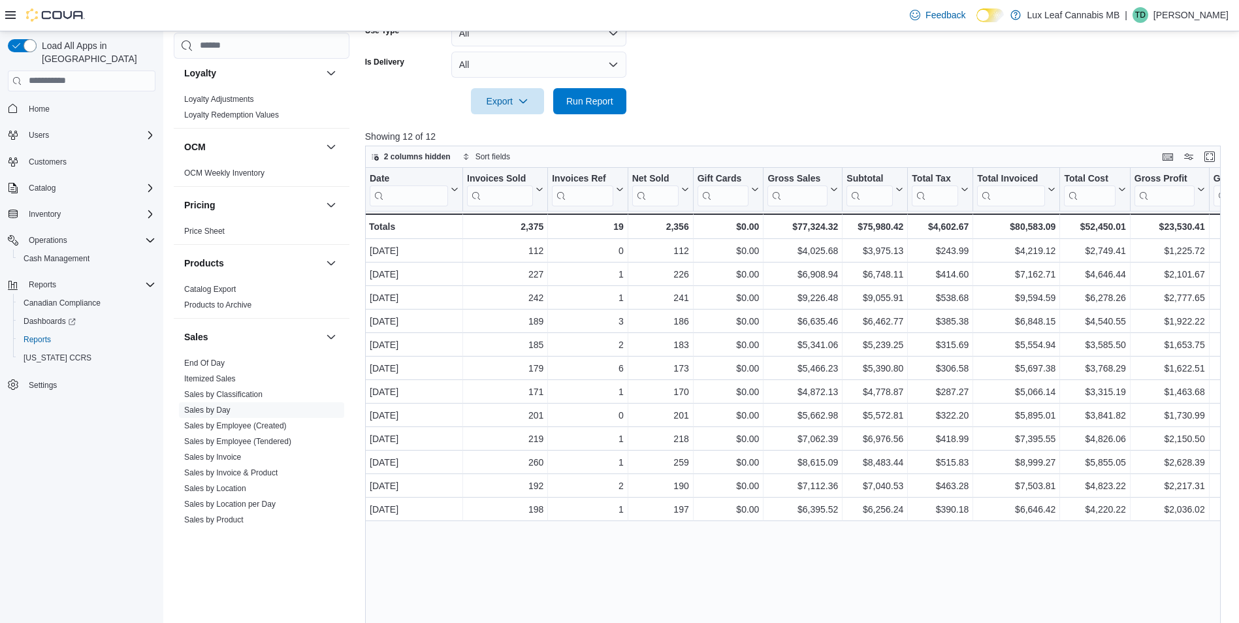
scroll to position [355, 0]
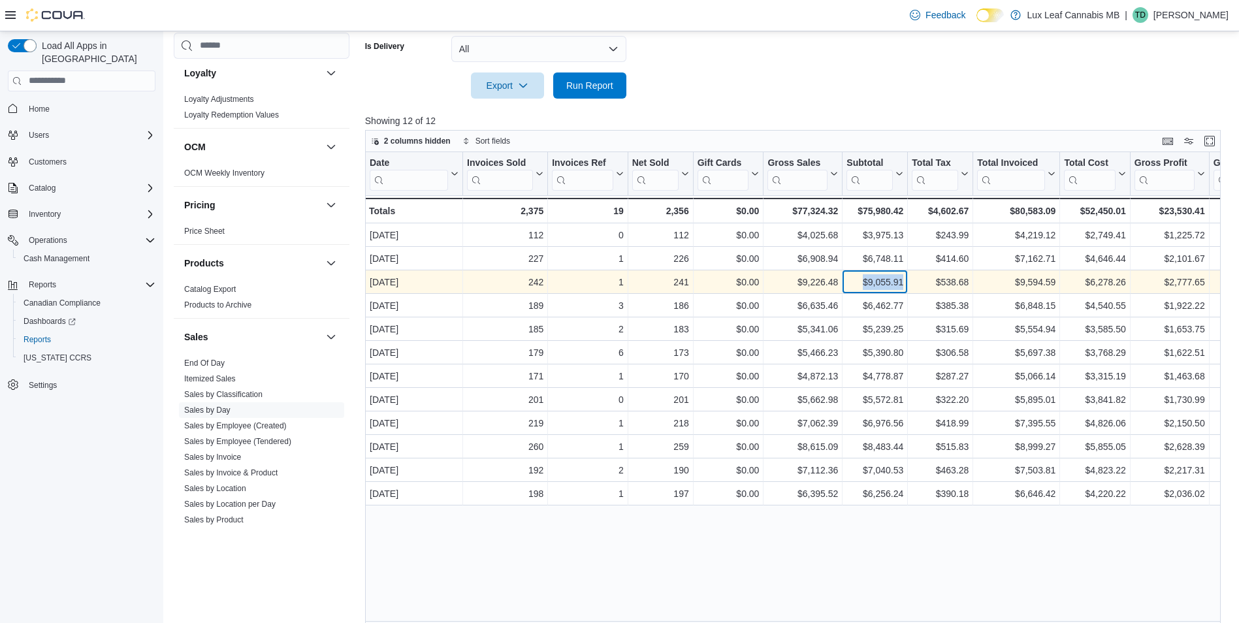
drag, startPoint x: 859, startPoint y: 279, endPoint x: 903, endPoint y: 279, distance: 43.8
click at [903, 279] on div "$9,055.91" at bounding box center [874, 282] width 57 height 16
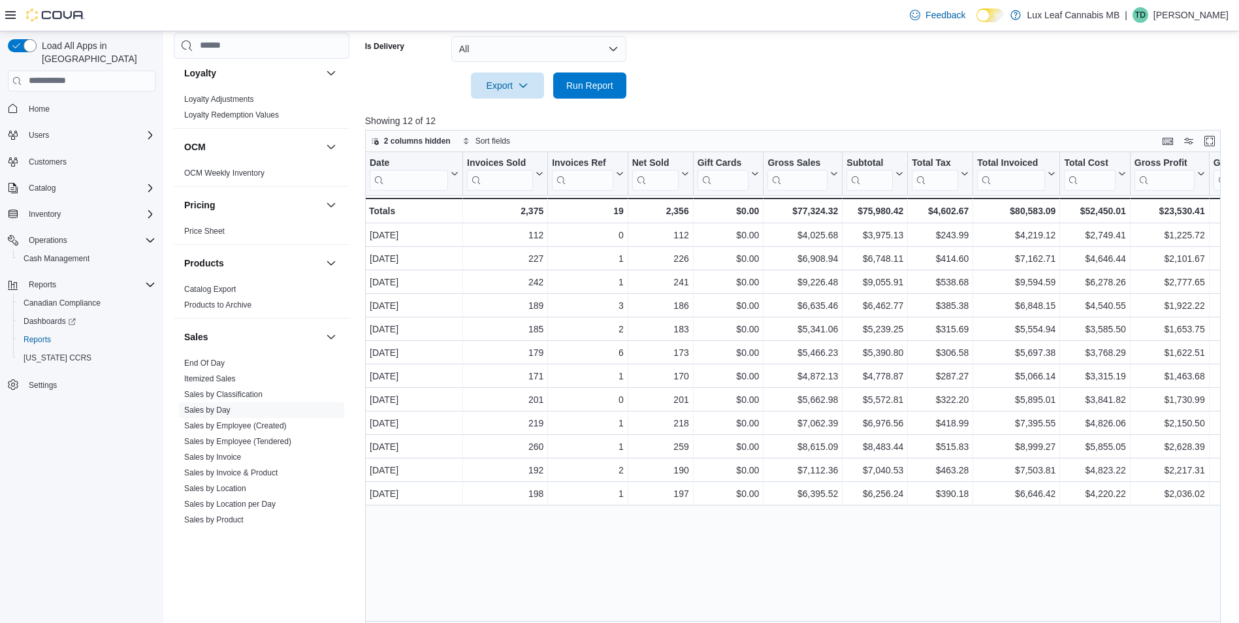
click at [1014, 544] on div "Date Click to view column header actions Invoices Sold Click to view column hea…" at bounding box center [797, 390] width 865 height 476
click at [827, 564] on div "Date Click to view column header actions Invoices Sold Click to view column hea…" at bounding box center [797, 390] width 865 height 476
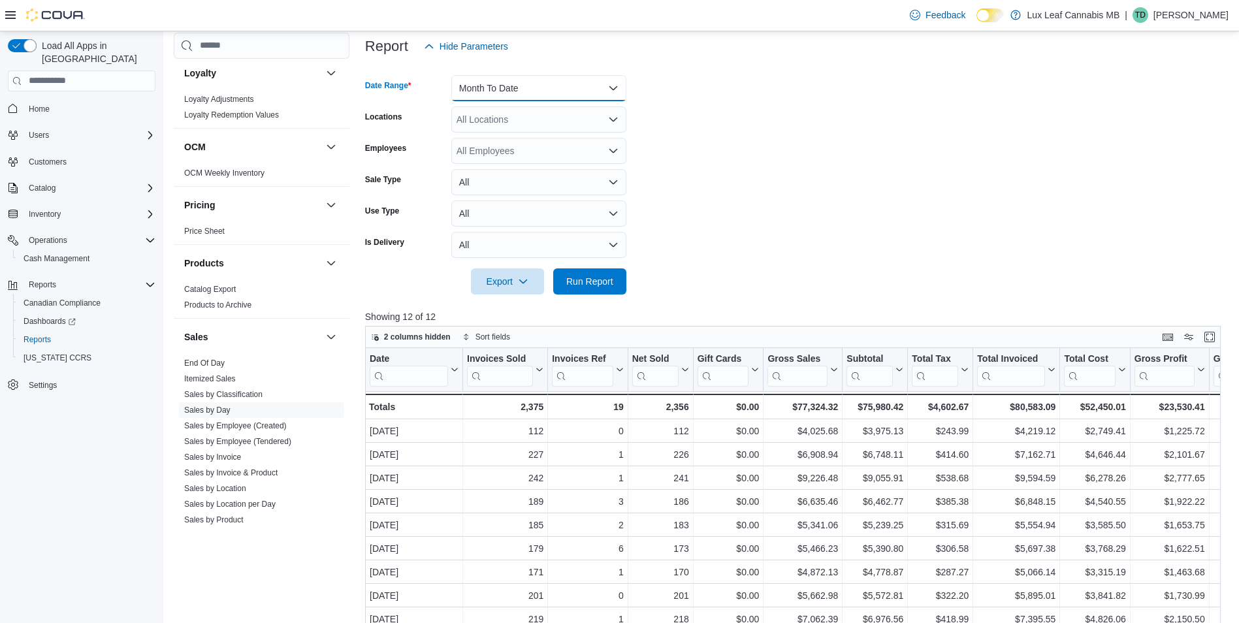
click at [508, 97] on button "Month To Date" at bounding box center [538, 88] width 175 height 26
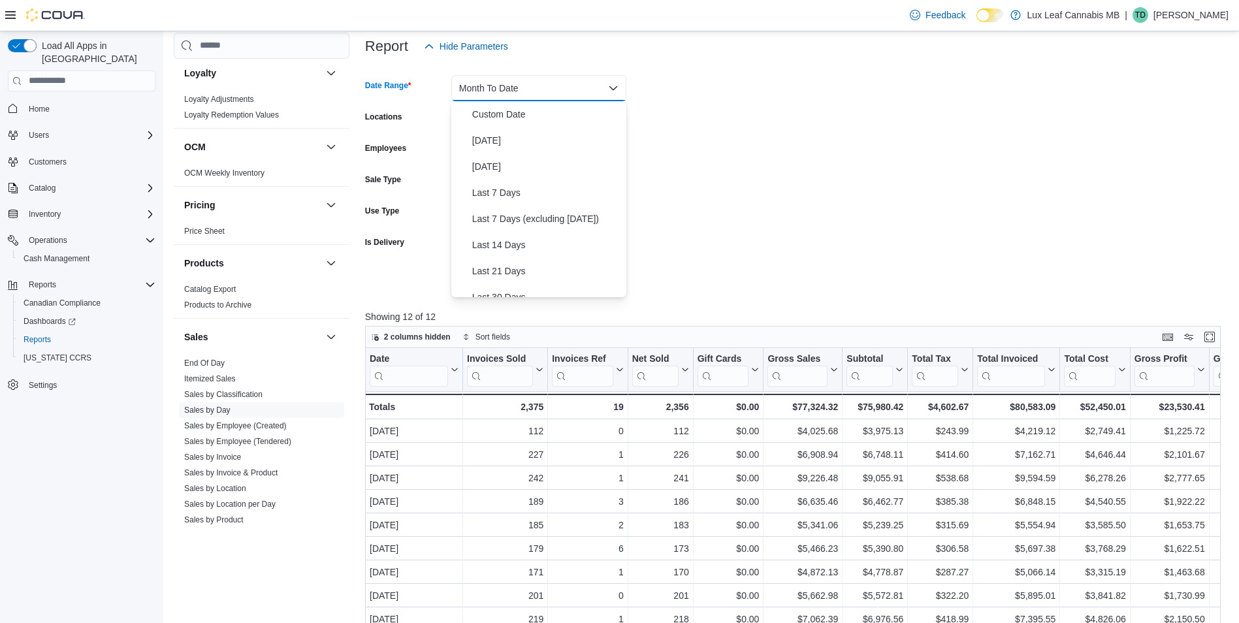
scroll to position [196, 0]
drag, startPoint x: 714, startPoint y: 148, endPoint x: 675, endPoint y: 126, distance: 45.6
click at [714, 148] on form "Date Range Month To Date Locations All Locations Employees All Employees Sale T…" at bounding box center [797, 176] width 865 height 235
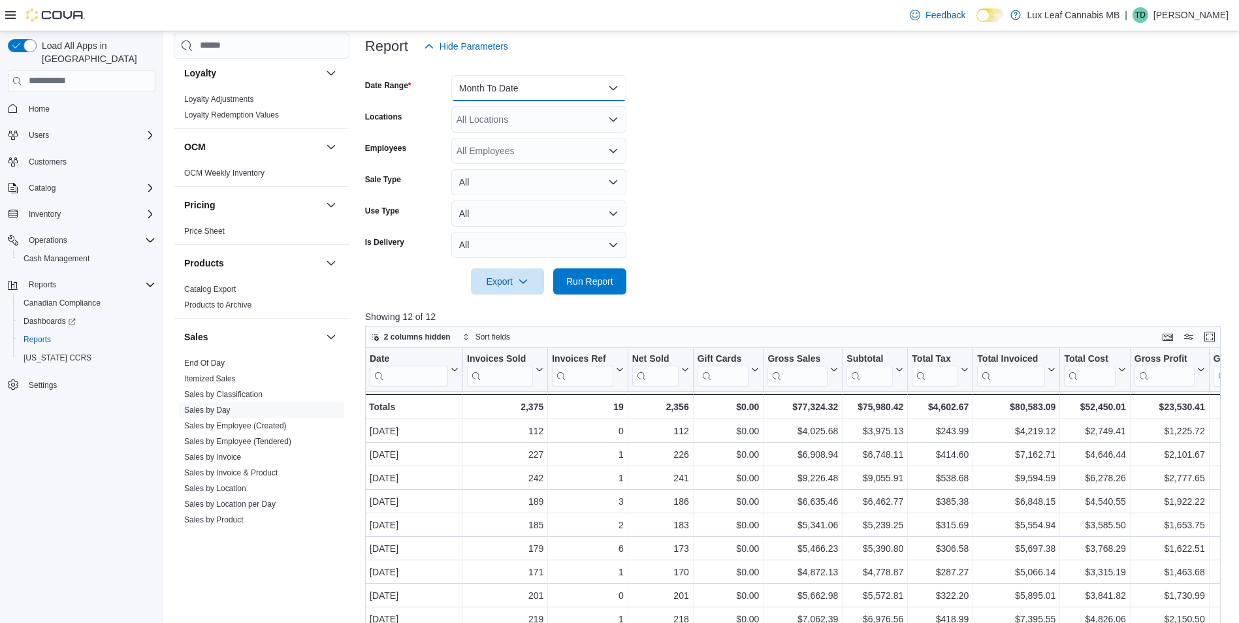
click at [508, 76] on button "Month To Date" at bounding box center [538, 88] width 175 height 26
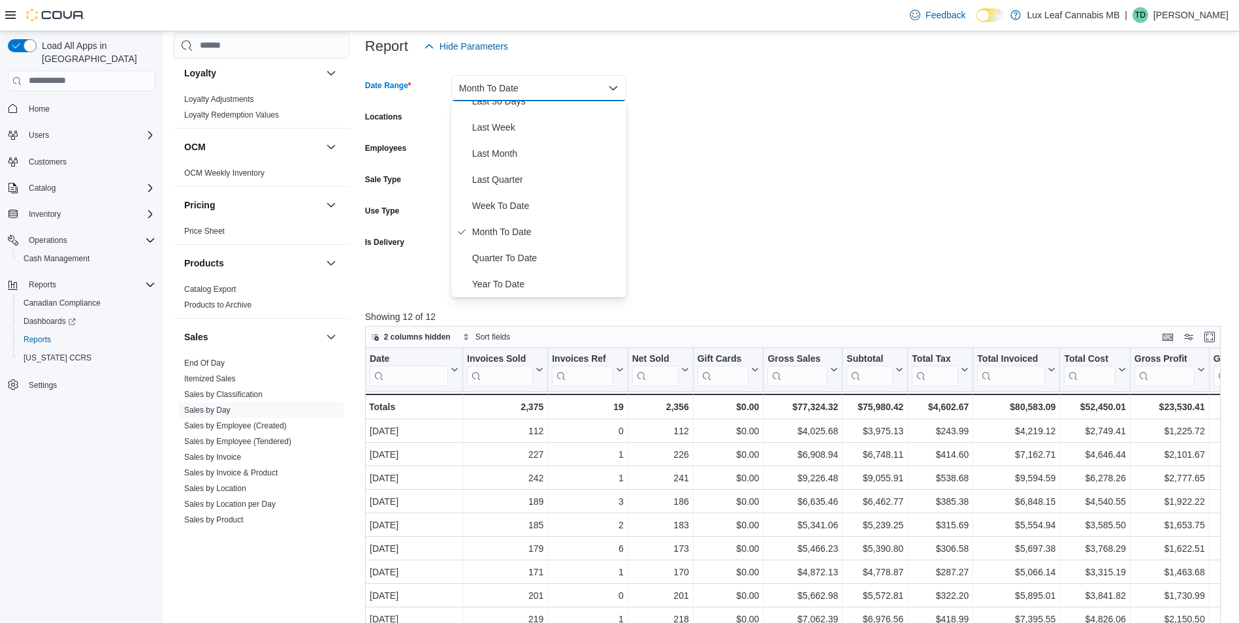
drag, startPoint x: 852, startPoint y: 126, endPoint x: 711, endPoint y: 125, distance: 141.1
click at [849, 126] on form "Date Range Month To Date Locations All Locations Employees All Employees Sale T…" at bounding box center [797, 176] width 865 height 235
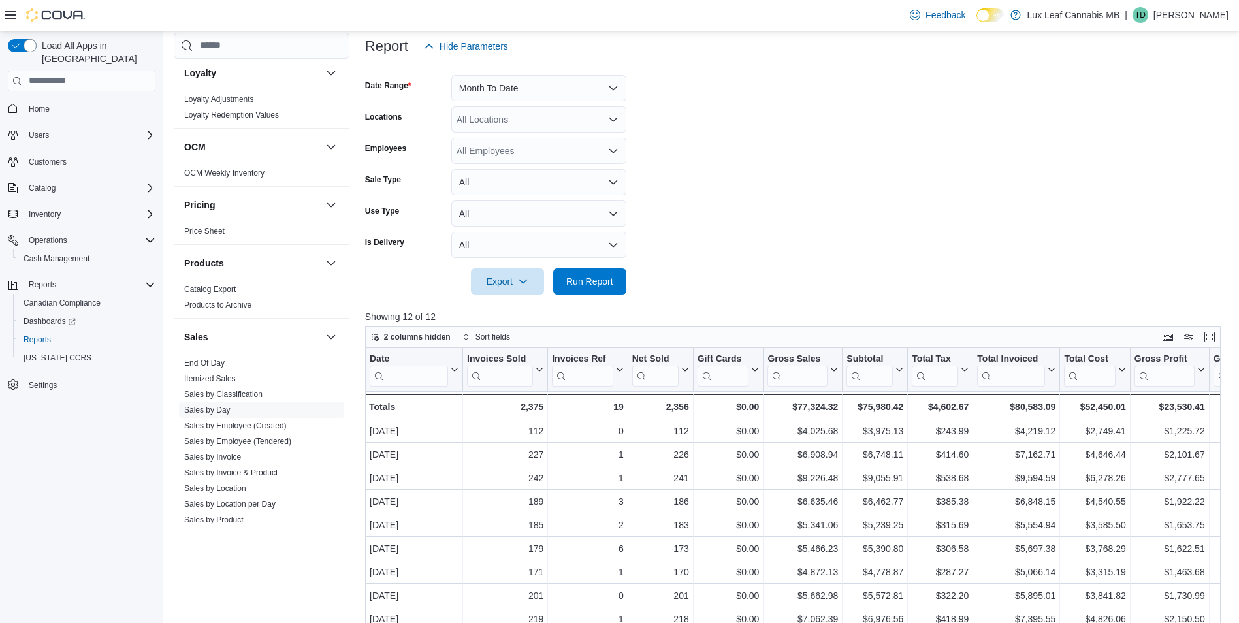
click at [520, 116] on div "All Locations" at bounding box center [538, 119] width 175 height 26
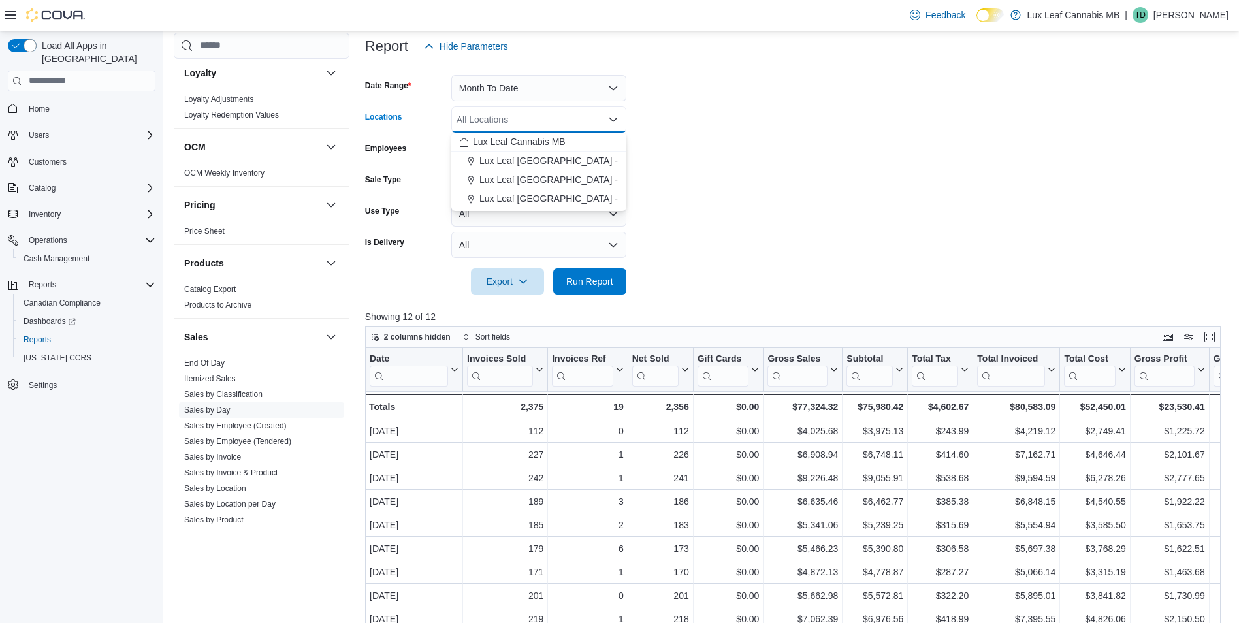
click at [552, 161] on span "Lux Leaf Winnipeg - Bridgewater" at bounding box center [597, 160] width 236 height 13
click at [714, 268] on form "Date Range Month To Date Locations Lux Leaf Winnipeg - Bridgewater Combo box. S…" at bounding box center [797, 176] width 865 height 235
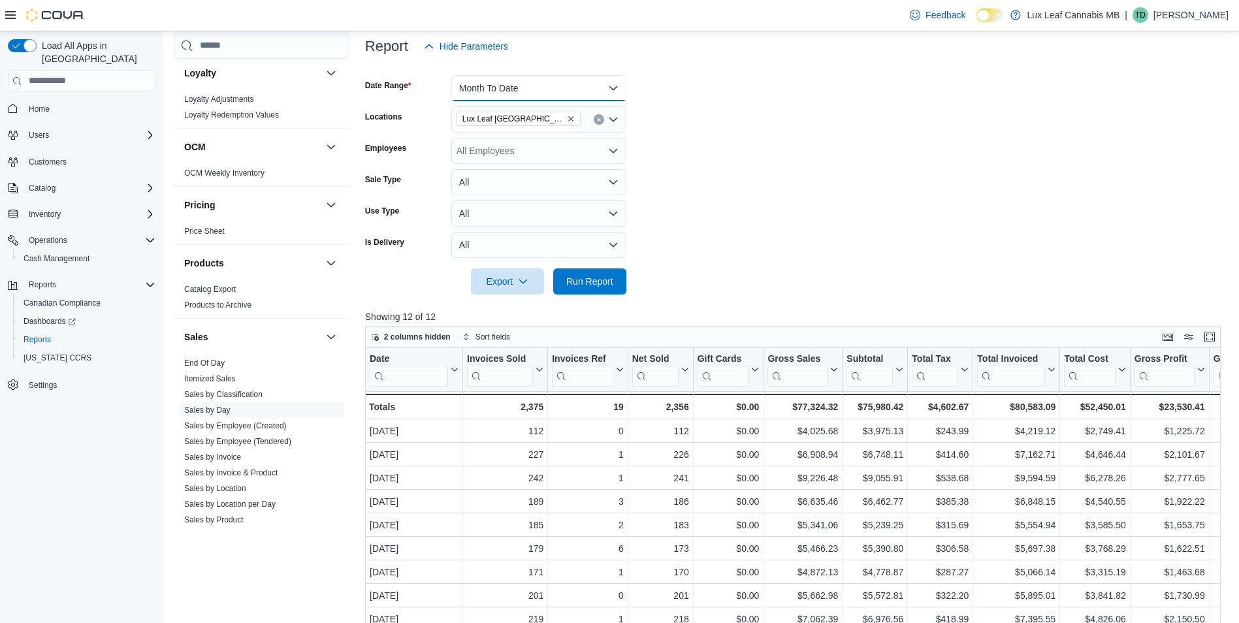
click at [549, 92] on button "Month To Date" at bounding box center [538, 88] width 175 height 26
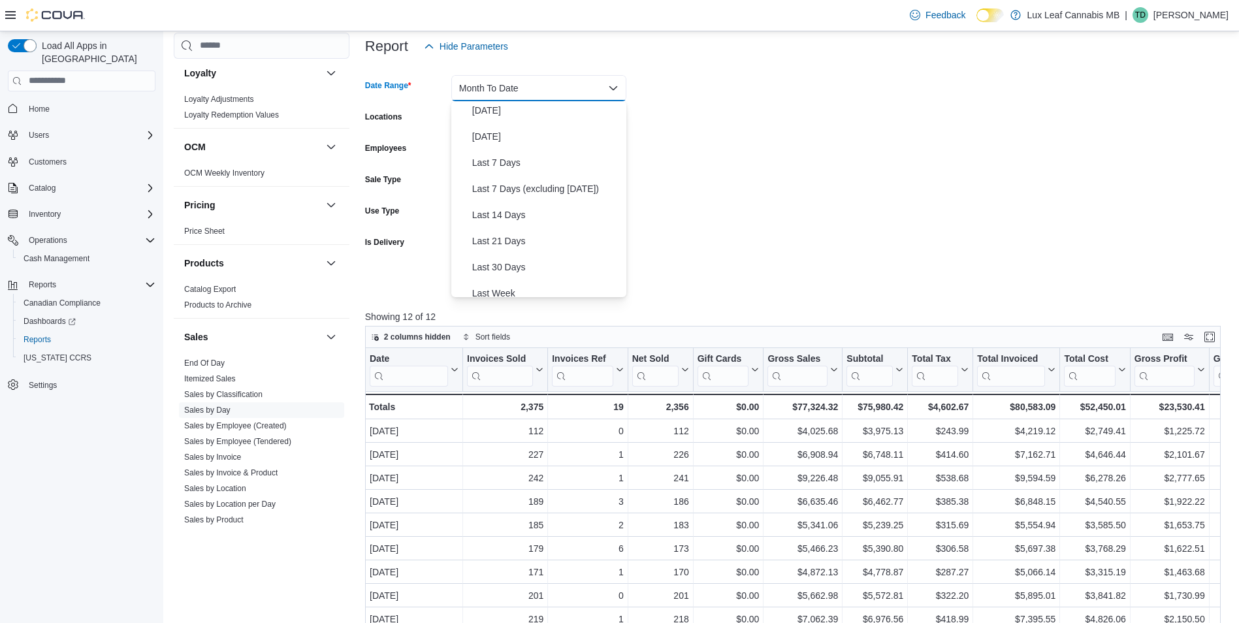
scroll to position [0, 0]
click at [498, 114] on span "Custom Date" at bounding box center [546, 114] width 149 height 16
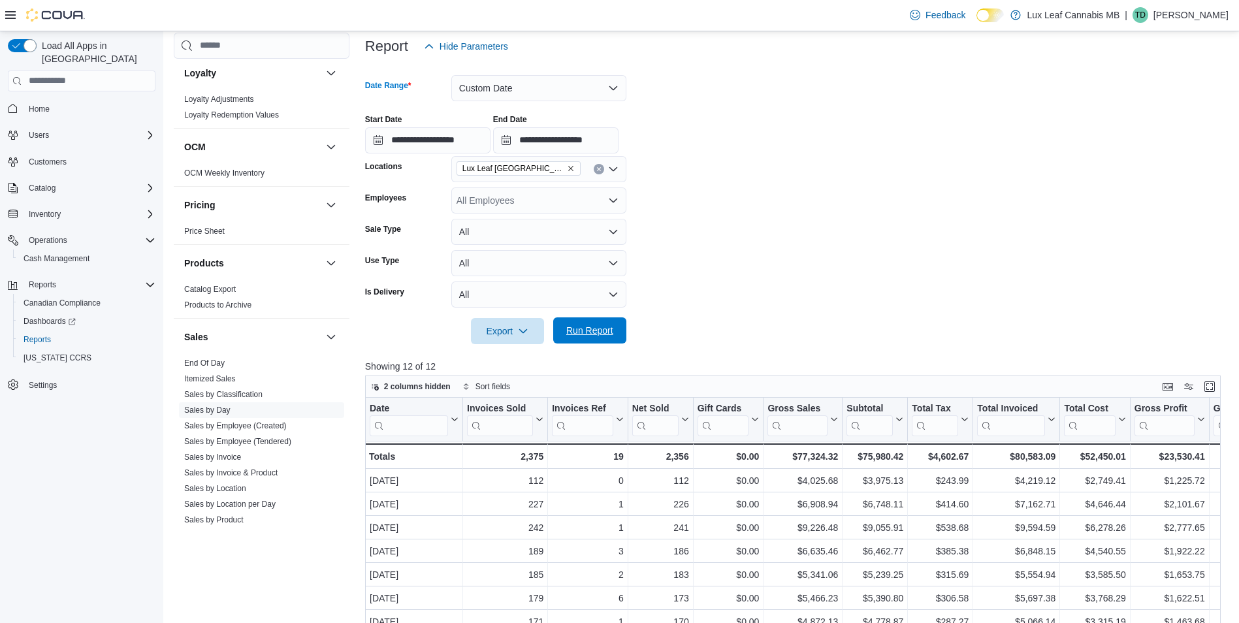
click at [622, 332] on button "Run Report" at bounding box center [589, 330] width 73 height 26
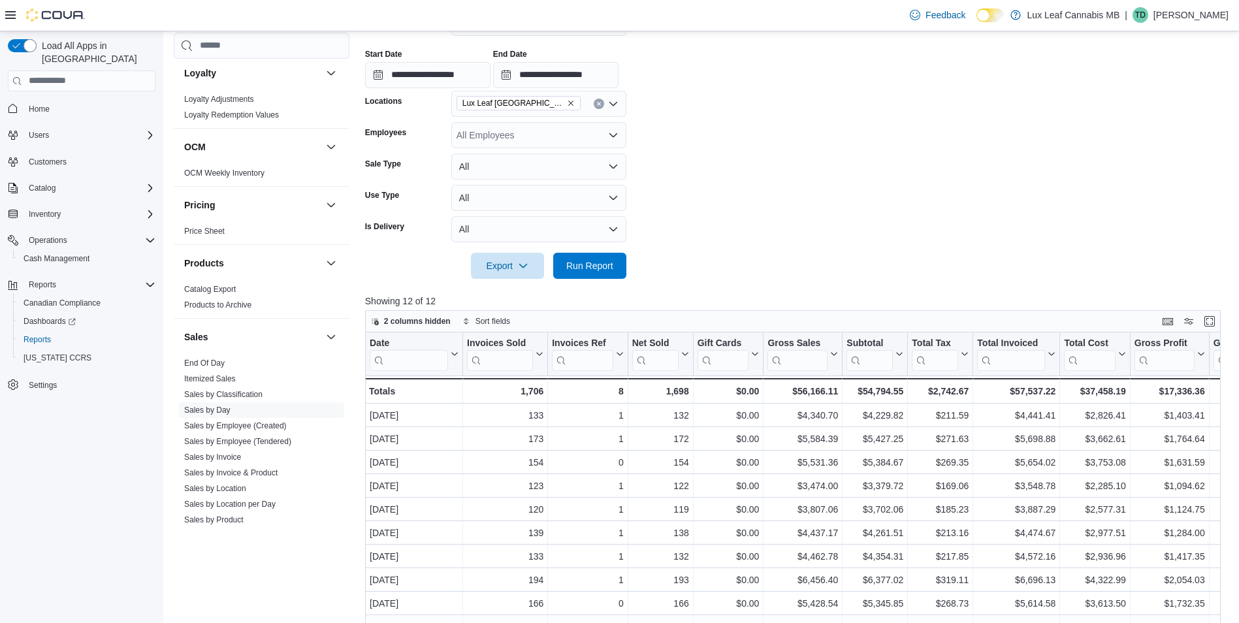
scroll to position [159, 0]
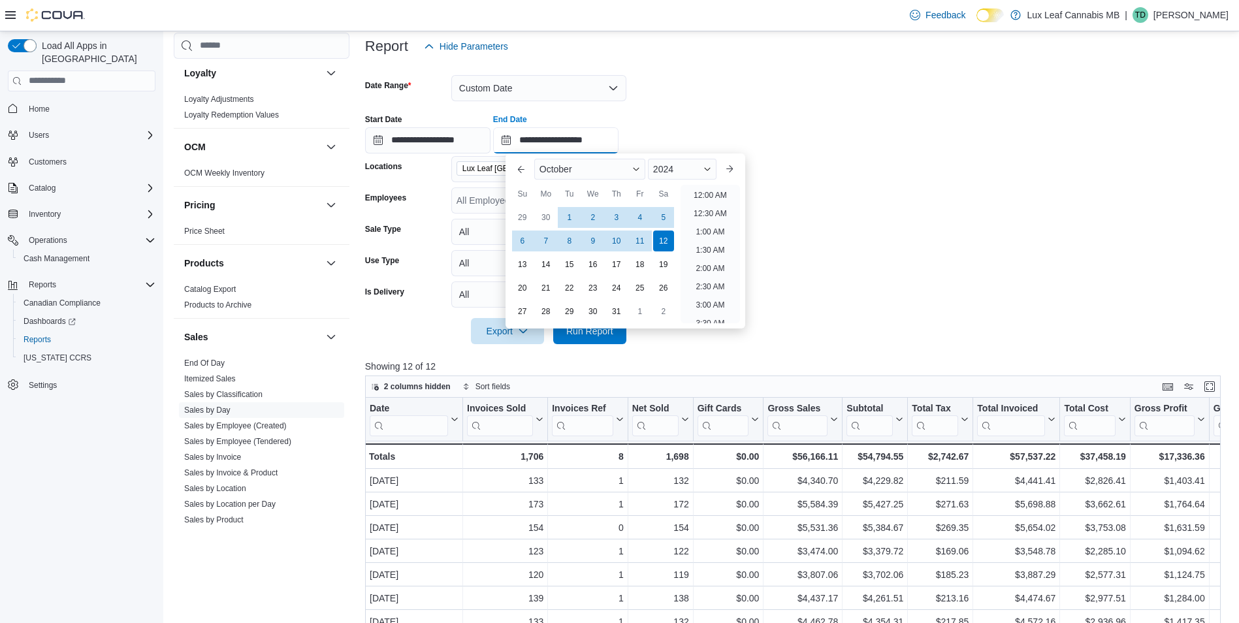
click at [515, 142] on input "**********" at bounding box center [555, 140] width 125 height 26
click at [537, 265] on div "14" at bounding box center [545, 264] width 23 height 23
click at [775, 99] on form "**********" at bounding box center [797, 201] width 865 height 285
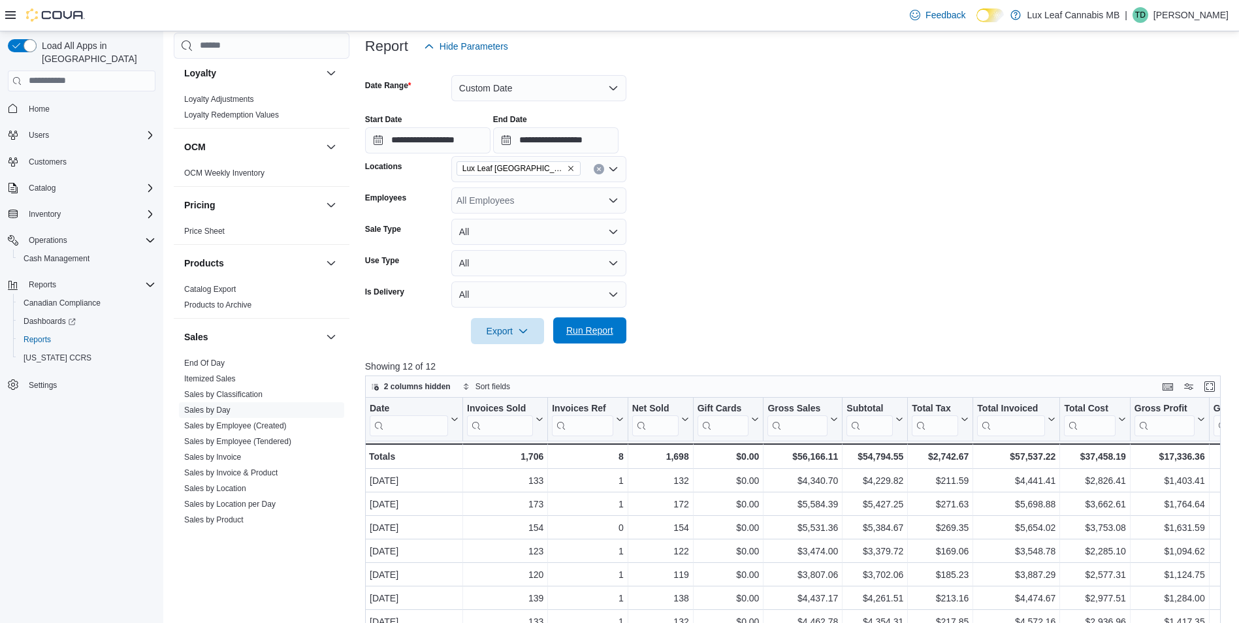
click at [579, 336] on span "Run Report" at bounding box center [589, 330] width 47 height 13
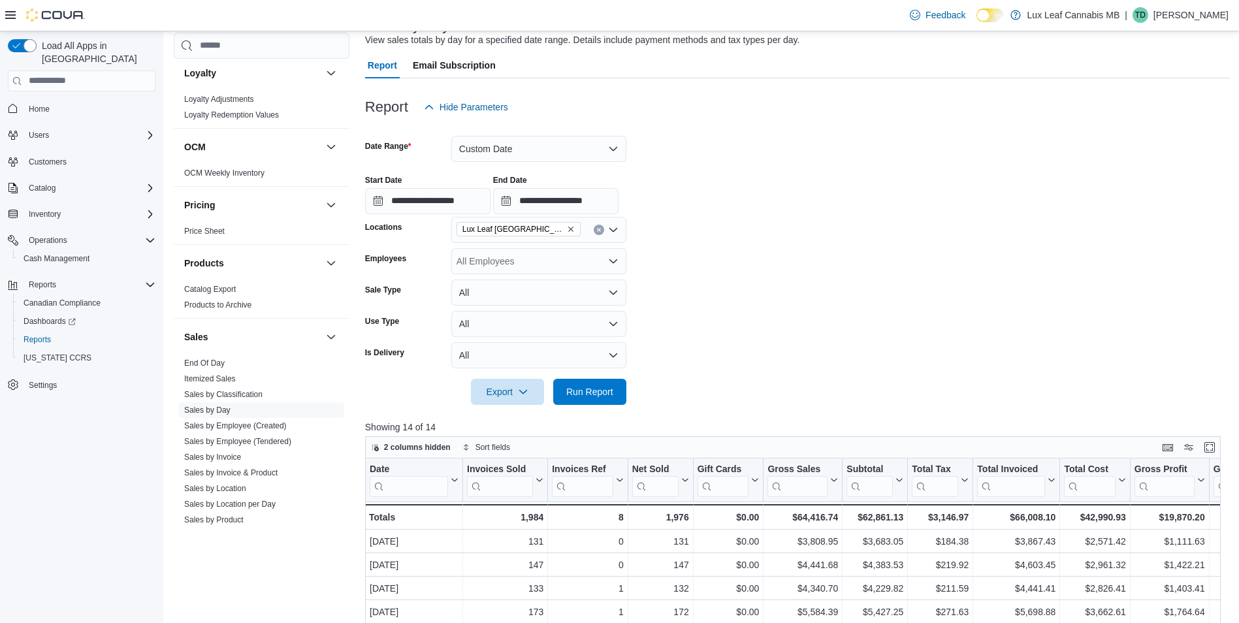
scroll to position [93, 0]
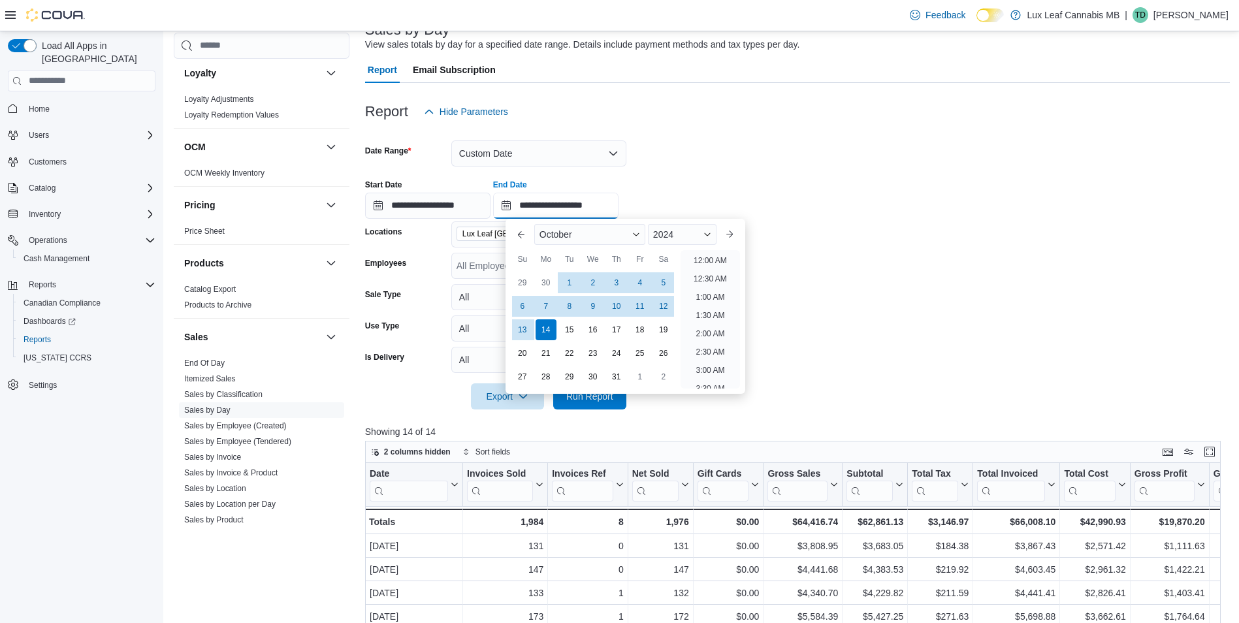
click at [529, 203] on input "**********" at bounding box center [555, 206] width 125 height 26
click at [653, 306] on div "12" at bounding box center [663, 306] width 23 height 23
type input "**********"
click at [678, 158] on form "**********" at bounding box center [797, 267] width 865 height 285
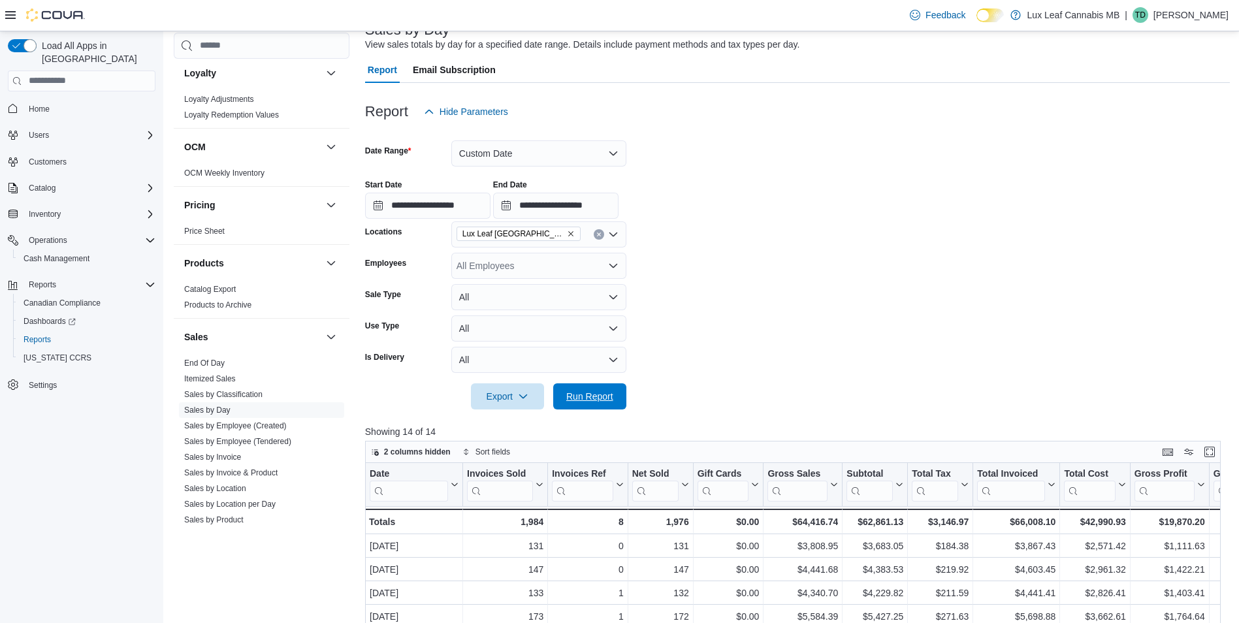
click at [611, 391] on span "Run Report" at bounding box center [589, 396] width 57 height 26
click at [529, 165] on button "Custom Date" at bounding box center [538, 153] width 175 height 26
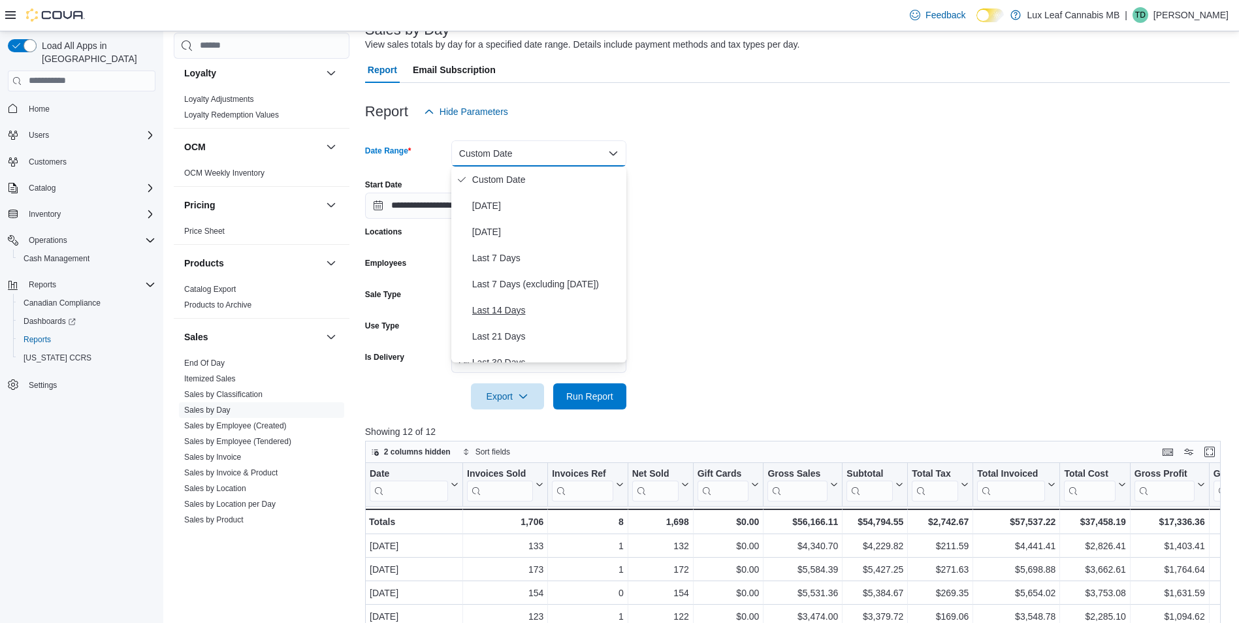
scroll to position [196, 0]
click at [505, 298] on span "Month To Date" at bounding box center [546, 297] width 149 height 16
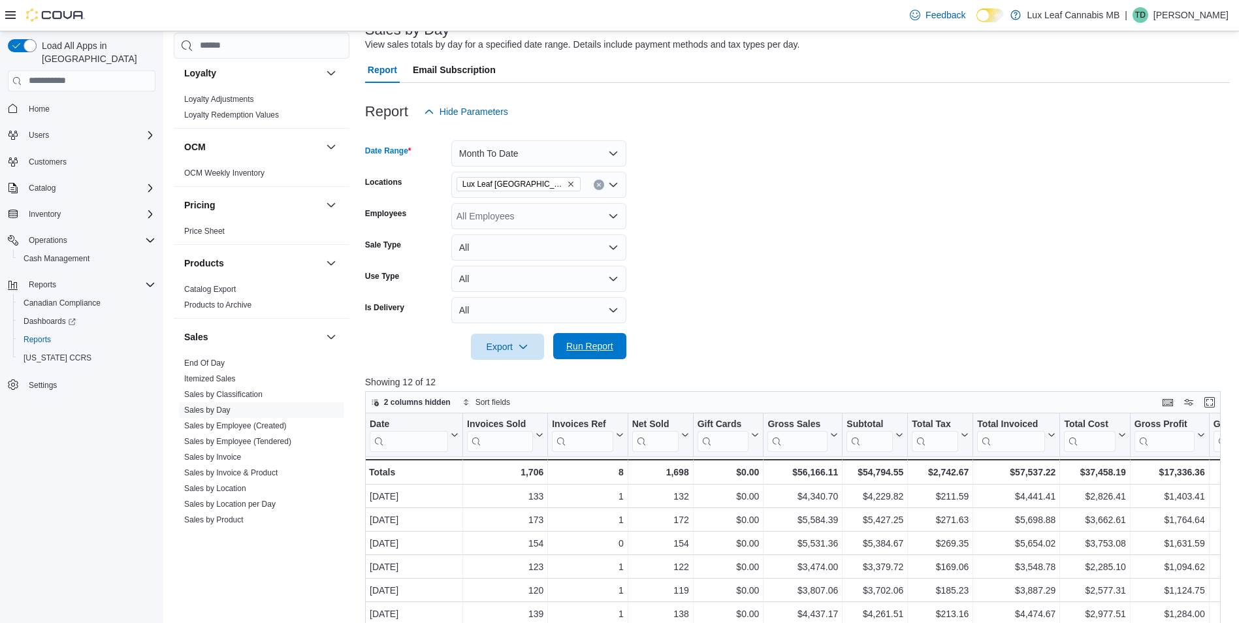
click at [620, 342] on button "Run Report" at bounding box center [589, 346] width 73 height 26
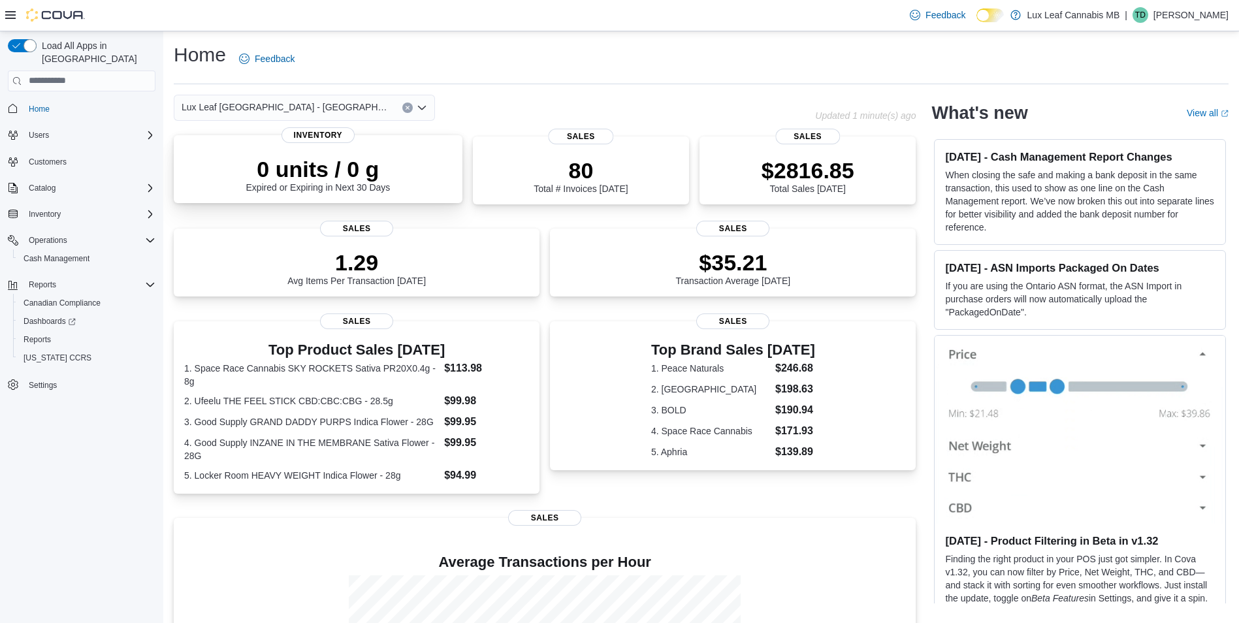
drag, startPoint x: 351, startPoint y: 109, endPoint x: 331, endPoint y: 162, distance: 56.6
click at [351, 109] on div "Lux Leaf Winnipeg - Bridgewater" at bounding box center [304, 108] width 261 height 26
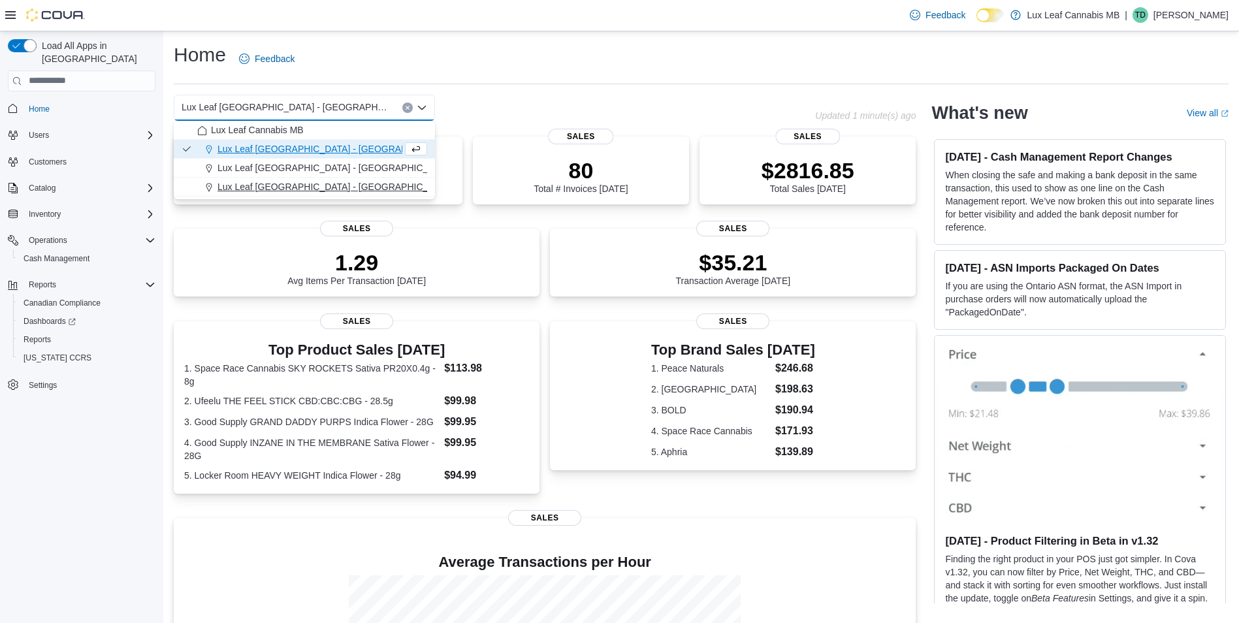
click at [293, 193] on button "Lux Leaf Winnipeg - St. James" at bounding box center [304, 187] width 261 height 19
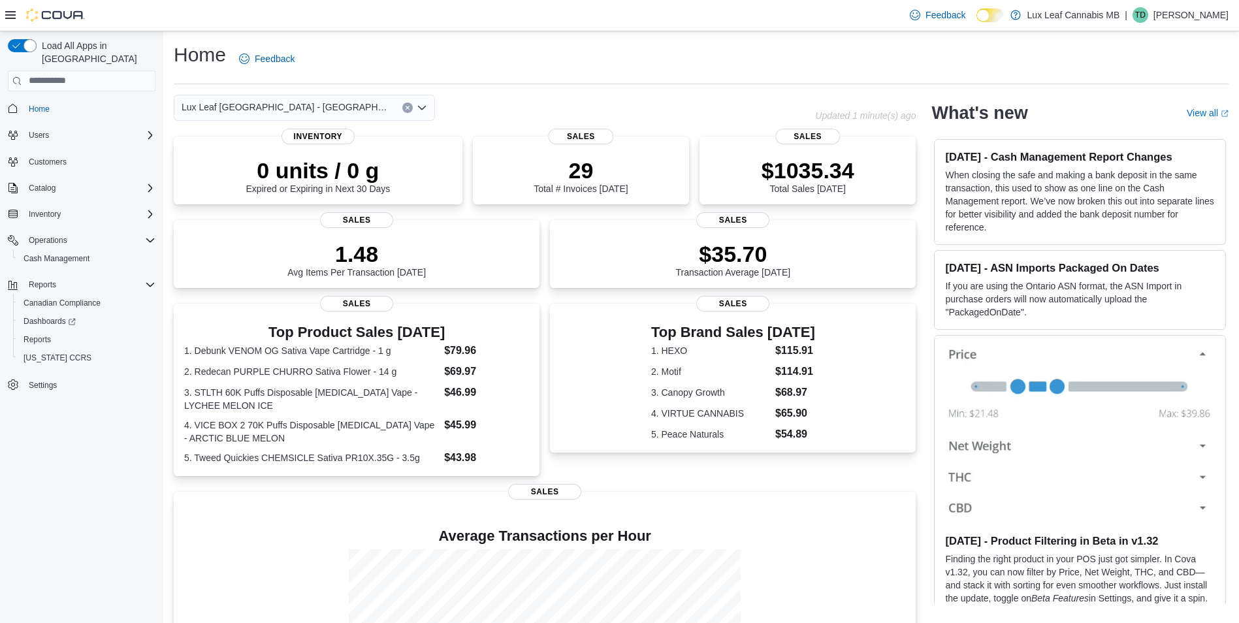
click at [350, 109] on div "Lux Leaf Winnipeg - St. James Combo box. Selected. Lux Leaf Winnipeg - St. Jame…" at bounding box center [304, 108] width 261 height 26
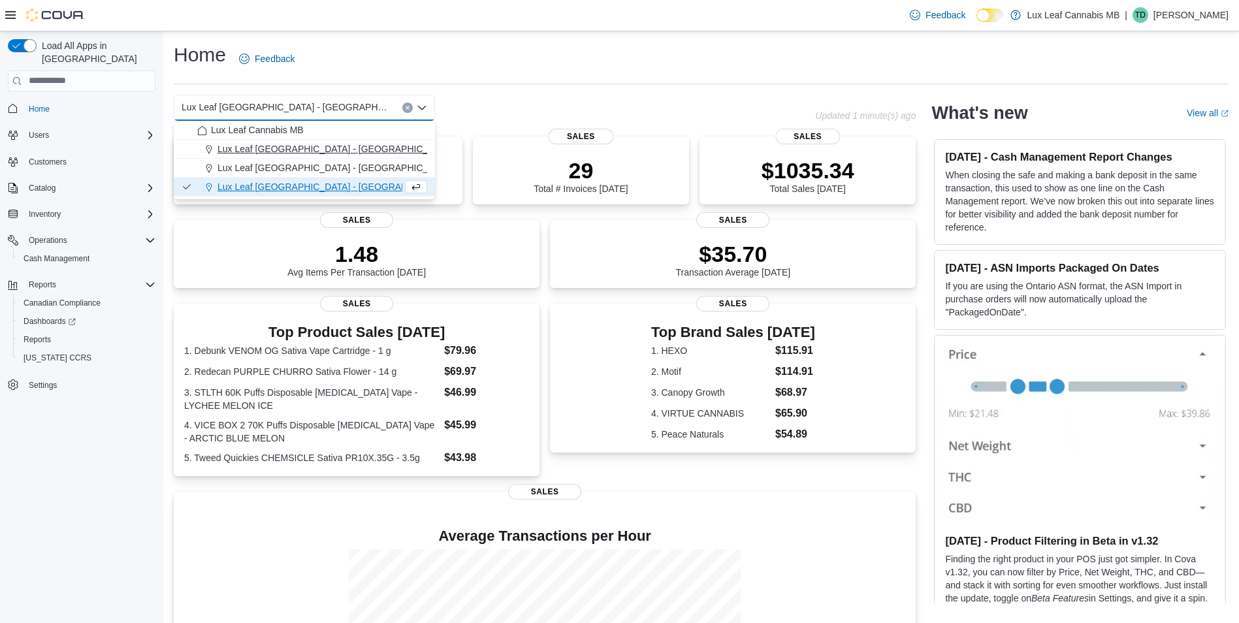
click at [320, 144] on span "Lux Leaf Winnipeg - Bridgewater" at bounding box center [335, 148] width 236 height 13
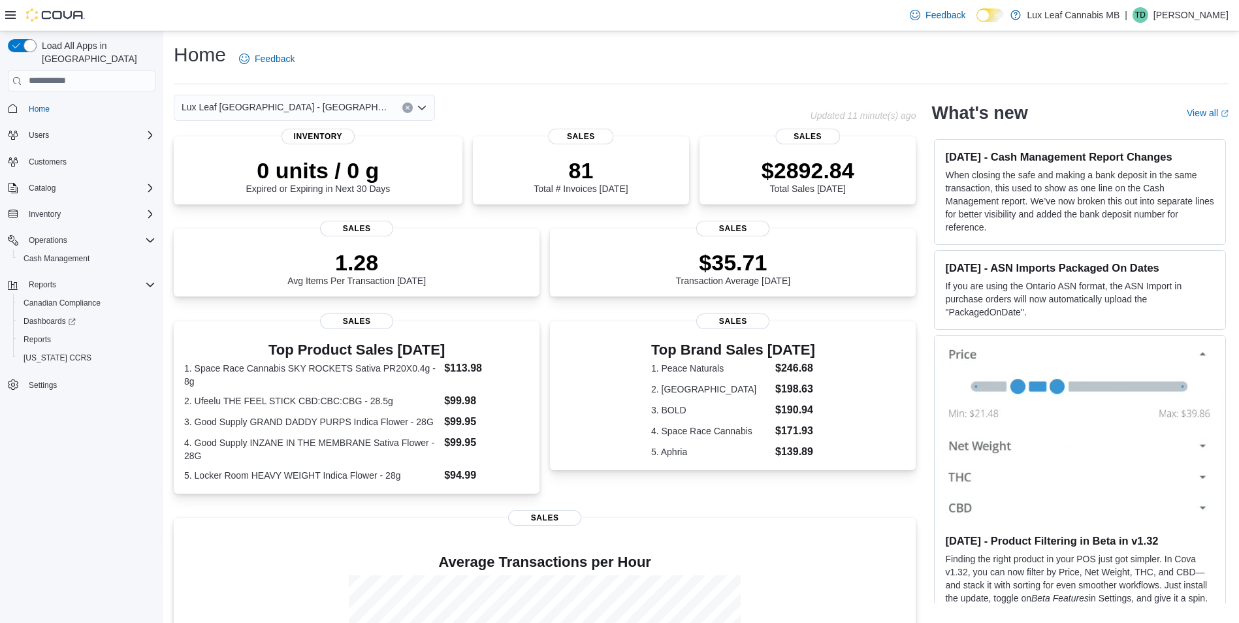
click at [488, 63] on div "Home Feedback" at bounding box center [701, 59] width 1055 height 34
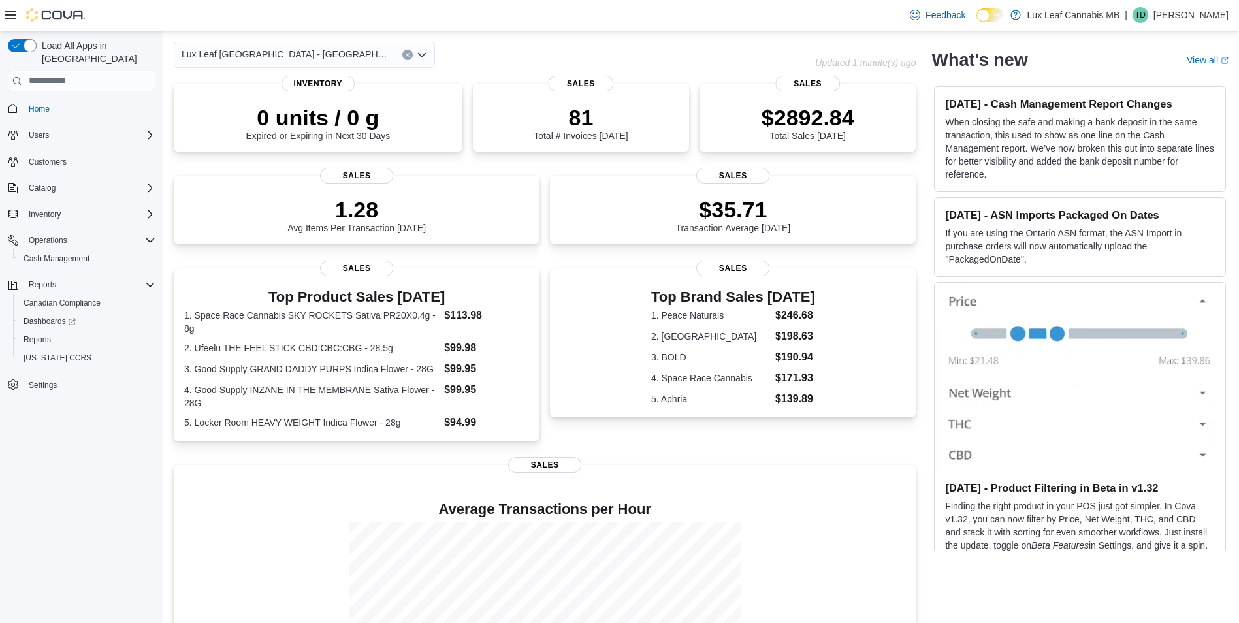
scroll to position [48, 0]
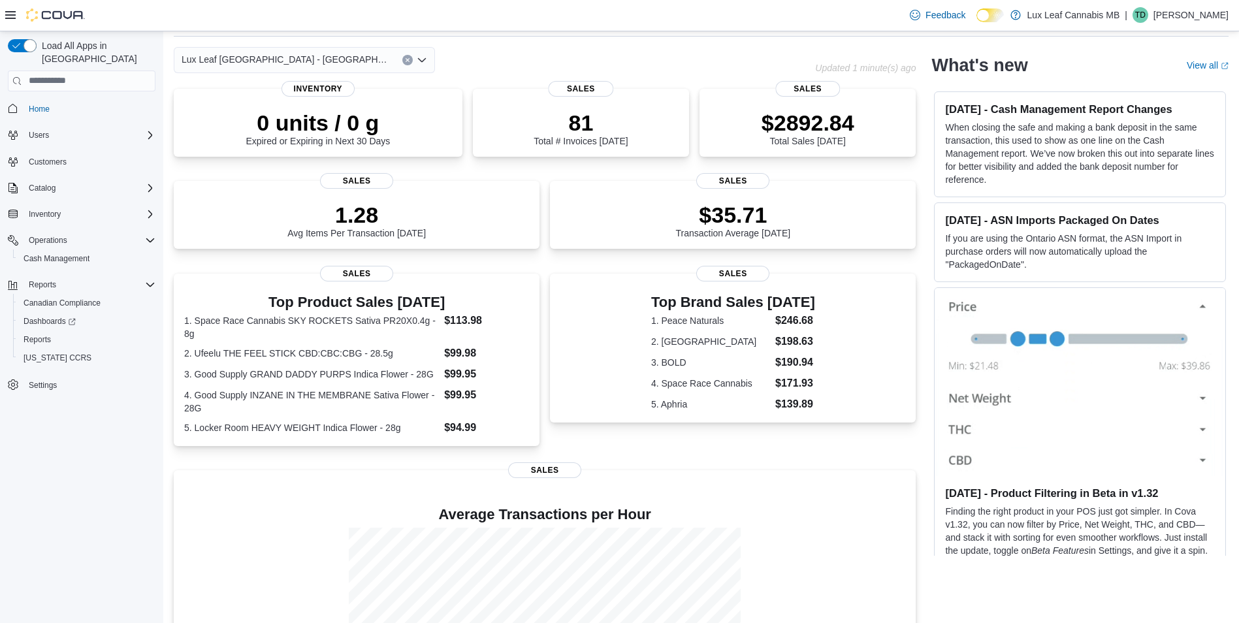
click at [354, 53] on div "Lux Leaf Winnipeg - Bridgewater" at bounding box center [304, 60] width 261 height 26
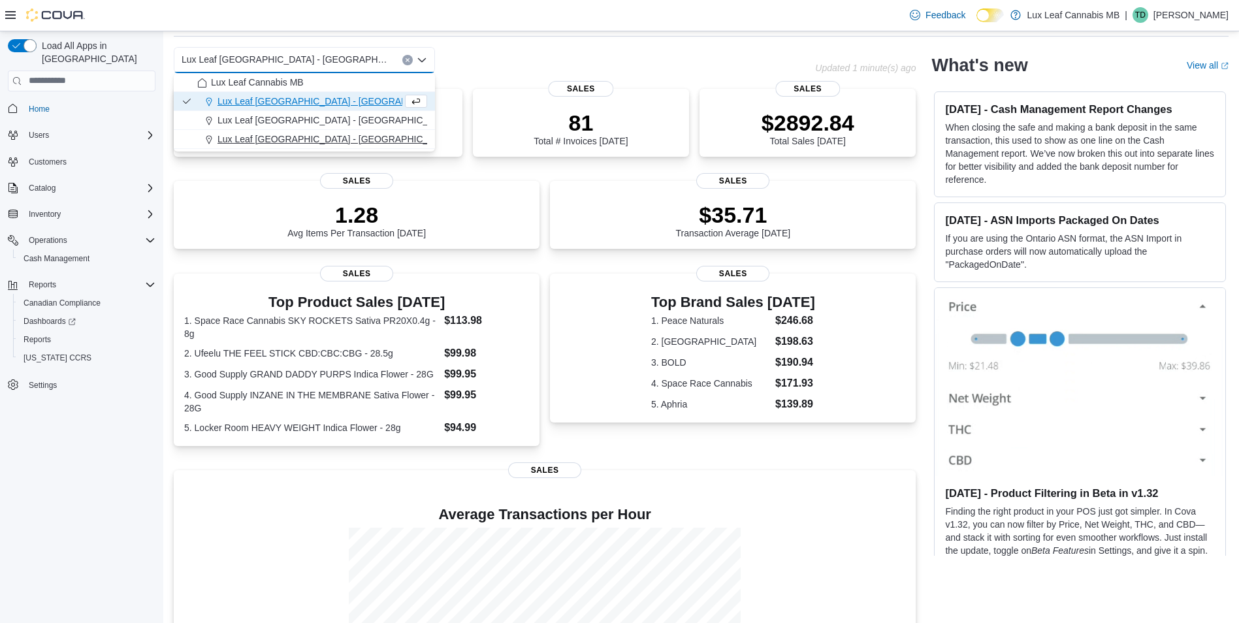
click at [334, 147] on button "Lux Leaf Winnipeg - St. James" at bounding box center [304, 139] width 261 height 19
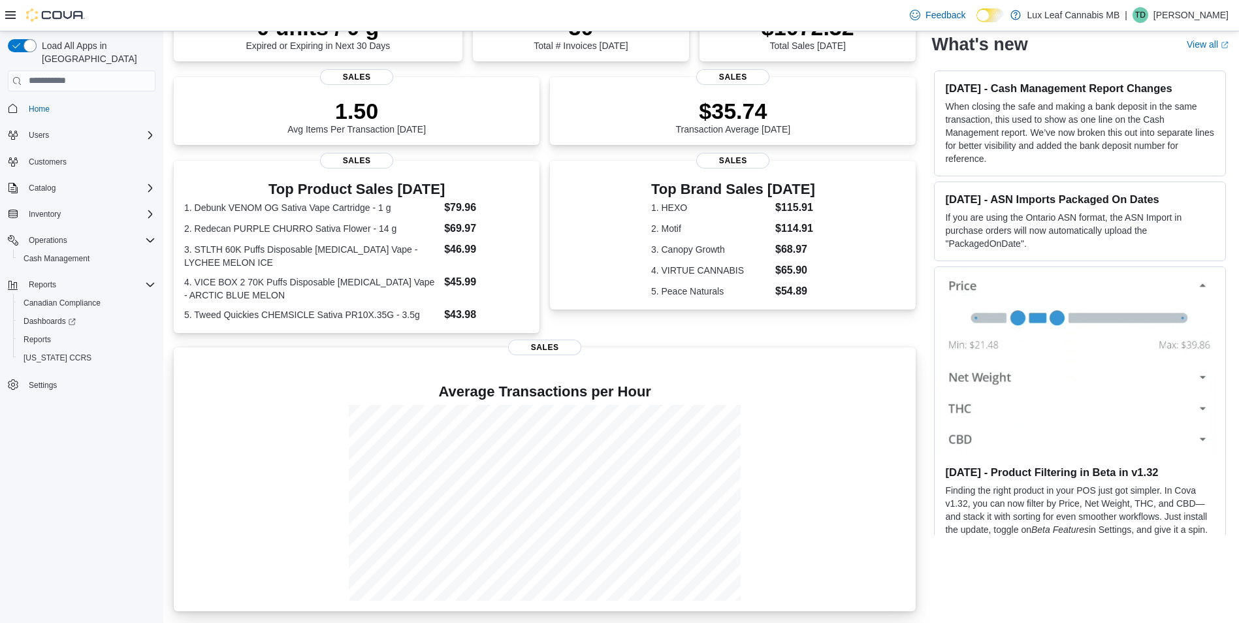
scroll to position [0, 0]
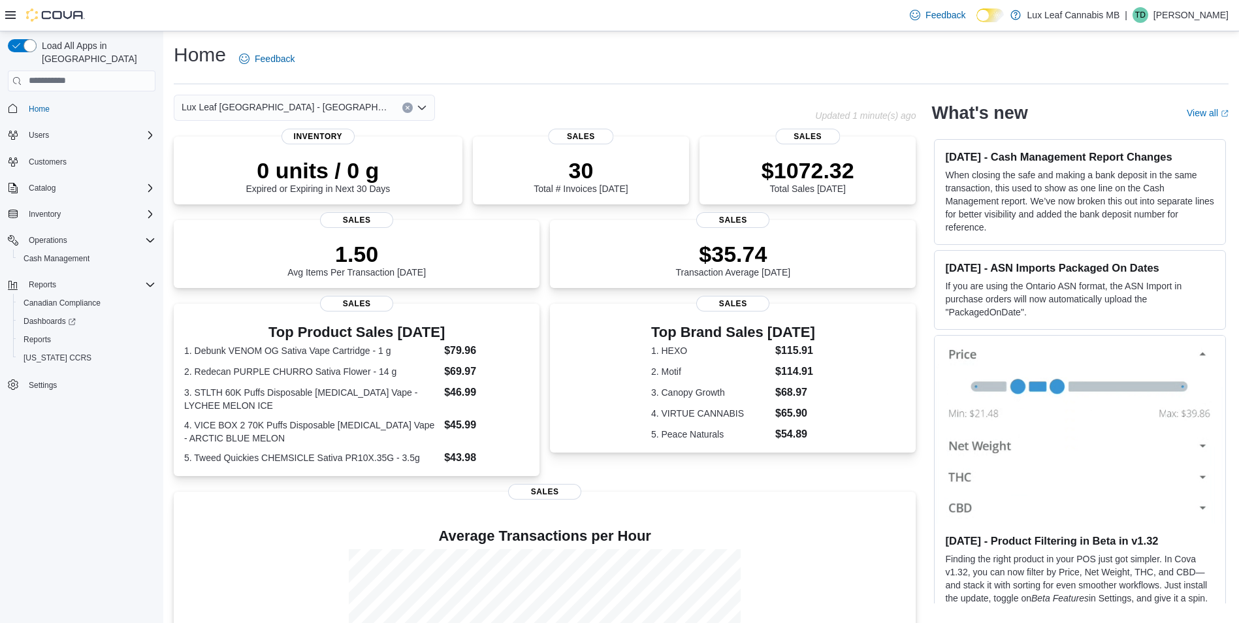
click at [357, 99] on div "Lux Leaf Winnipeg - St. James Combo box. Selected. Lux Leaf Winnipeg - St. Jame…" at bounding box center [304, 108] width 261 height 26
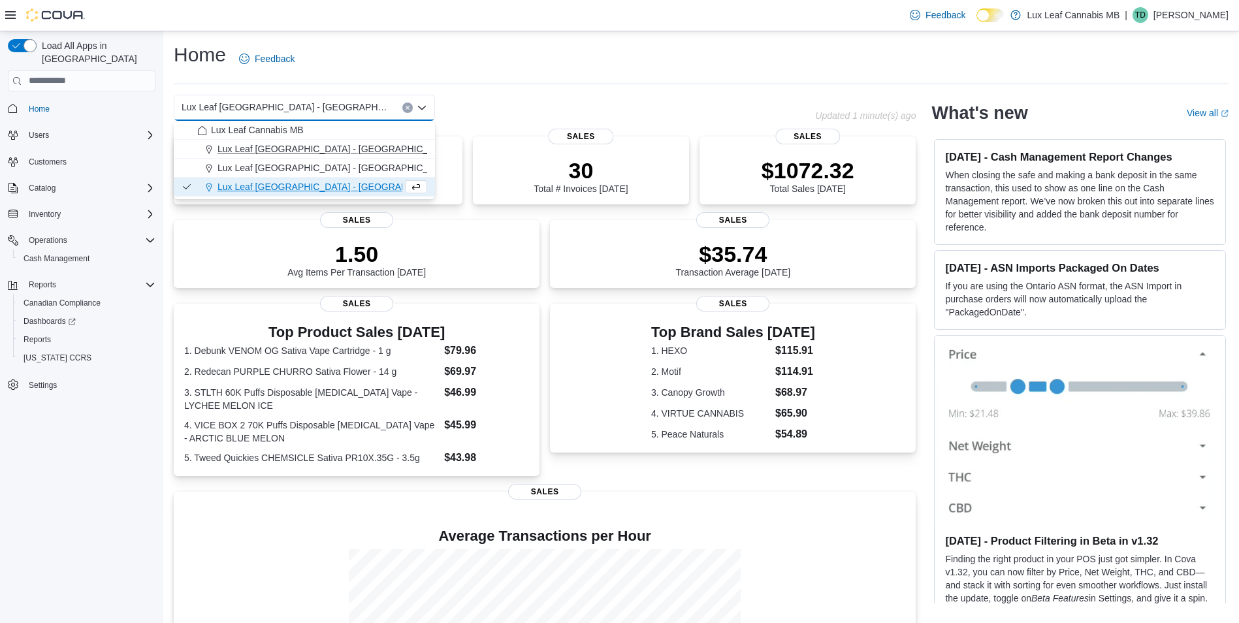
click at [314, 142] on span "Lux Leaf Winnipeg - Bridgewater" at bounding box center [335, 148] width 236 height 13
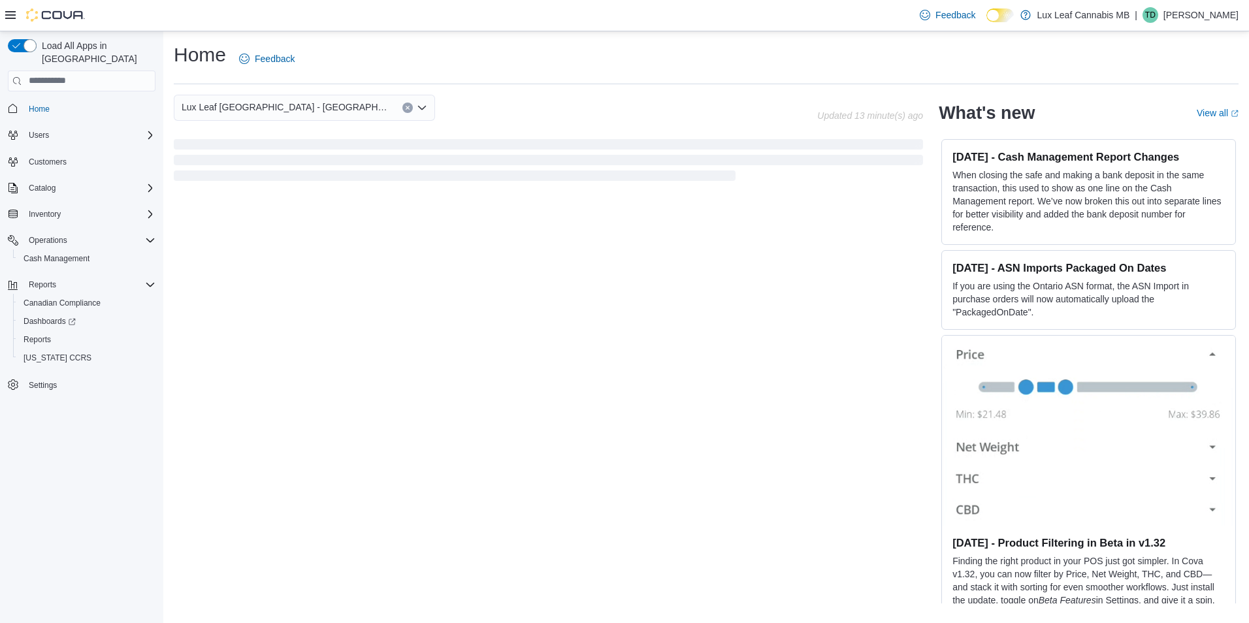
click at [505, 54] on div "Home Feedback" at bounding box center [706, 59] width 1064 height 34
